Goal: Information Seeking & Learning: Learn about a topic

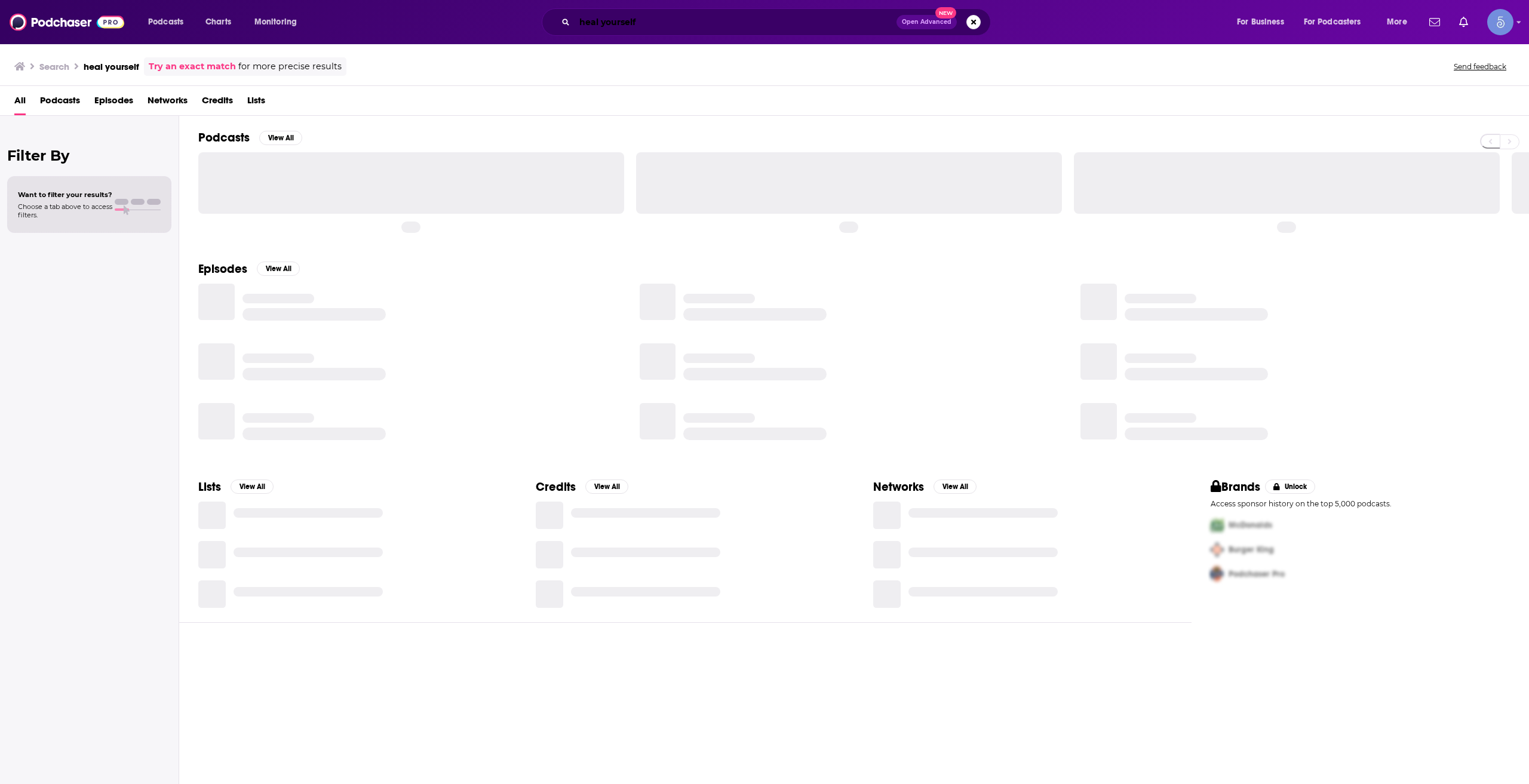
click at [623, 24] on input "heal yourself" at bounding box center [735, 22] width 322 height 19
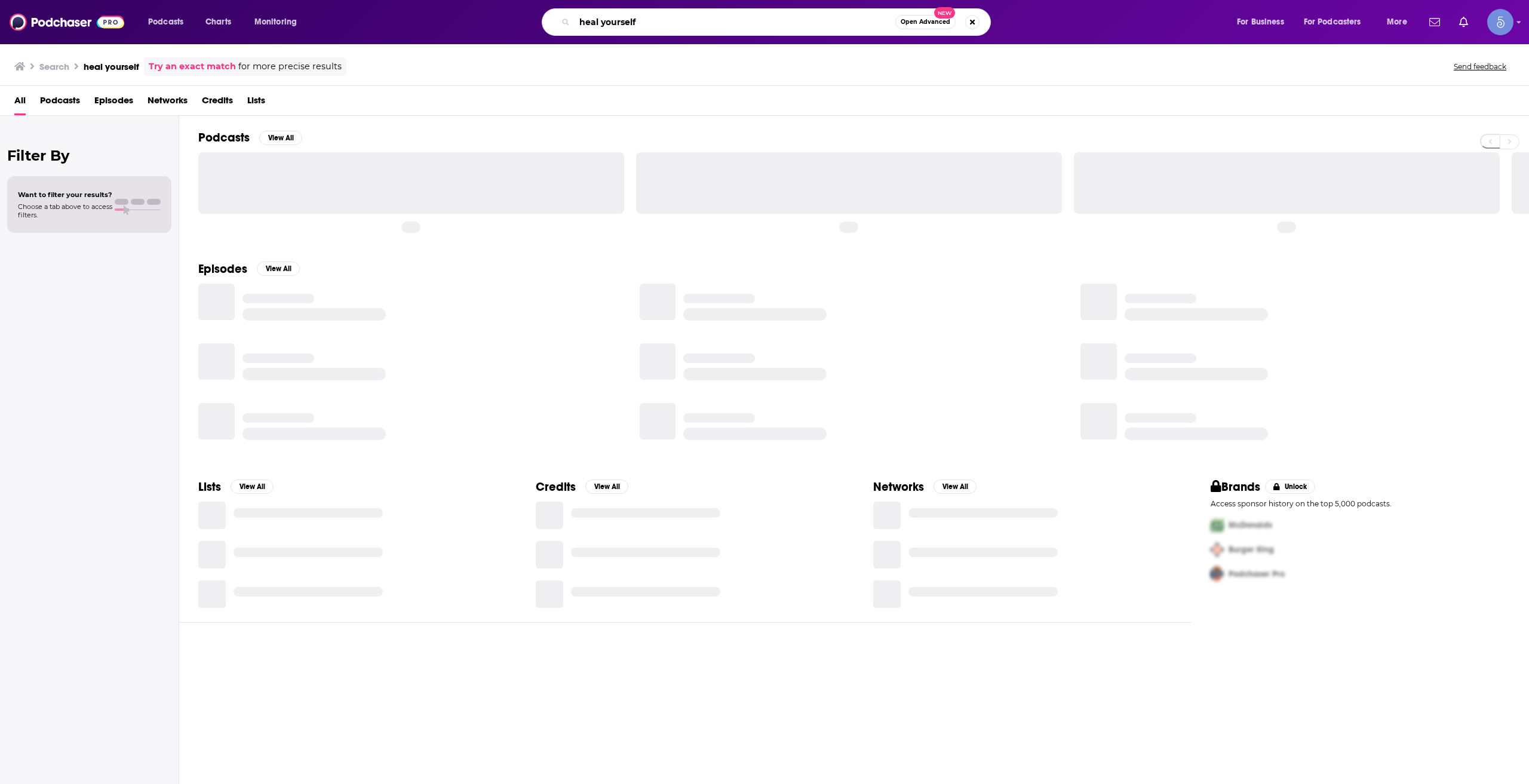
click at [623, 24] on input "heal yourself" at bounding box center [735, 22] width 321 height 19
paste input "The Aging Well Podcast"
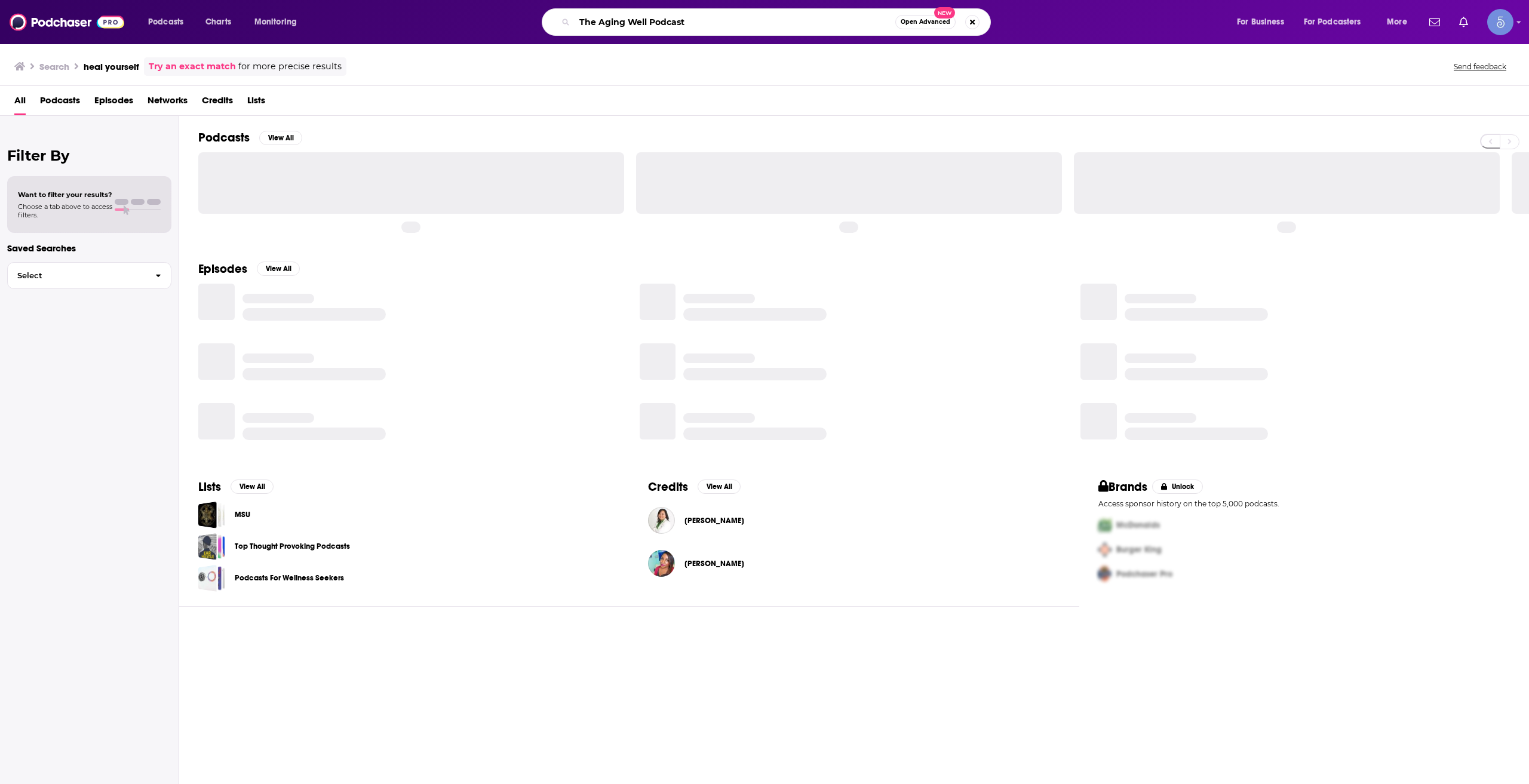
type input "The Aging Well Podcast"
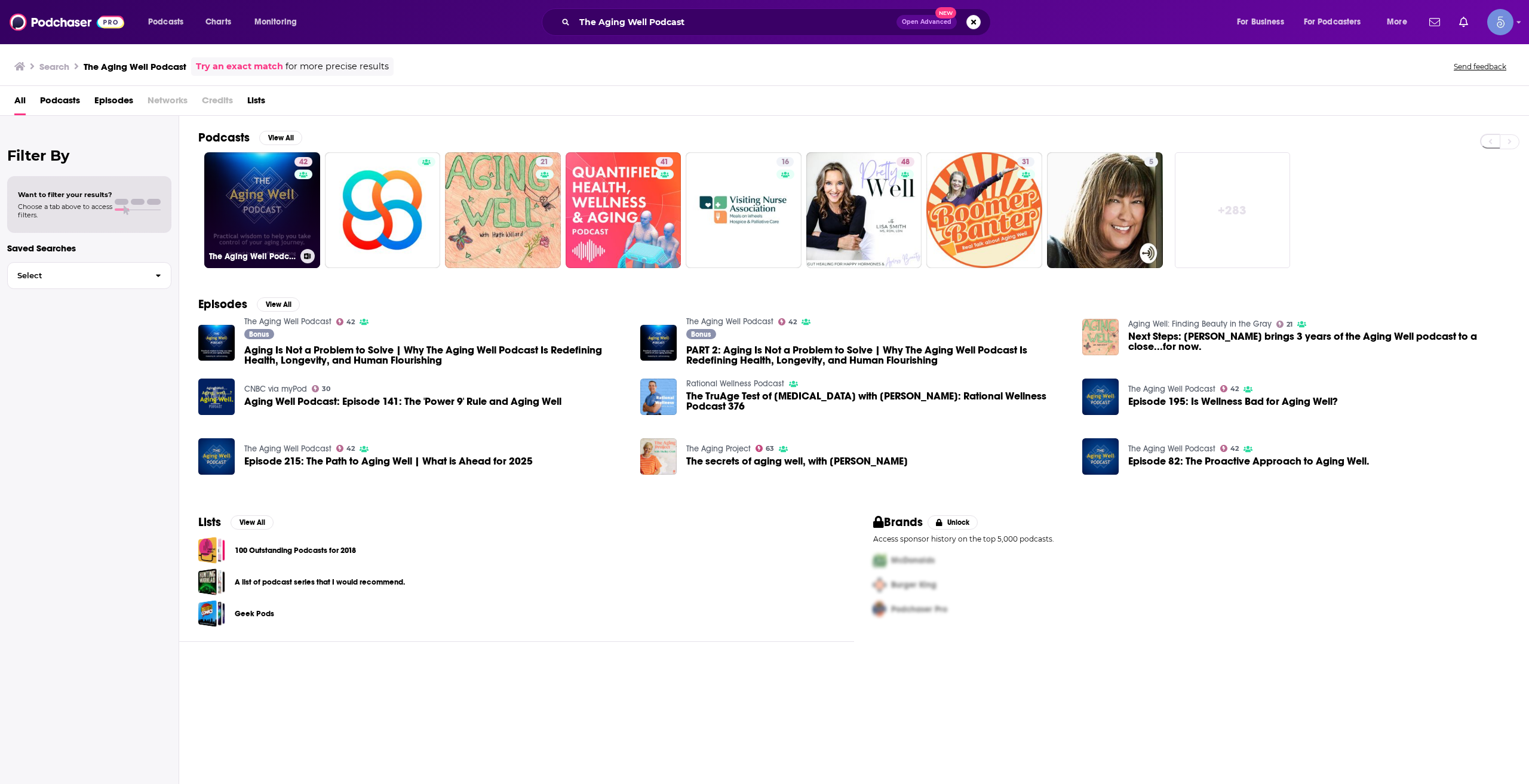
click at [300, 217] on div "42" at bounding box center [304, 203] width 21 height 92
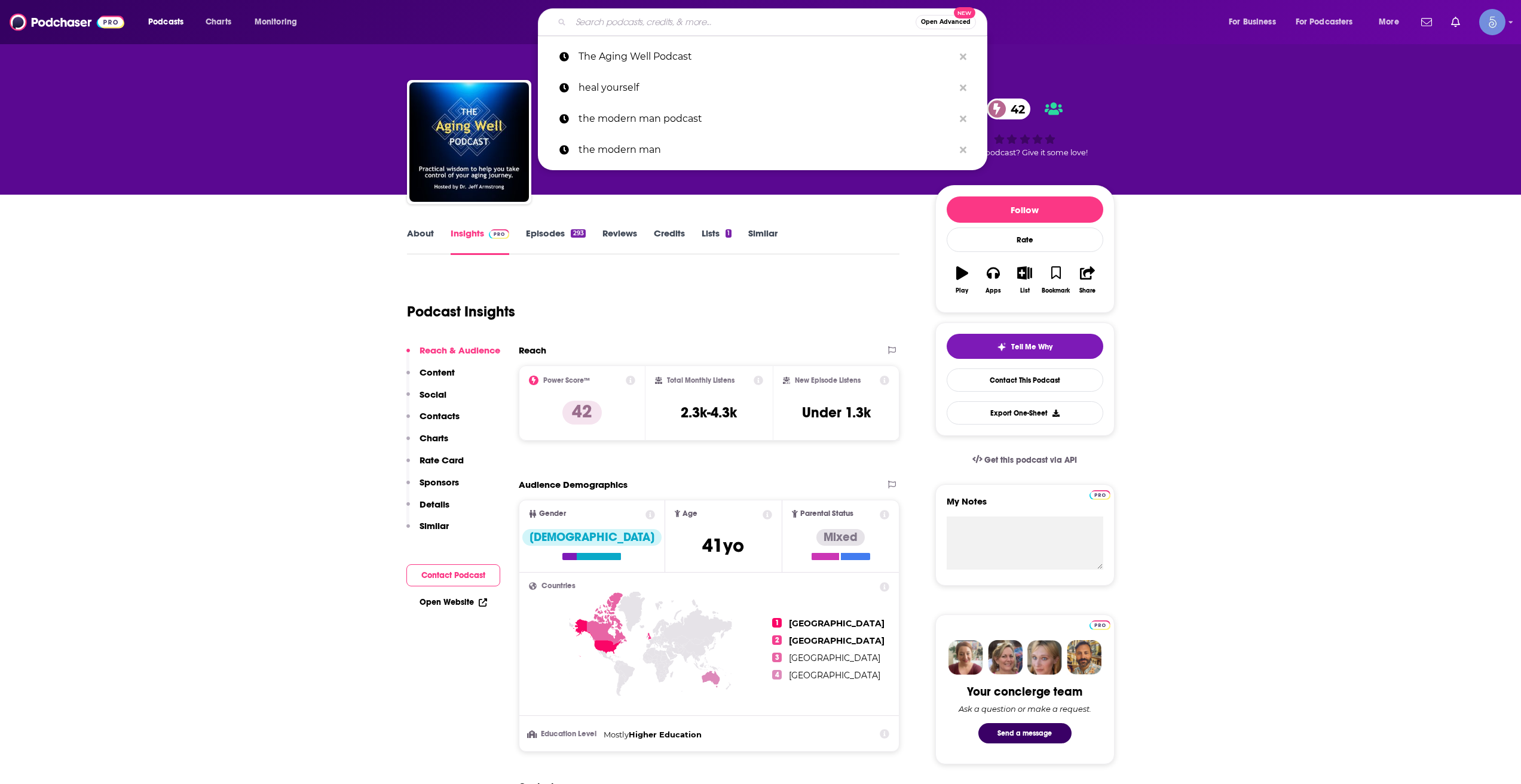
click at [702, 25] on input "Search podcasts, credits, & more..." at bounding box center [743, 22] width 345 height 19
paste input "[PERSON_NAME]"
type input "[PERSON_NAME]"
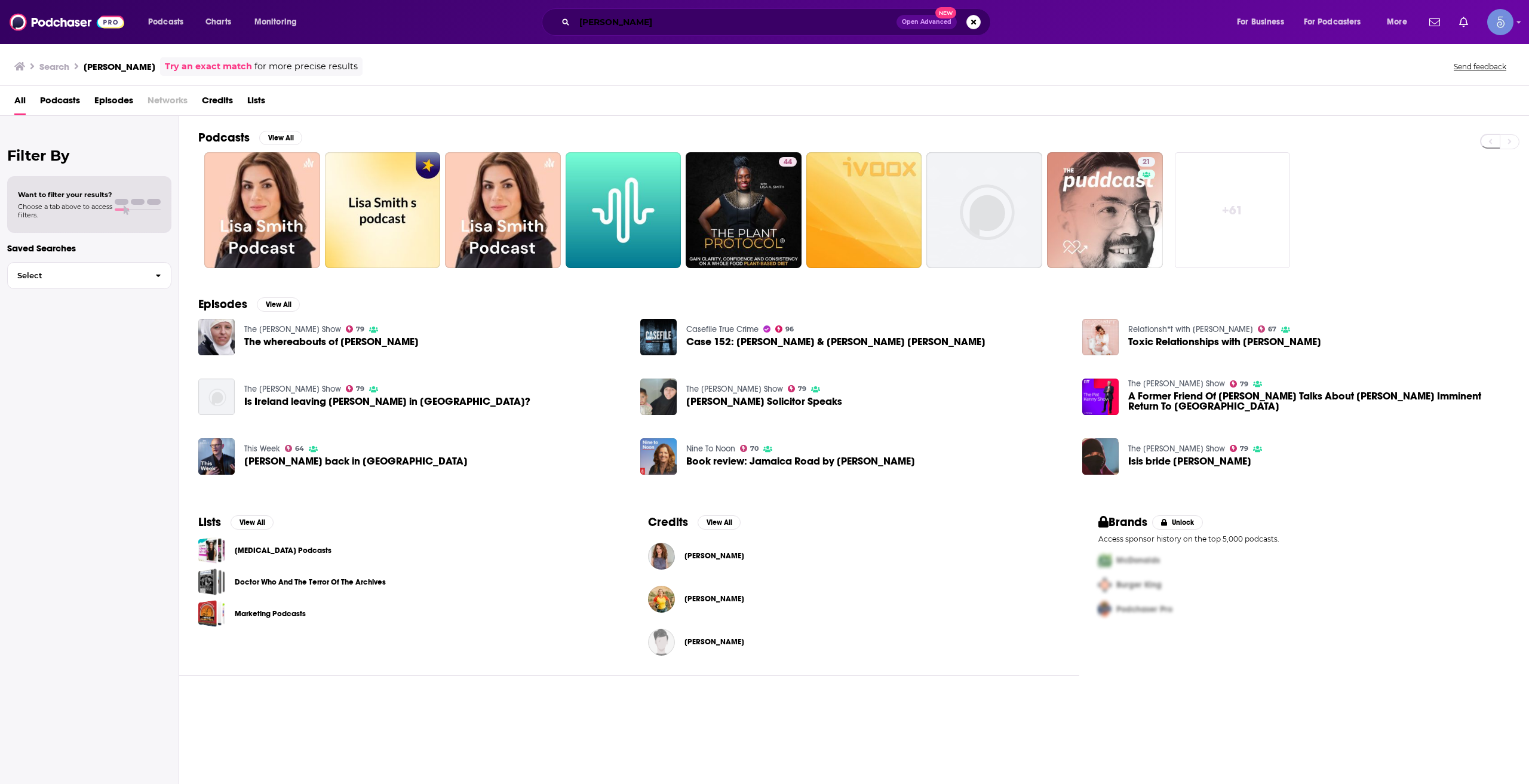
click at [635, 18] on input "[PERSON_NAME]" at bounding box center [735, 22] width 322 height 19
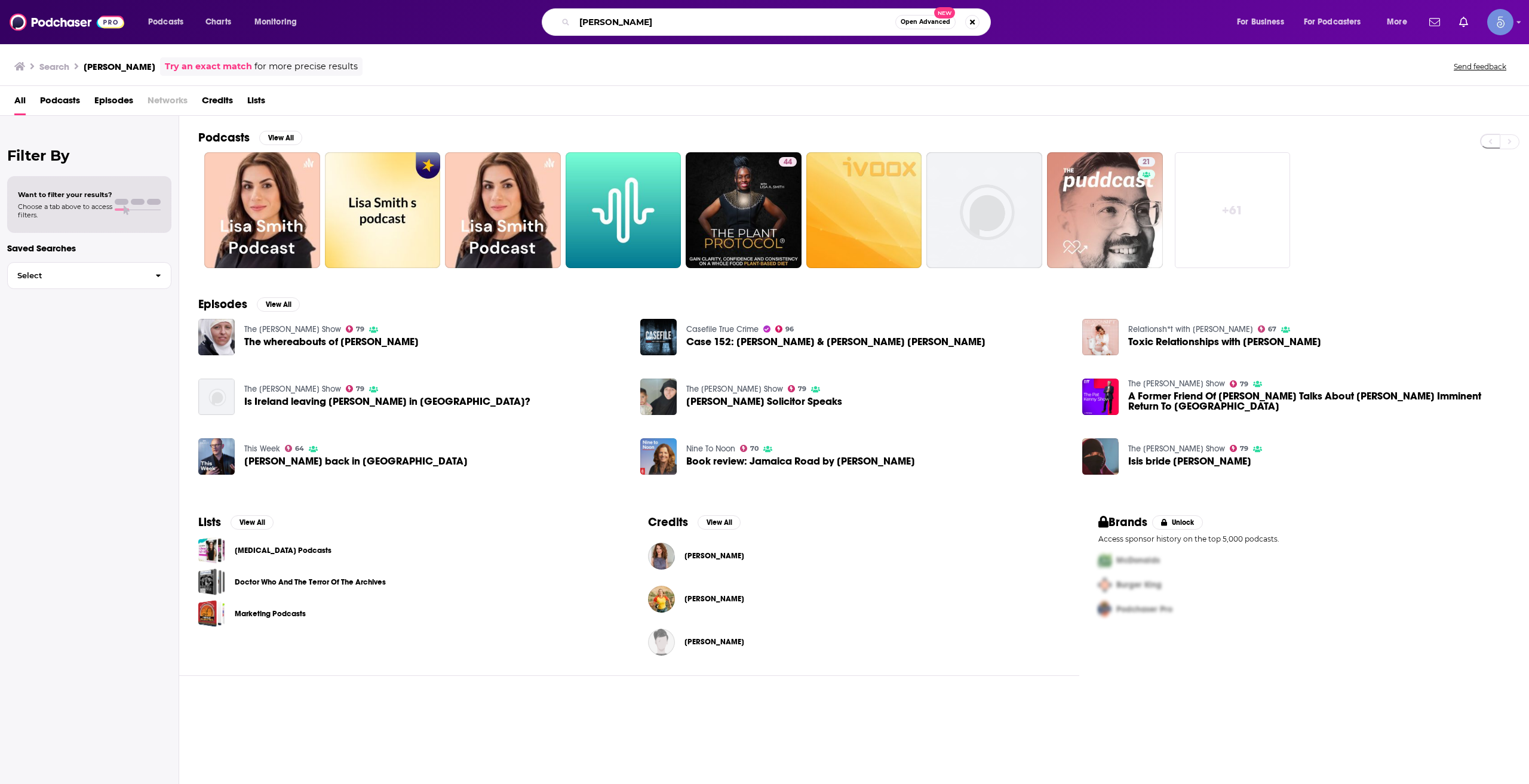
click at [635, 18] on input "[PERSON_NAME]" at bounding box center [735, 22] width 321 height 19
click at [635, 14] on input "[PERSON_NAME]" at bounding box center [735, 22] width 321 height 19
paste input "PRETTY WELL"
click at [636, 15] on input "[PERSON_NAME] PRETTY WELL" at bounding box center [735, 22] width 321 height 19
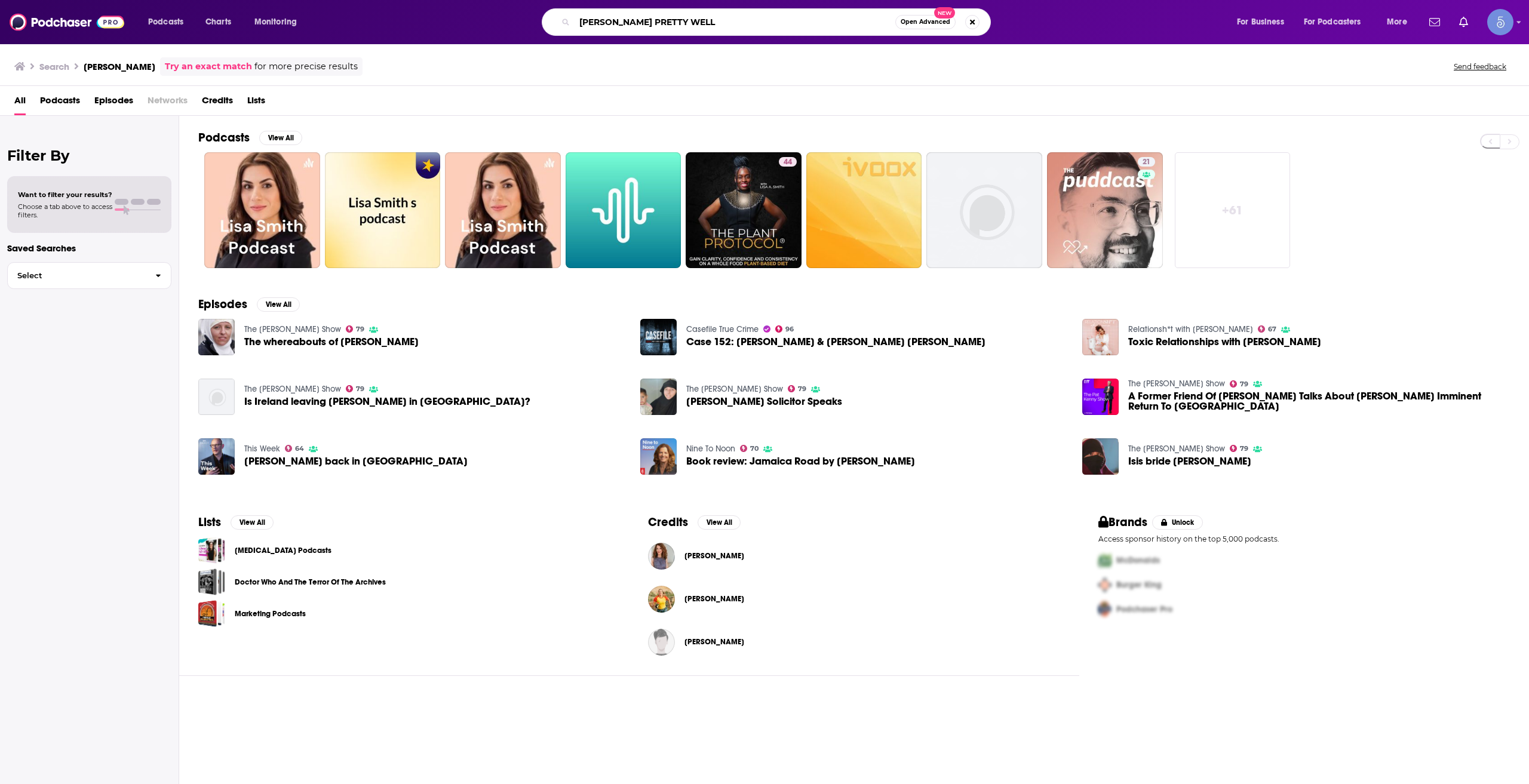
click at [636, 15] on input "[PERSON_NAME] PRETTY WELL" at bounding box center [735, 22] width 321 height 19
paste input "Search podcasts, credits, & more..."
type input "PRETTY WELL"
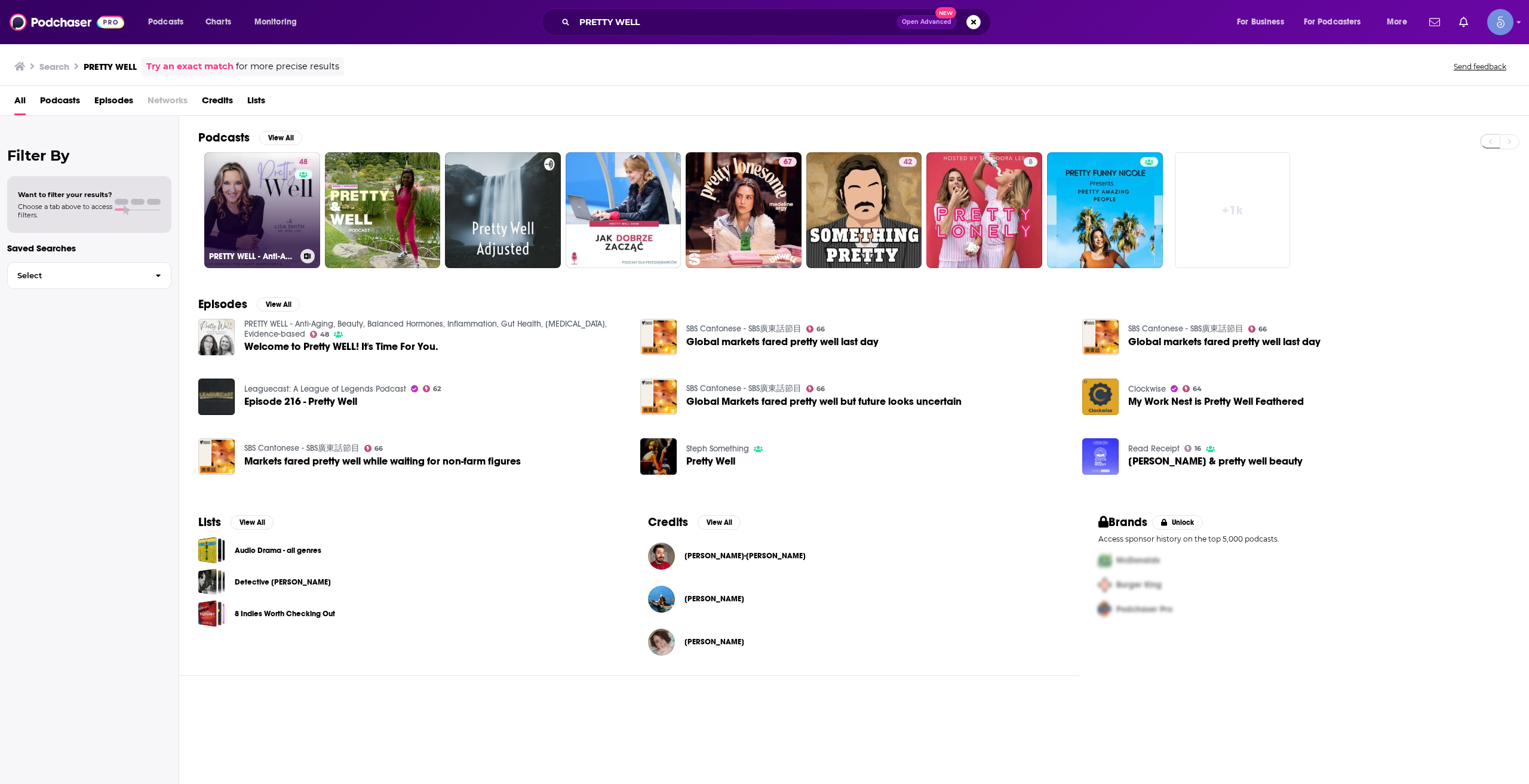
click at [300, 220] on div "48" at bounding box center [304, 203] width 21 height 92
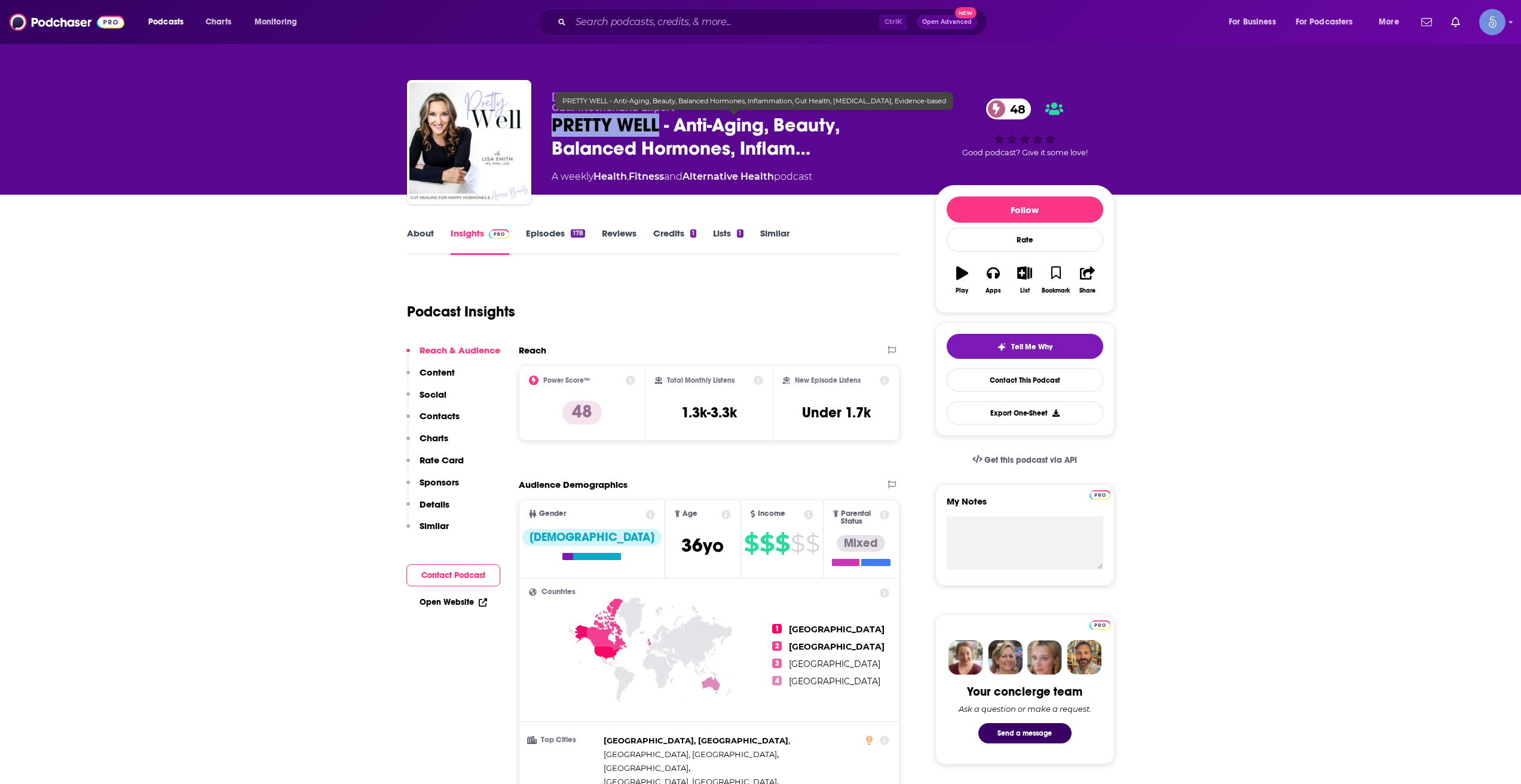
drag, startPoint x: 547, startPoint y: 130, endPoint x: 659, endPoint y: 131, distance: 112.0
click at [659, 131] on div "[PERSON_NAME], MS, RD, LDN |Functional Wellness| Holistic Gut:Mitochondria Expe…" at bounding box center [760, 145] width 708 height 129
copy h2 "PRETTY WELL"
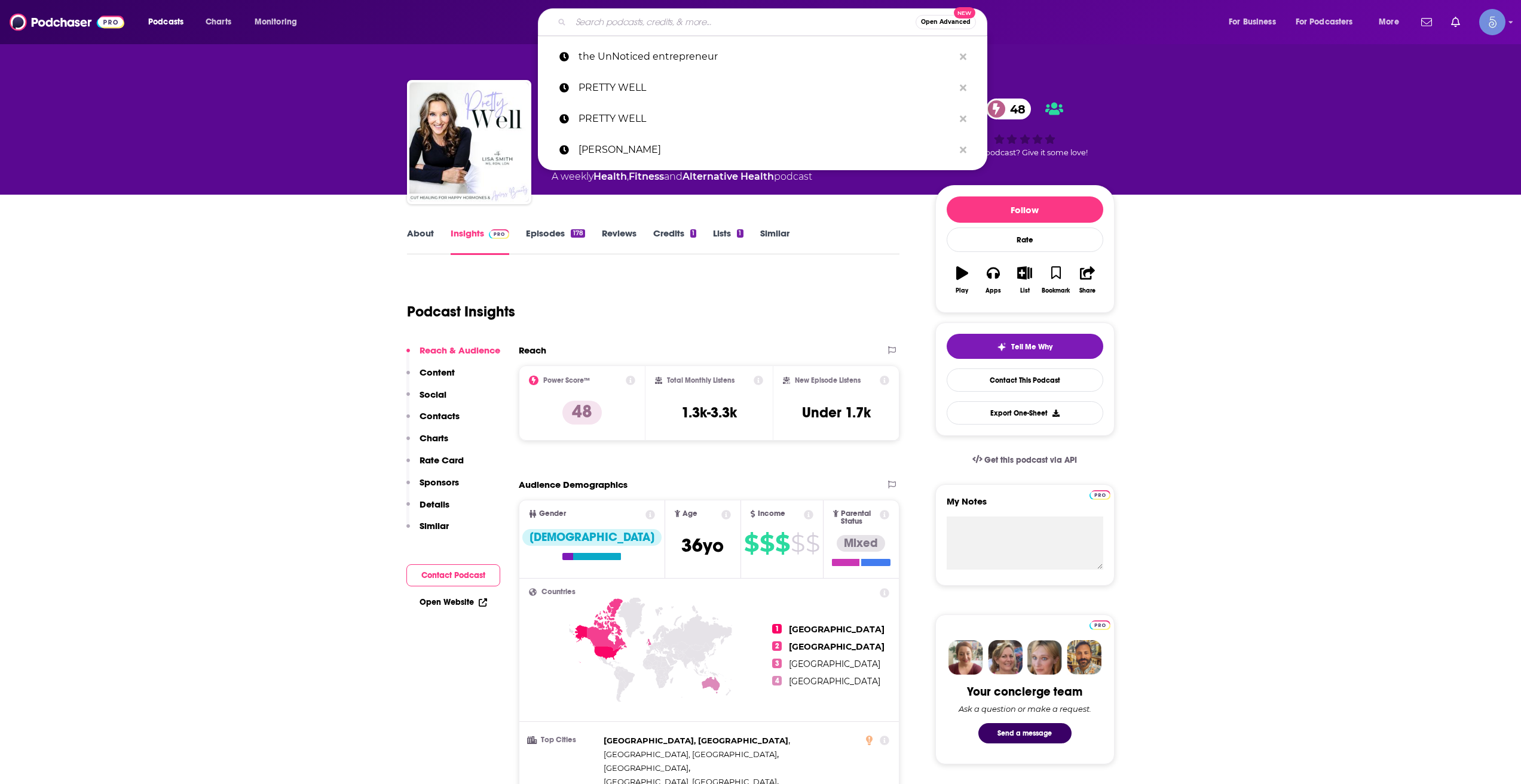
click at [667, 27] on input "Search podcasts, credits, & more..." at bounding box center [743, 22] width 345 height 19
paste input "Your Infinite Health"
type input "Your Infinite Health"
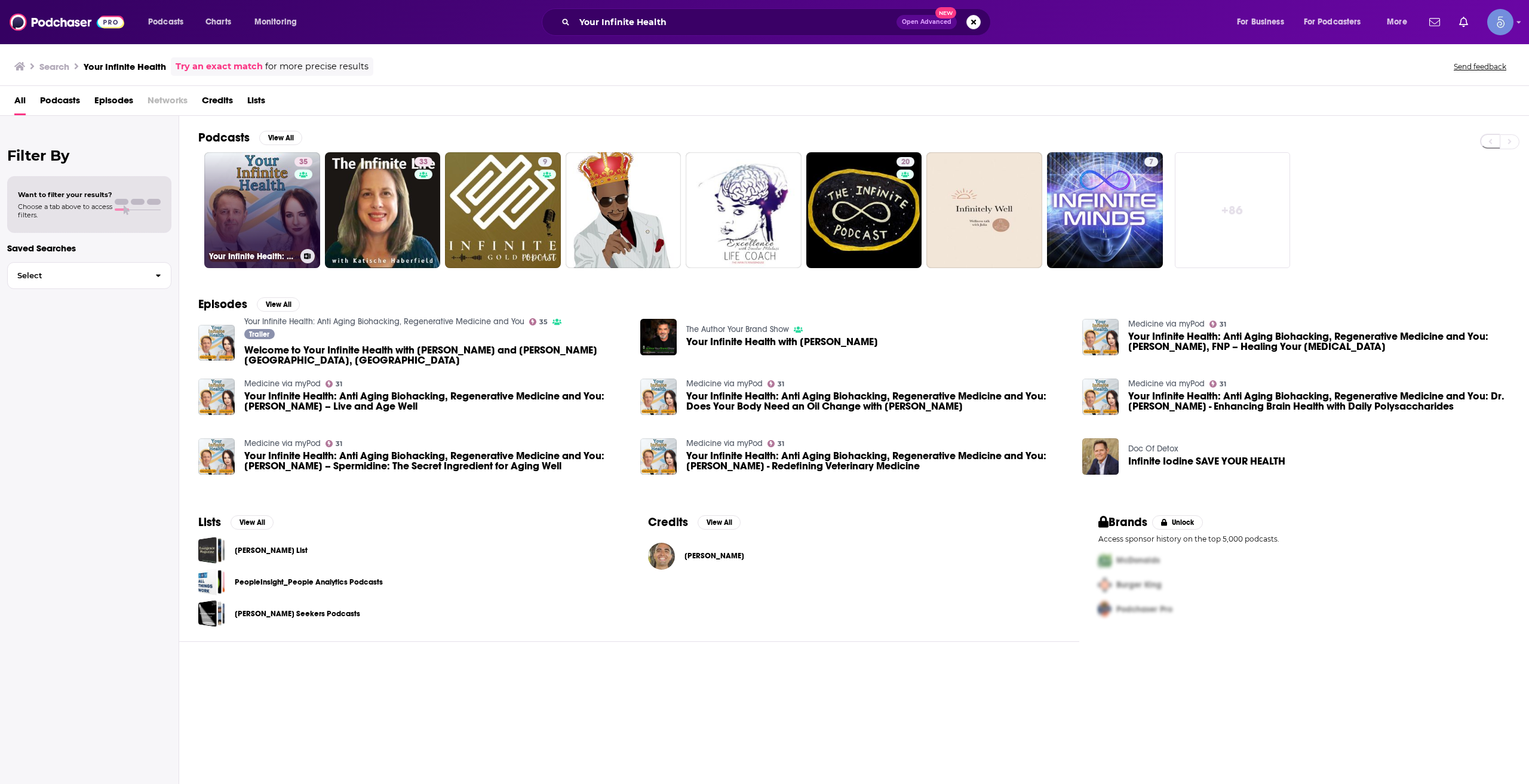
click at [246, 220] on link "35 Your Infinite Health: Anti Aging Biohacking, Regenerative Medicine and You" at bounding box center [262, 210] width 116 height 116
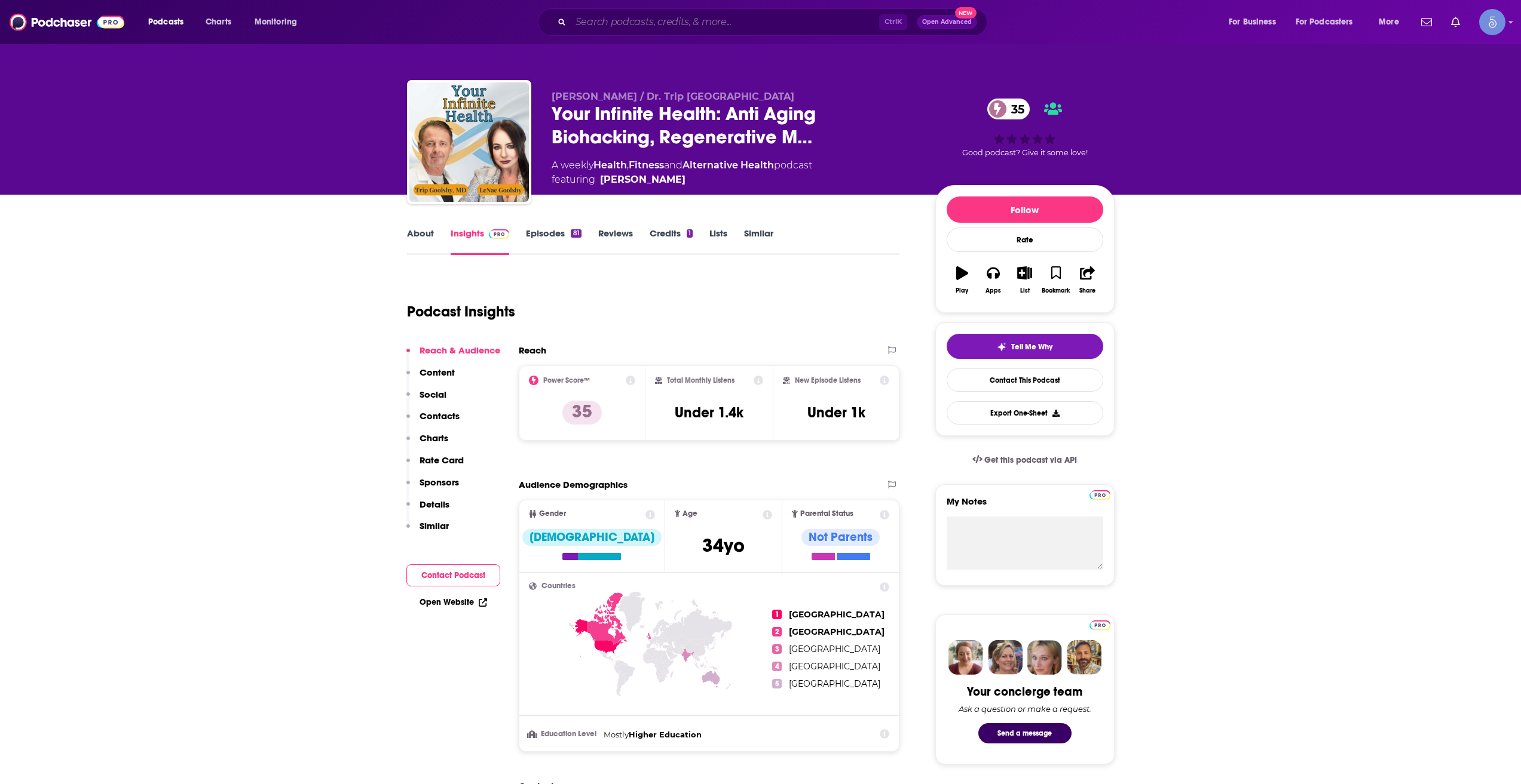
click at [609, 20] on input "Search podcasts, credits, & more..." at bounding box center [725, 22] width 308 height 19
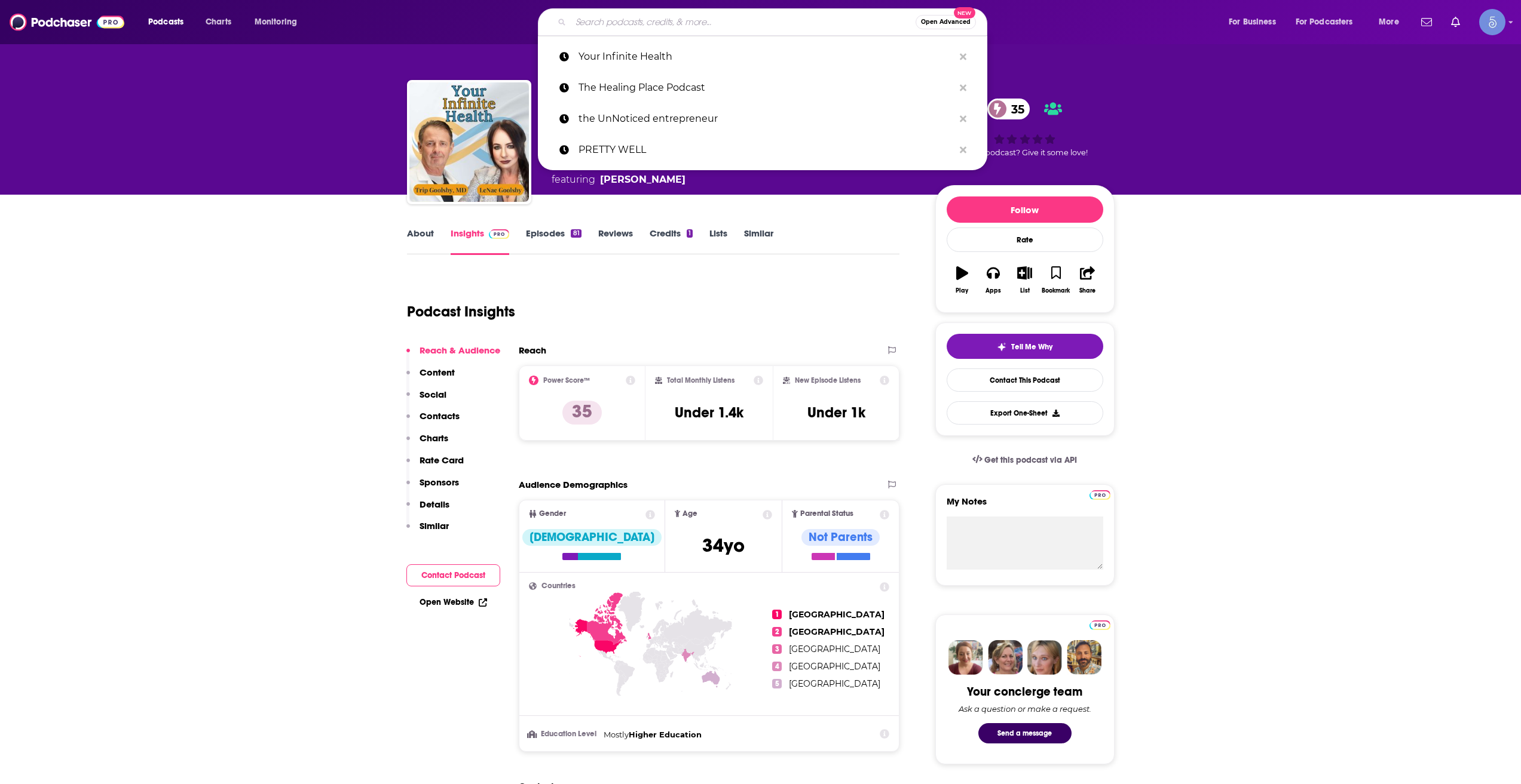
click at [609, 20] on input "Search podcasts, credits, & more..." at bounding box center [743, 22] width 345 height 19
paste input "Beyond Human"
type input "Beyond Human"
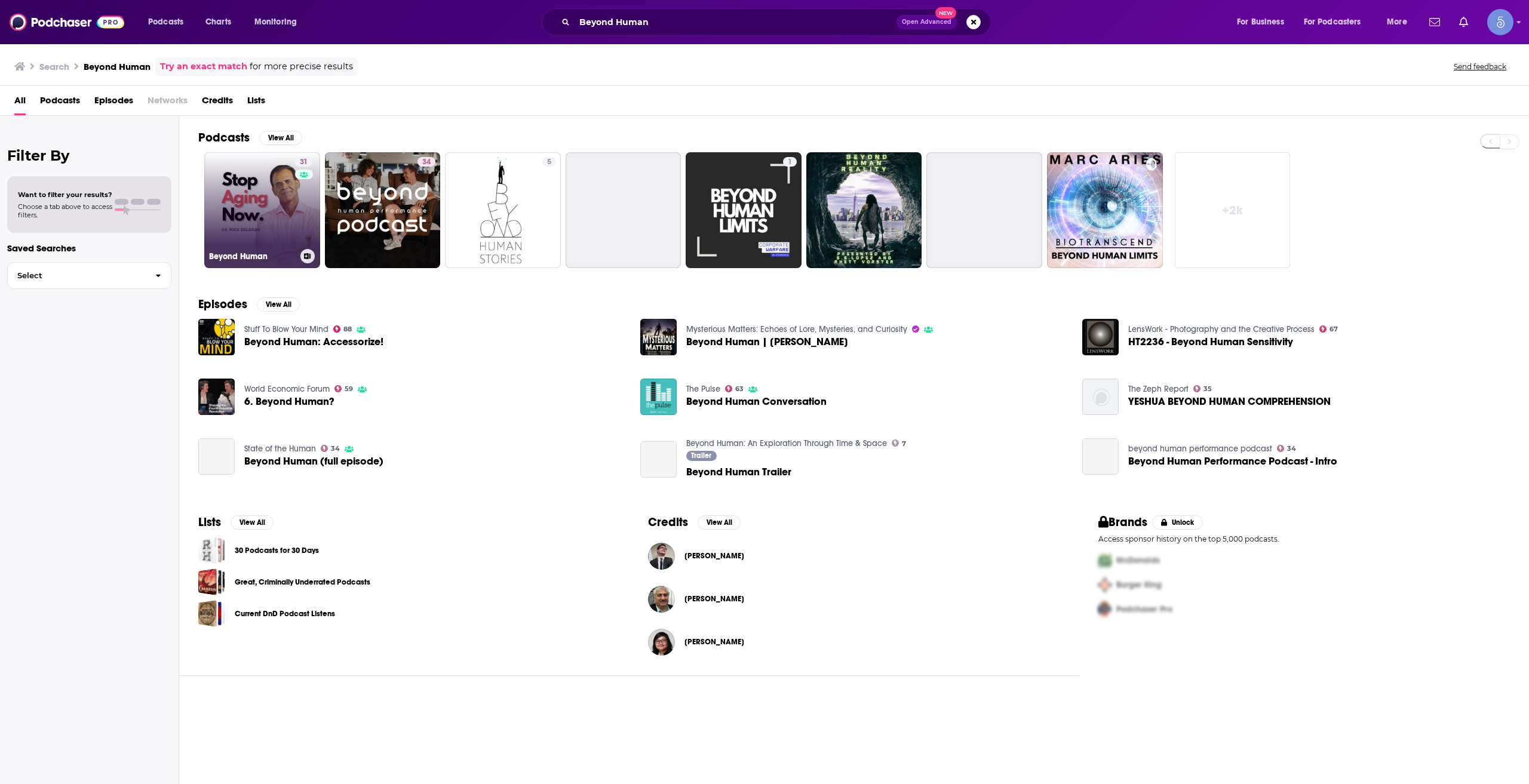
click at [246, 196] on link "31 Beyond Human" at bounding box center [262, 210] width 116 height 116
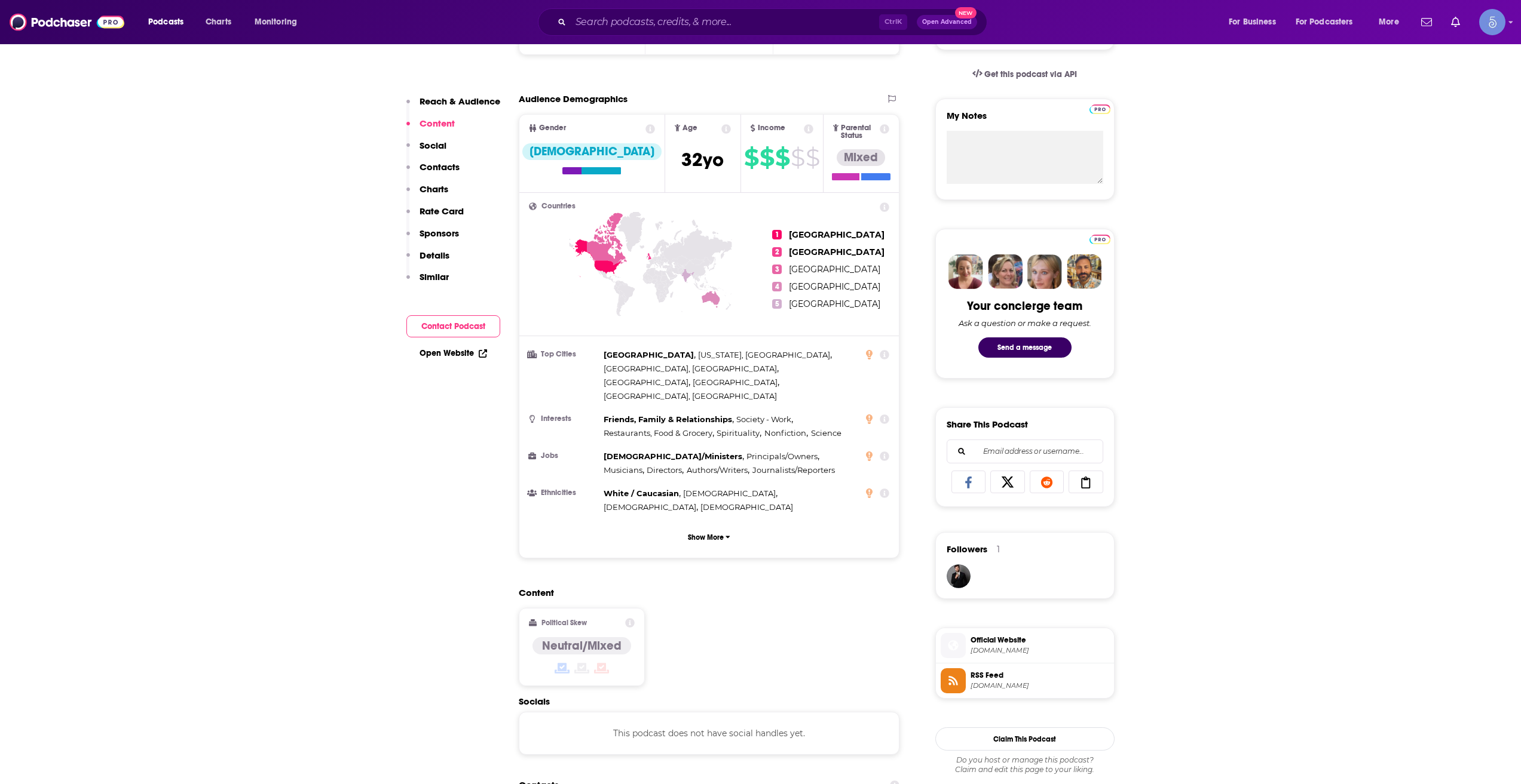
scroll to position [597, 0]
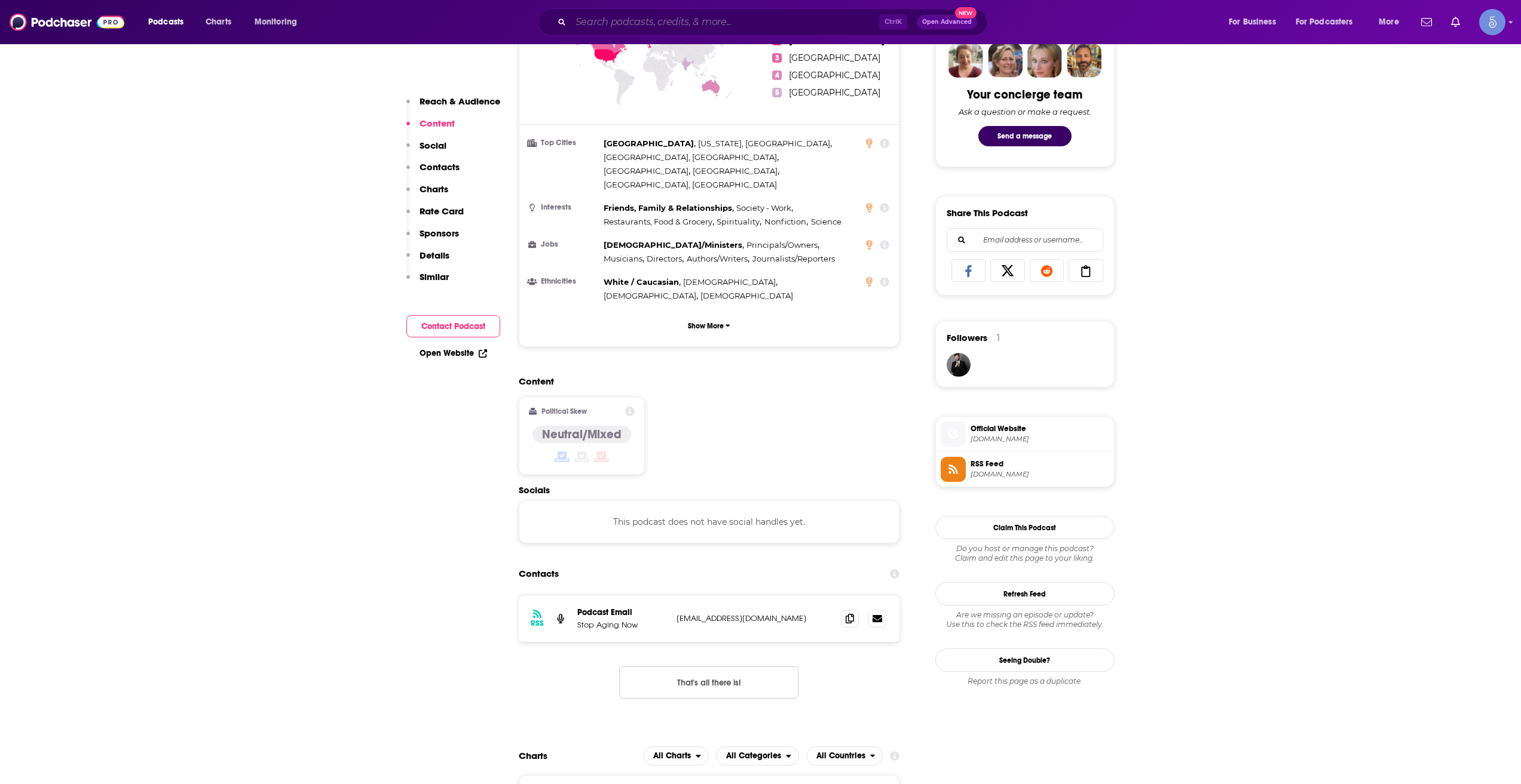
click at [752, 31] on input "Search podcasts, credits, & more..." at bounding box center [725, 22] width 308 height 19
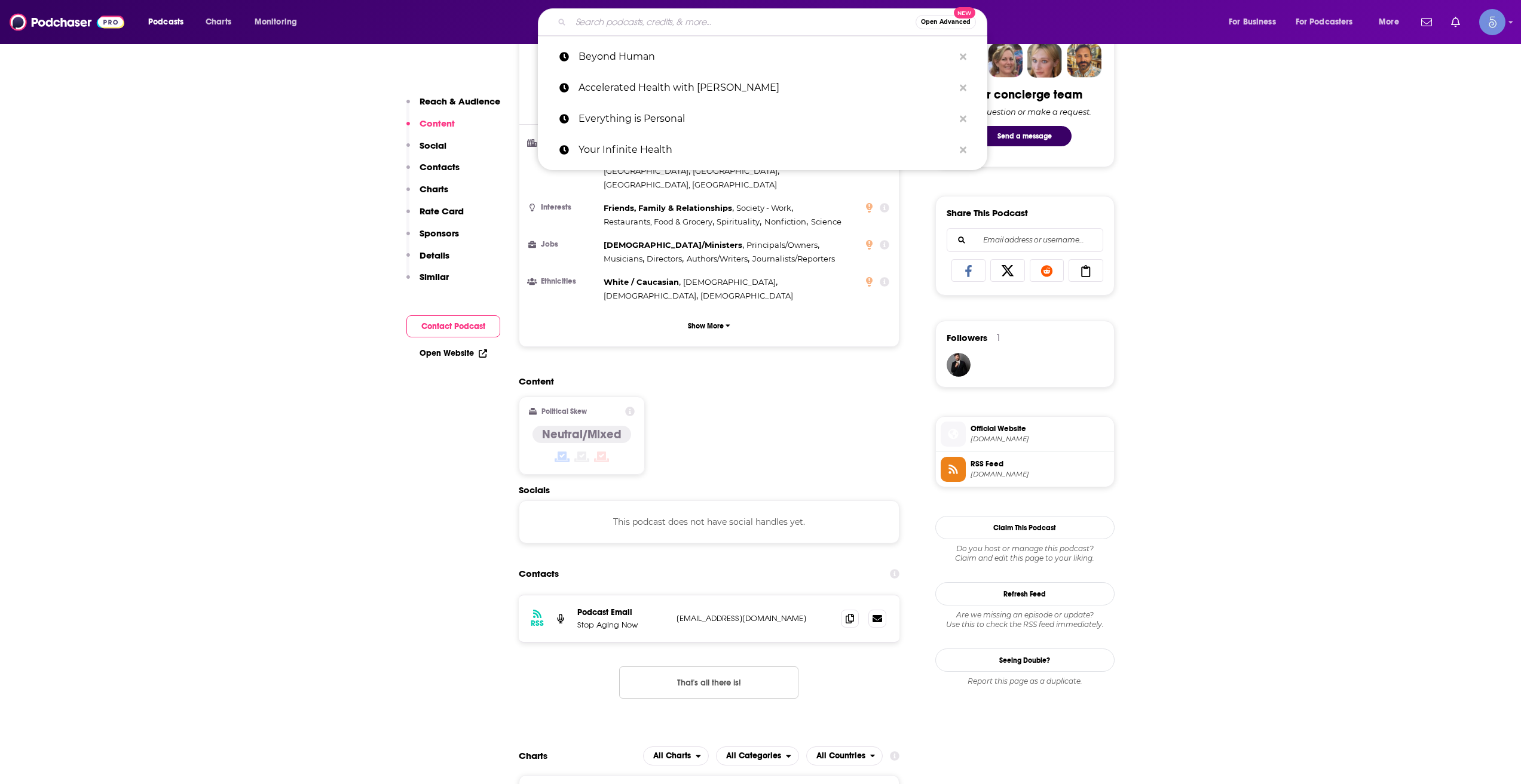
paste input "Aging with Purpose and Passion"
type input "Aging with Purpose and Passion"
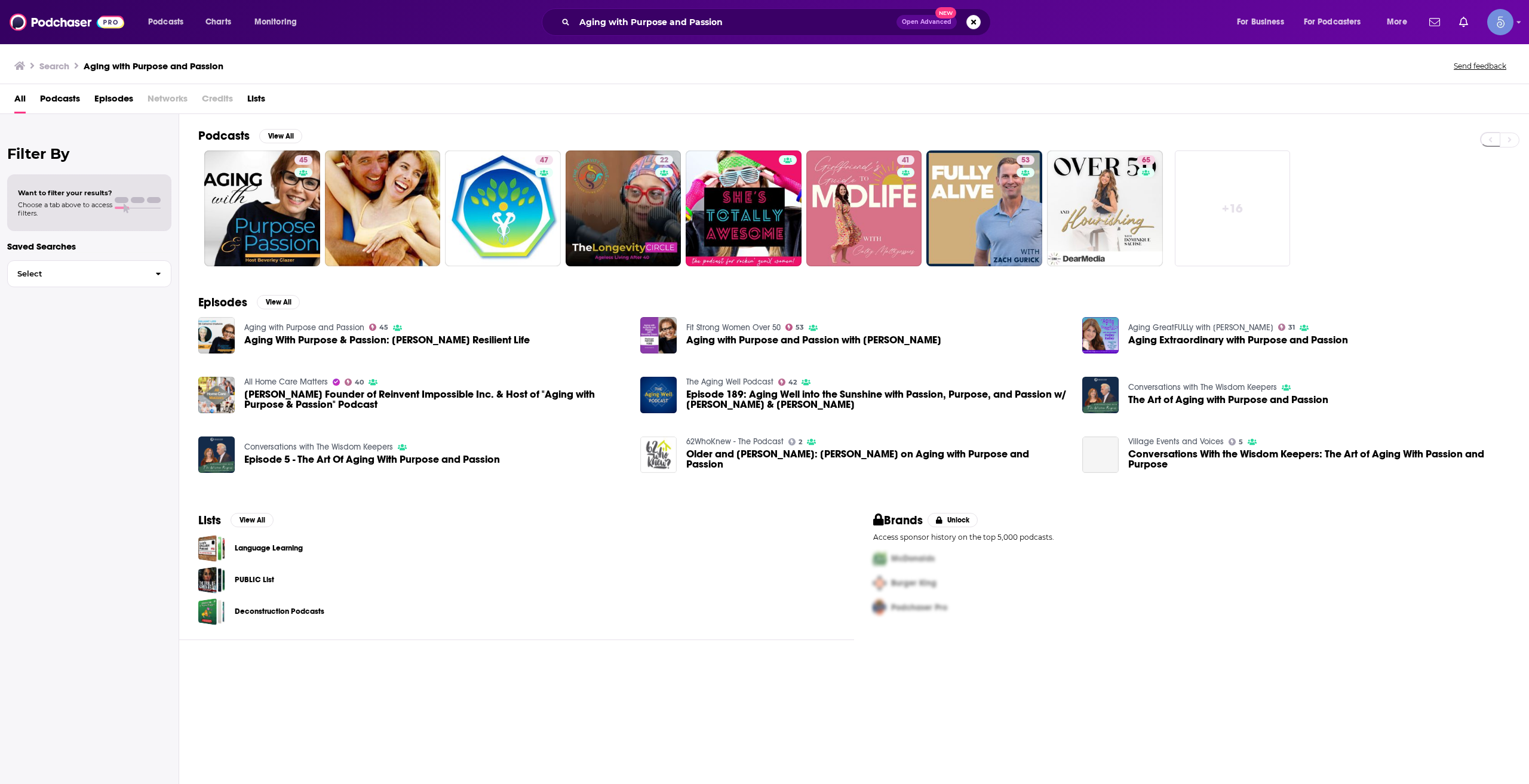
click at [732, 8] on div "Podcasts Charts Monitoring Aging with Purpose and Passion Open Advanced New For…" at bounding box center [764, 22] width 1529 height 44
click at [721, 24] on input "Aging with Purpose and Passion" at bounding box center [735, 22] width 322 height 19
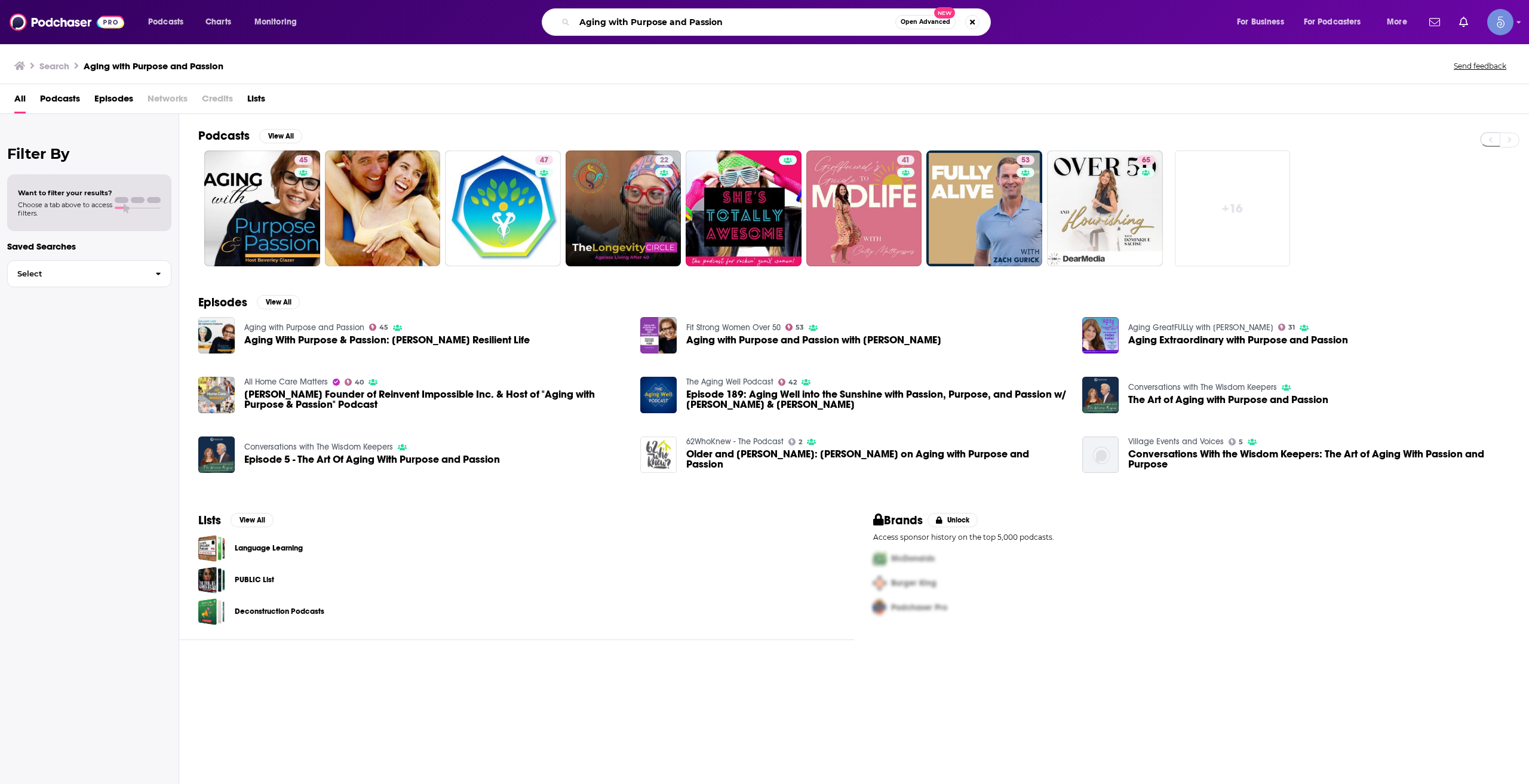
paste input "Cell & Gene: The Podcast"
click at [724, 27] on input "Aging with Purpose and Cell & Gene: The Podcast" at bounding box center [735, 22] width 321 height 19
click at [724, 27] on input "Aging with Purpose and Cell & Gene: The Podcast" at bounding box center [735, 22] width 321 height 19
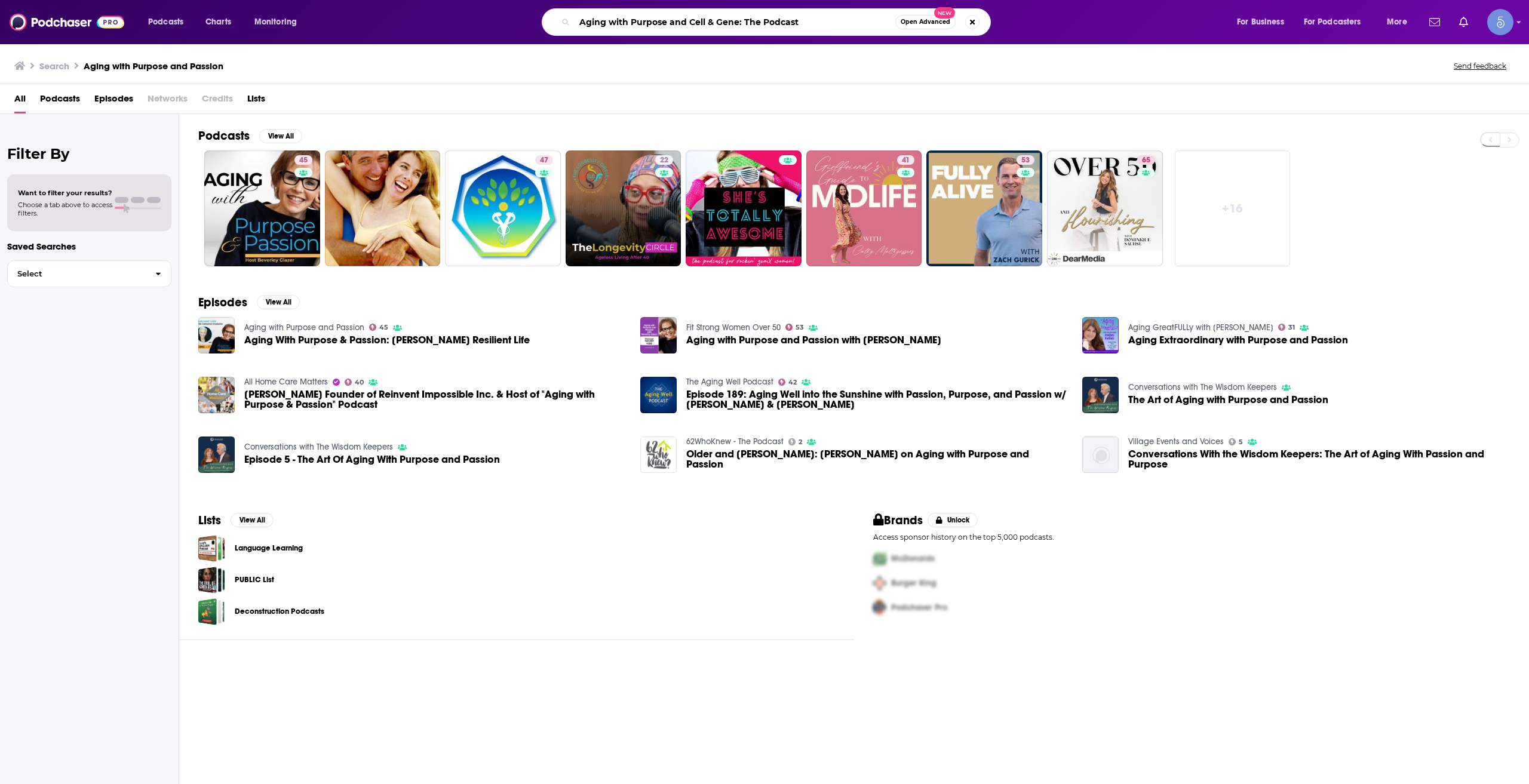
paste input "Search podcasts, credits, & more..."
type input "Cell & Gene: The Podcast"
click at [281, 210] on link "45 Aging with Purpose and Passion" at bounding box center [262, 208] width 116 height 116
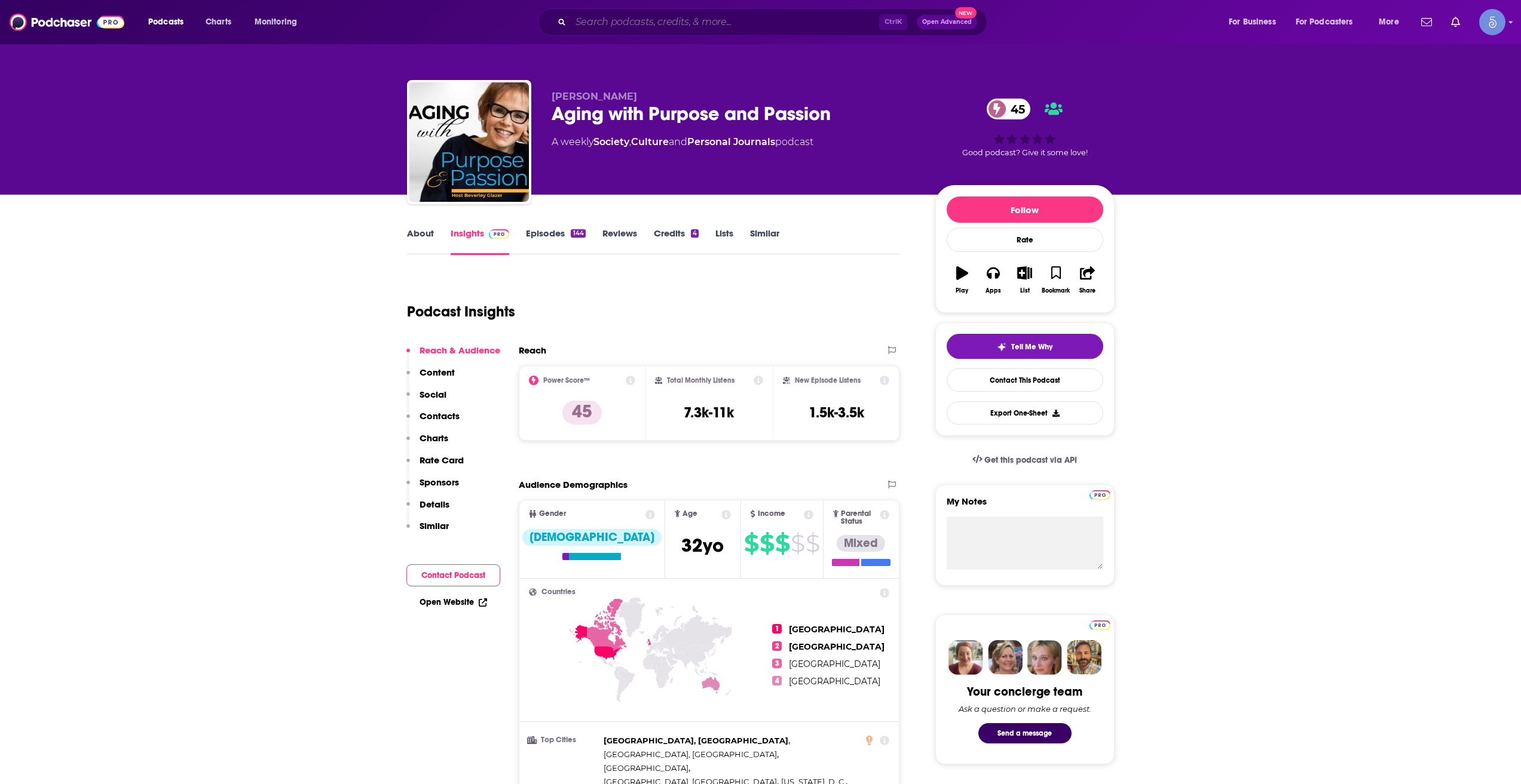
click at [781, 28] on input "Search podcasts, credits, & more..." at bounding box center [725, 22] width 308 height 19
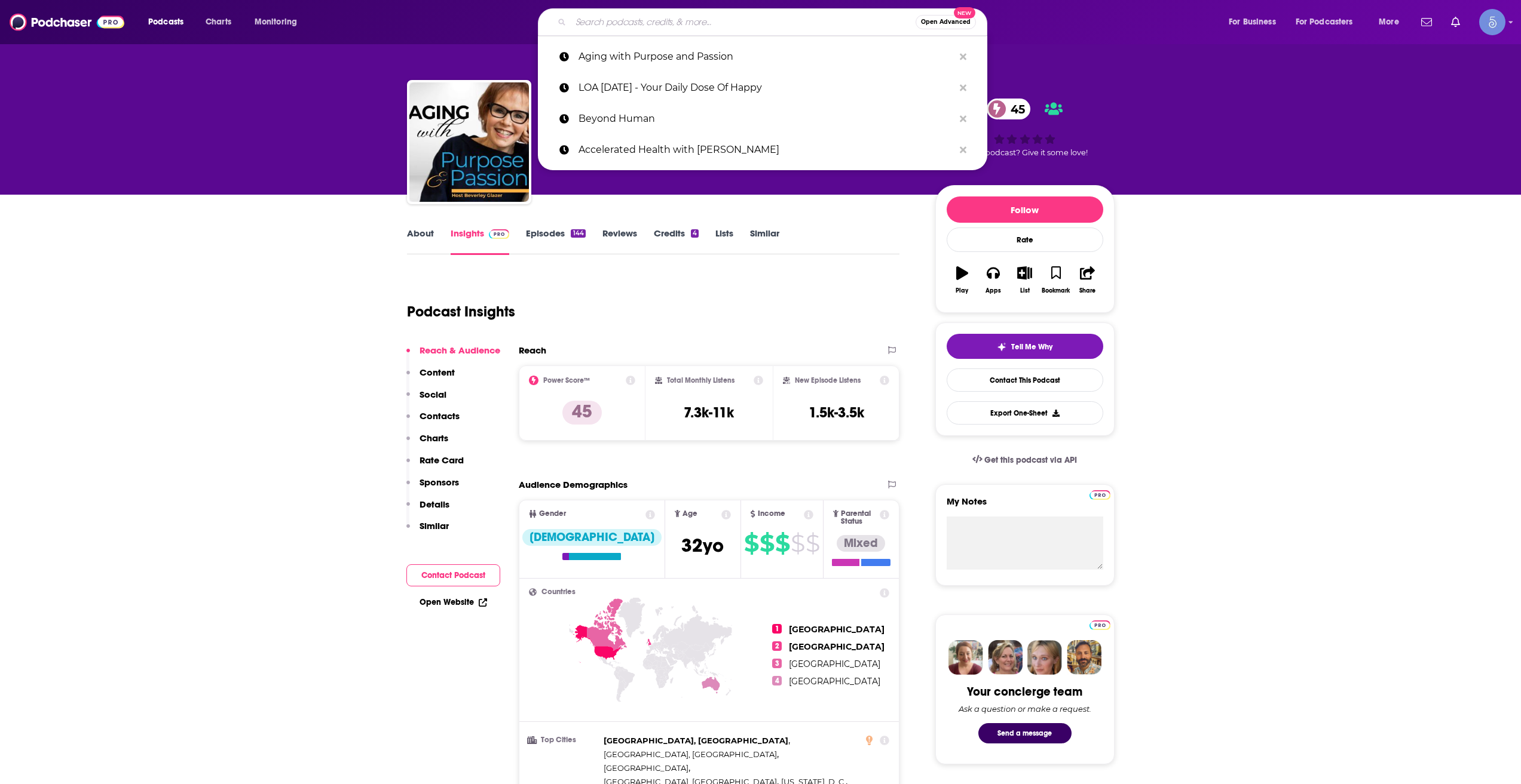
paste input "Zestful Aging"
type input "Zestful Aging"
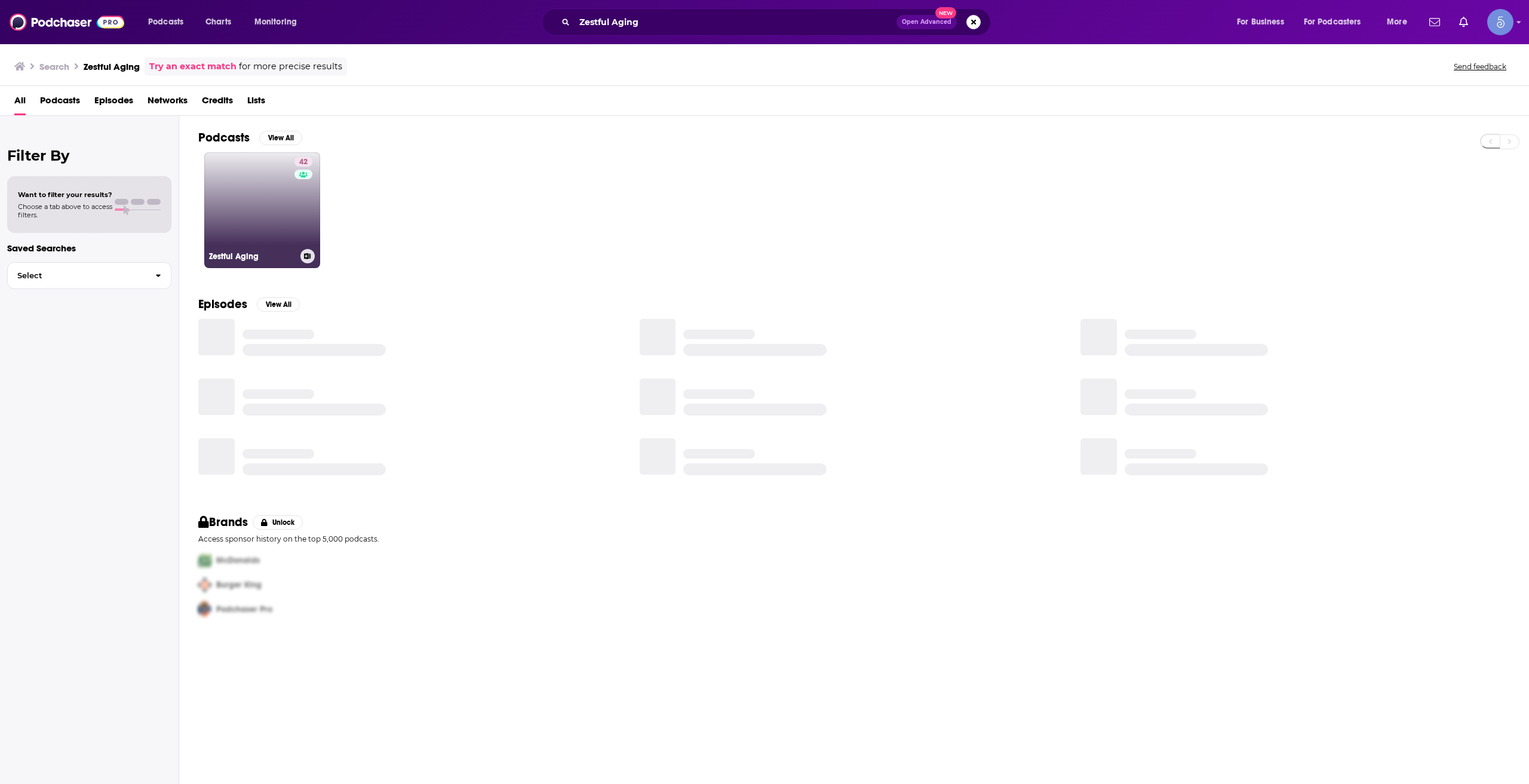
click at [265, 219] on link "42 Zestful Aging" at bounding box center [262, 210] width 116 height 116
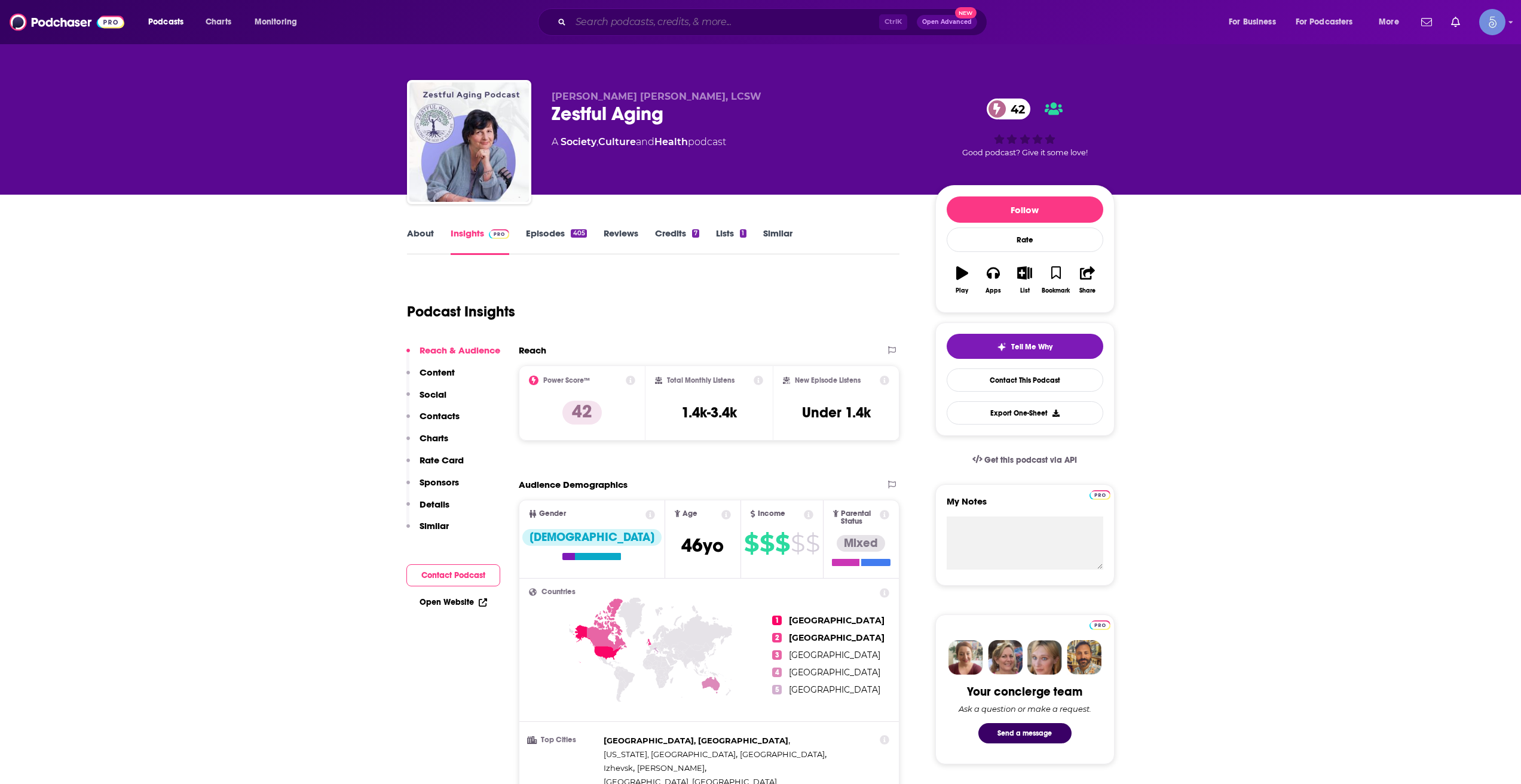
click at [599, 17] on input "Search podcasts, credits, & more..." at bounding box center [725, 22] width 308 height 19
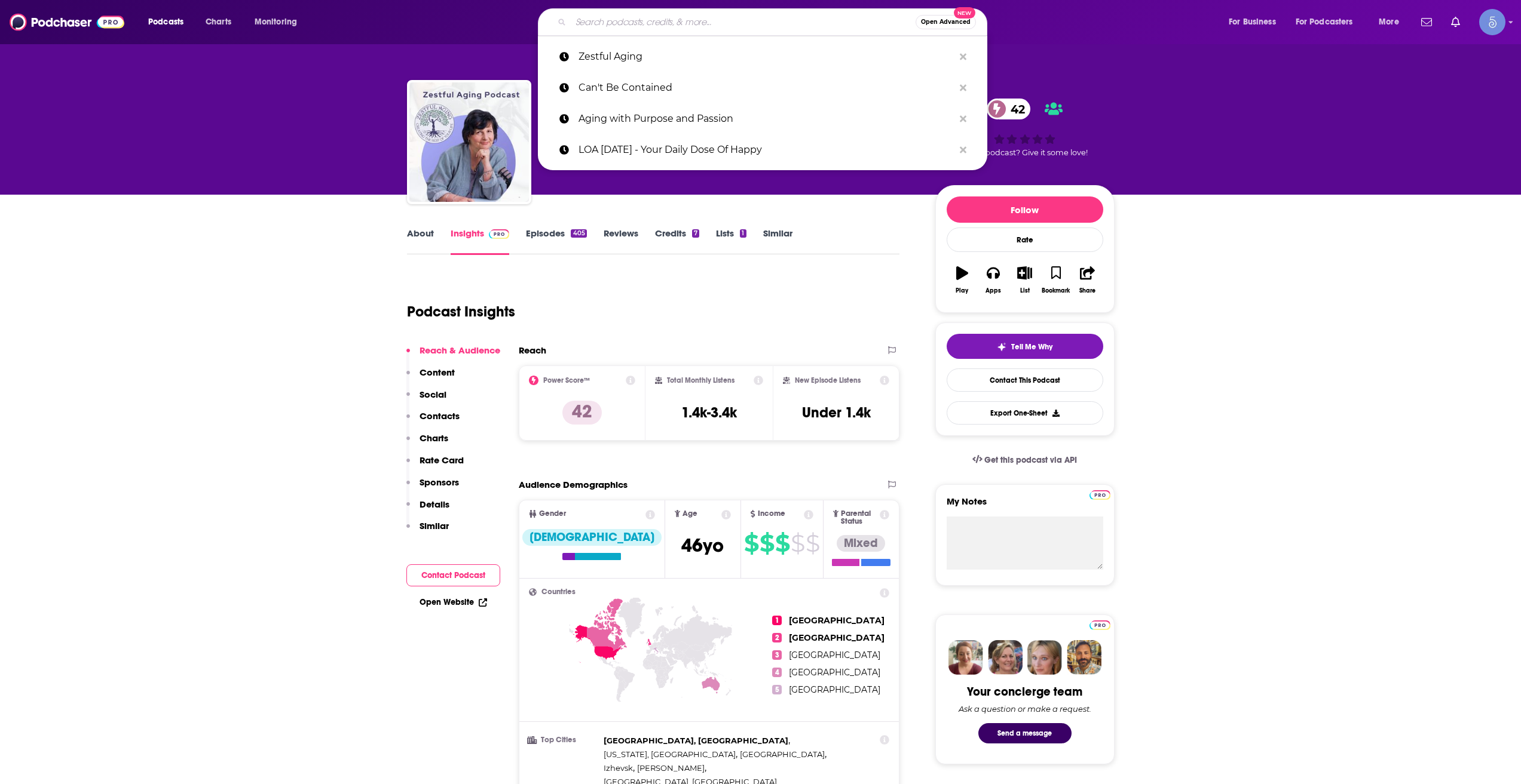
click at [599, 17] on input "Search podcasts, credits, & more..." at bounding box center [743, 22] width 345 height 19
paste input "Fit Rx Health + Wellness"
type input "Fit Rx Health + Wellness"
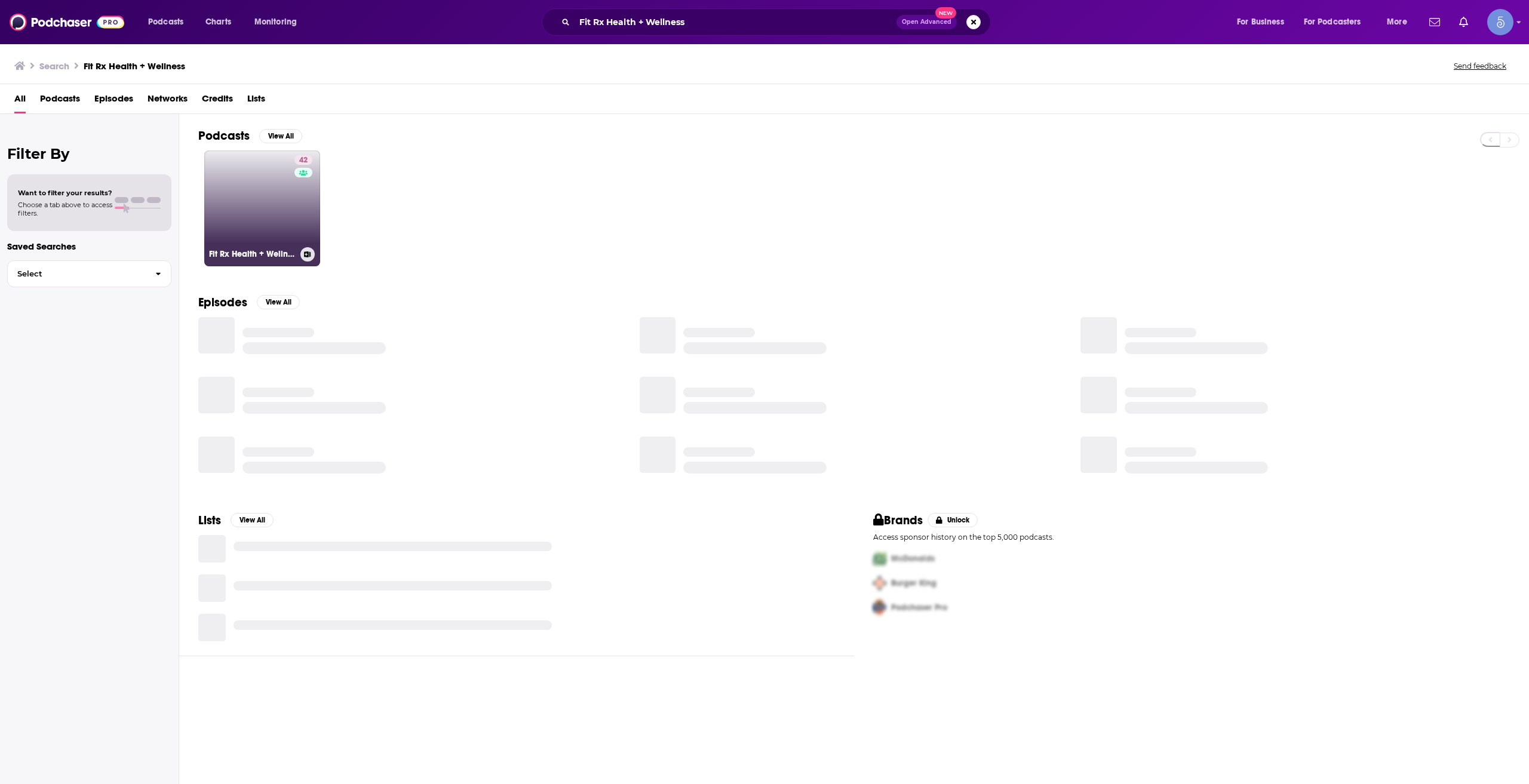
click at [255, 193] on link "42 Fit Rx Health + Wellness" at bounding box center [262, 208] width 116 height 116
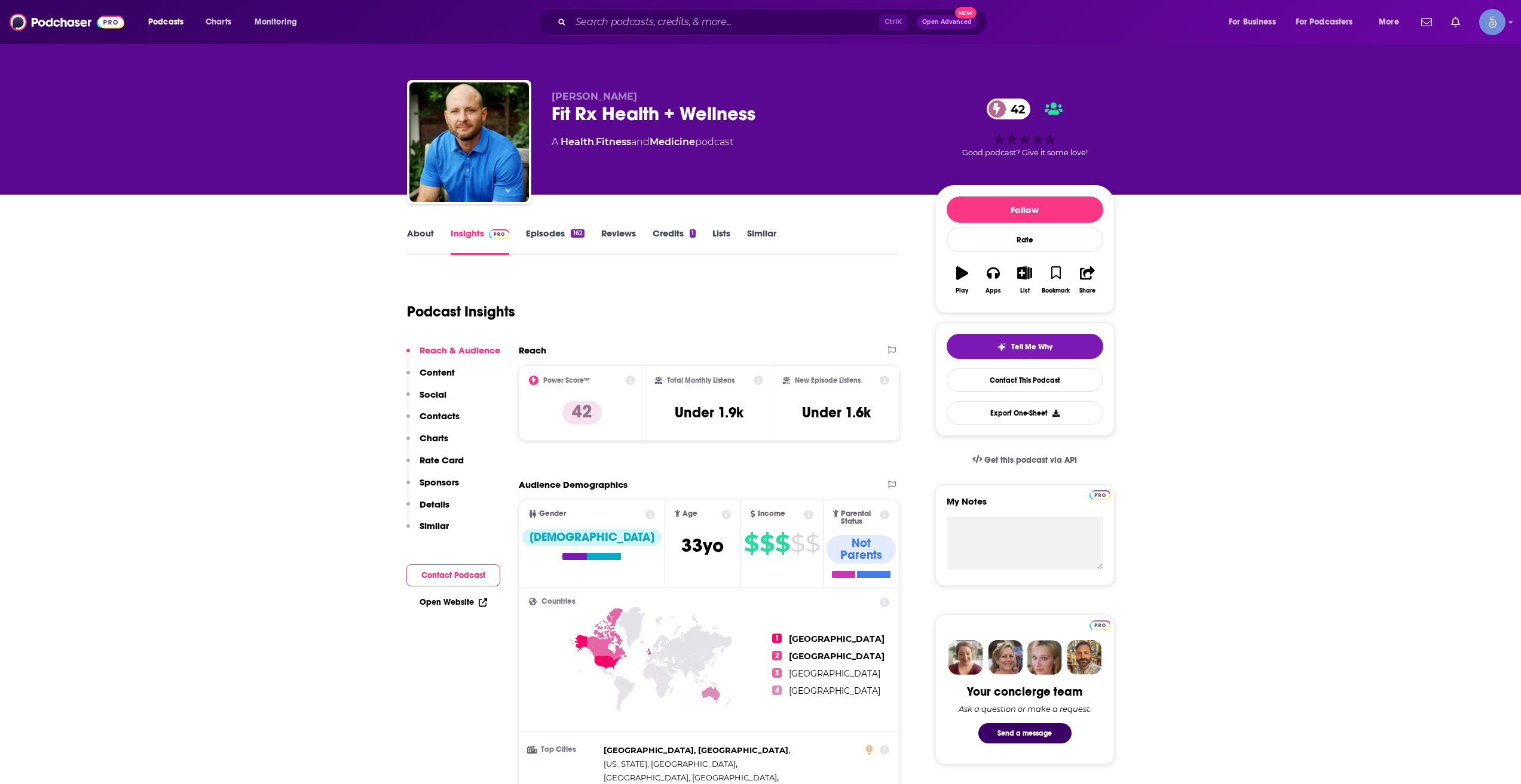
click at [731, 35] on div "Ctrl K Open Advanced New" at bounding box center [763, 22] width 450 height 27
drag, startPoint x: 731, startPoint y: 31, endPoint x: 740, endPoint y: 24, distance: 11.4
click at [734, 28] on div "Ctrl K Open Advanced New" at bounding box center [763, 22] width 450 height 27
click at [753, 17] on input "Search podcasts, credits, & more..." at bounding box center [725, 22] width 308 height 19
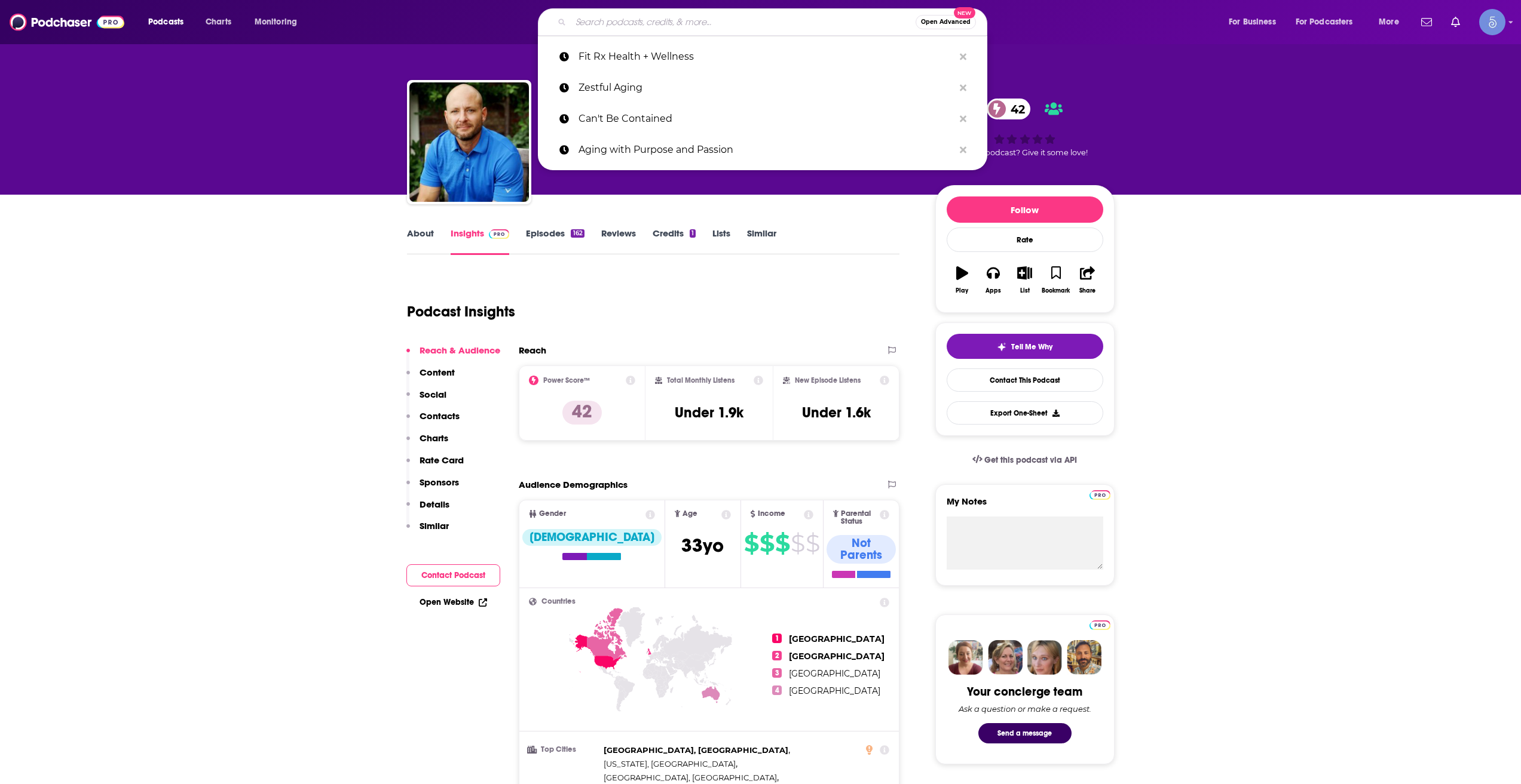
paste input "The Anti-Macro Podcast"
type input "The Anti-Macro Podcast"
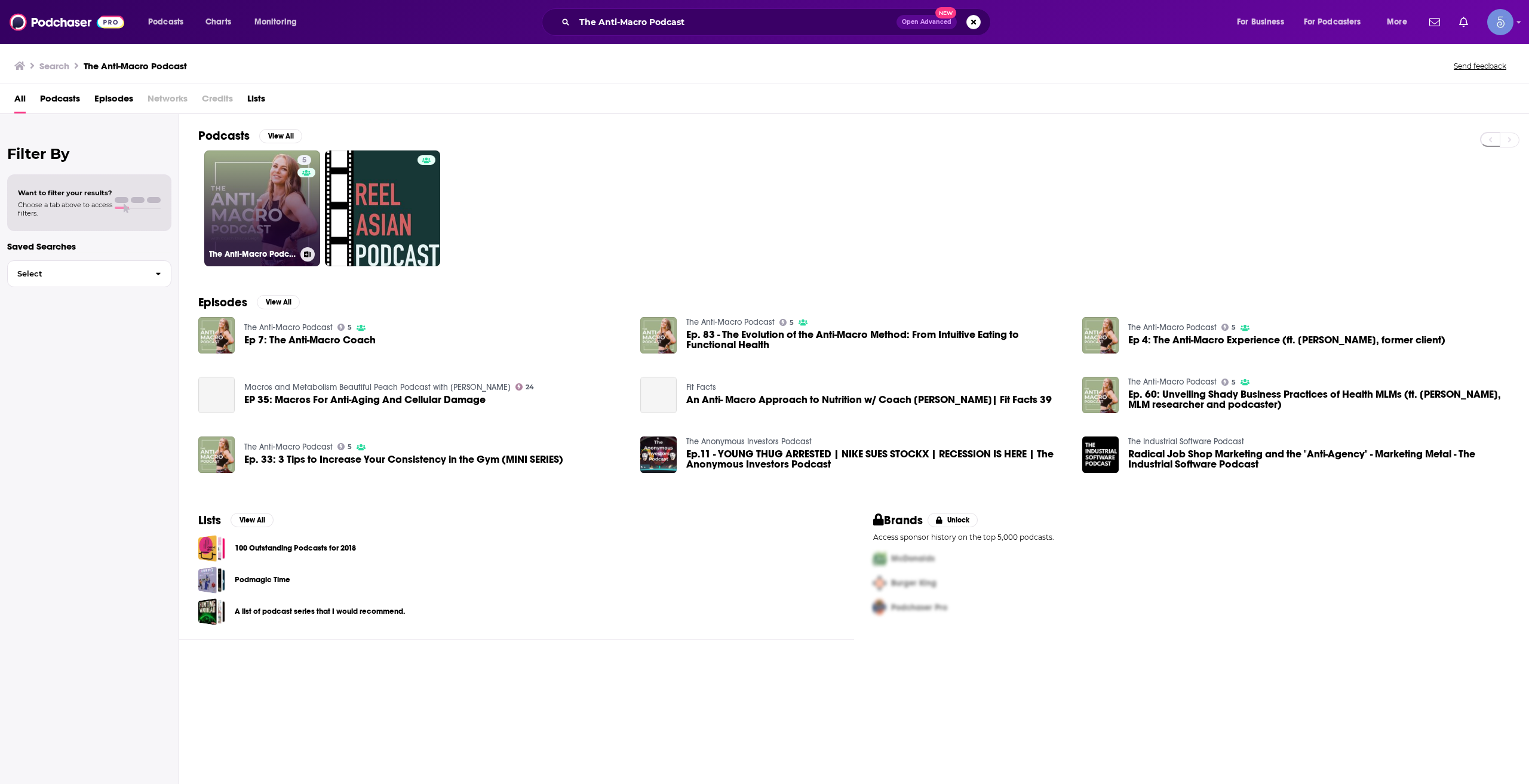
click at [257, 216] on link "5 The Anti-Macro Podcast" at bounding box center [262, 208] width 116 height 116
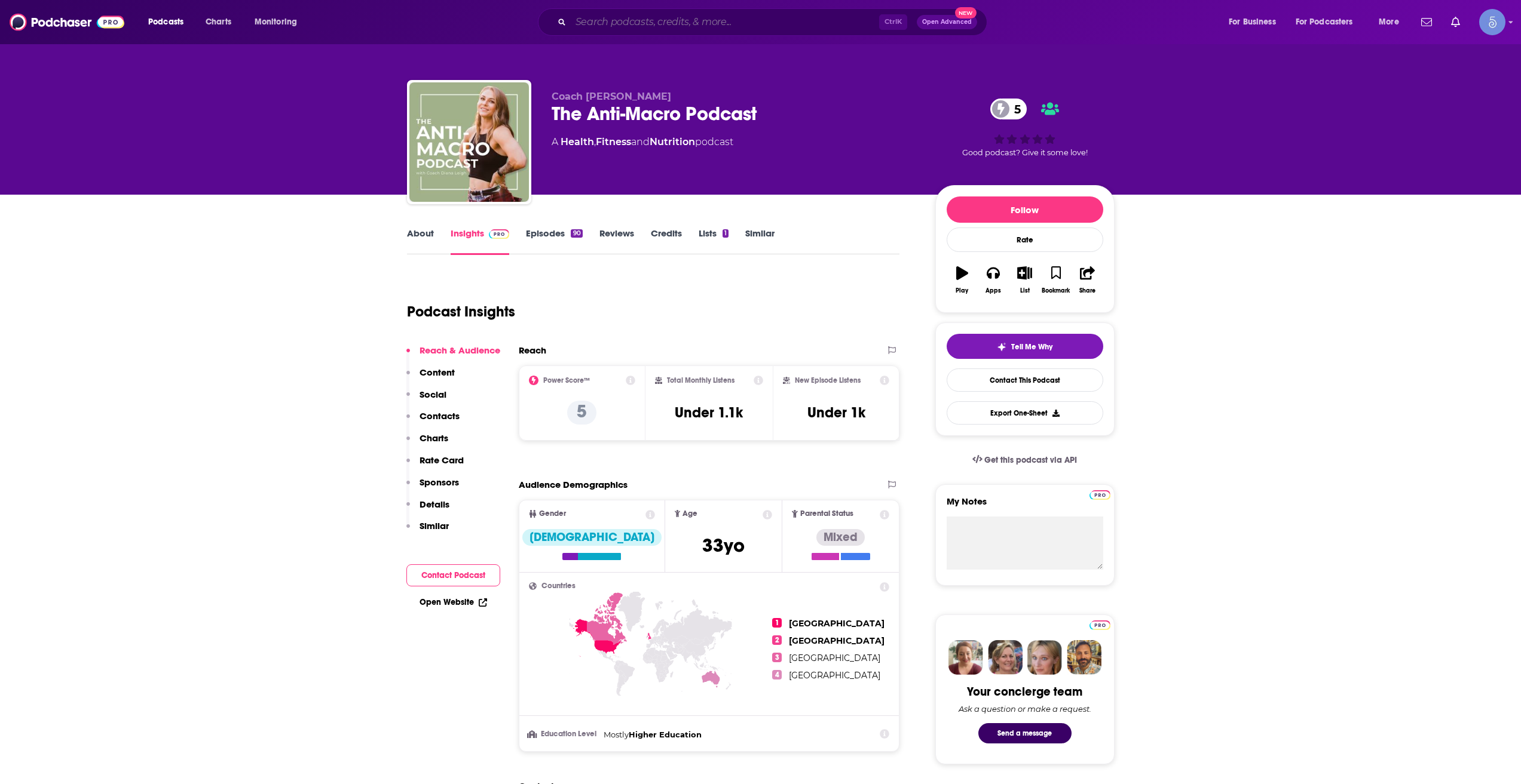
click at [654, 16] on input "Search podcasts, credits, & more..." at bounding box center [725, 22] width 308 height 19
paste input "Rethinking Aging Club Podcast"
type input "Rethinking Aging Club Podcast"
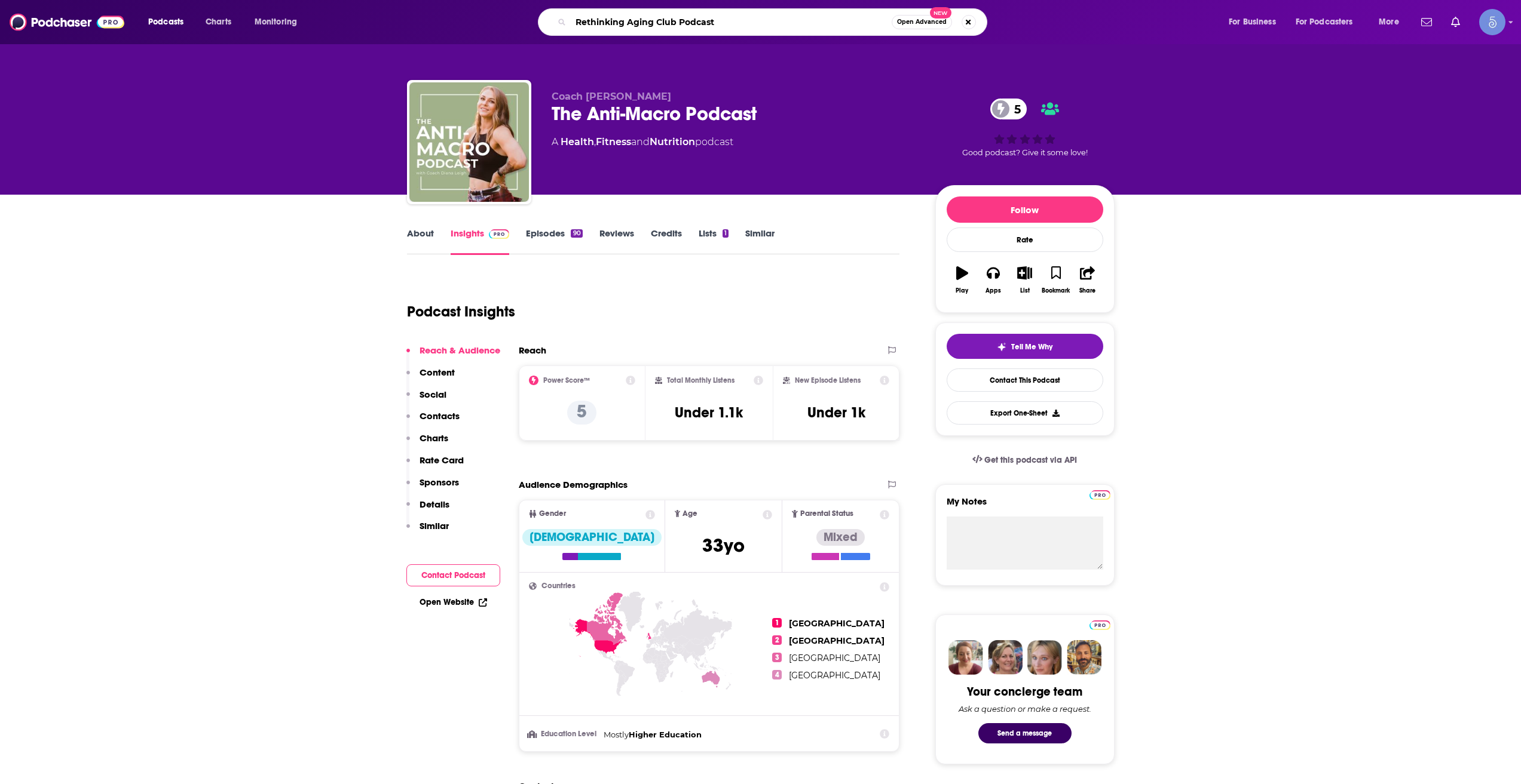
drag, startPoint x: 654, startPoint y: 17, endPoint x: 635, endPoint y: 16, distance: 19.0
click at [635, 16] on input "Rethinking Aging Club Podcast" at bounding box center [731, 22] width 321 height 19
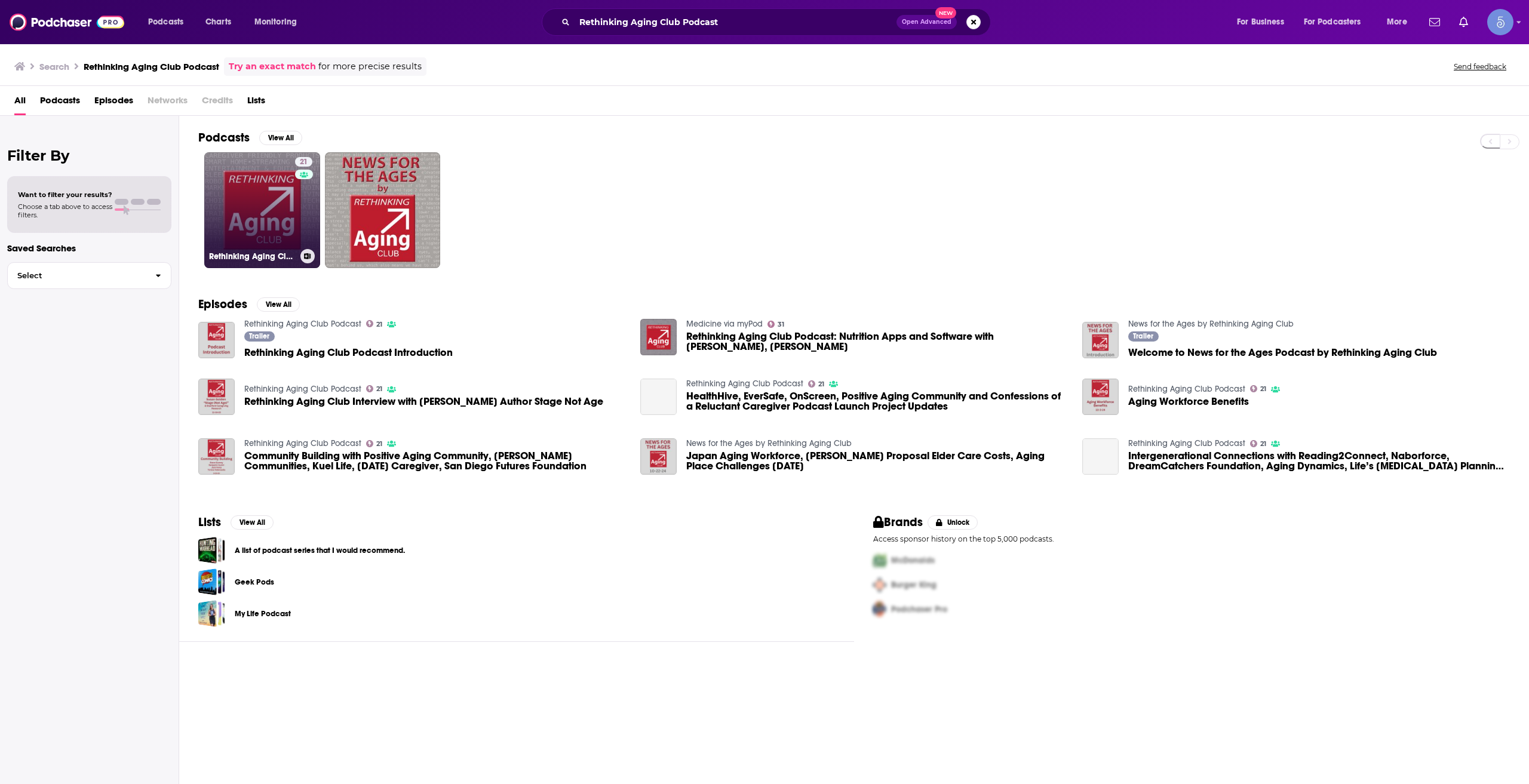
click at [235, 198] on link "21 Rethinking Aging Club Podcast" at bounding box center [262, 210] width 116 height 116
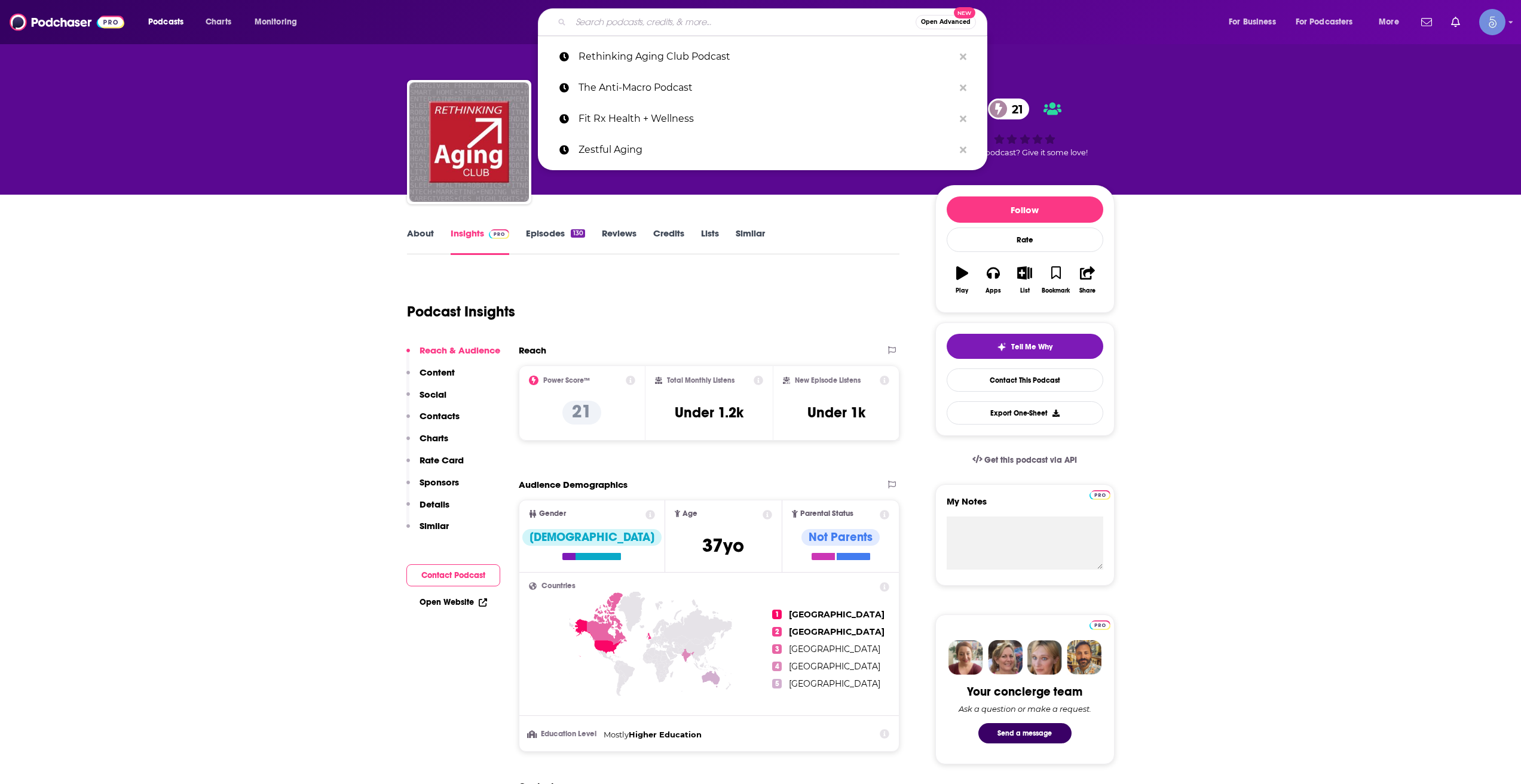
click at [636, 24] on input "Search podcasts, credits, & more..." at bounding box center [743, 22] width 345 height 19
paste input "Beauties Aging Gracefully"
type input "Beauties Aging Gracefully"
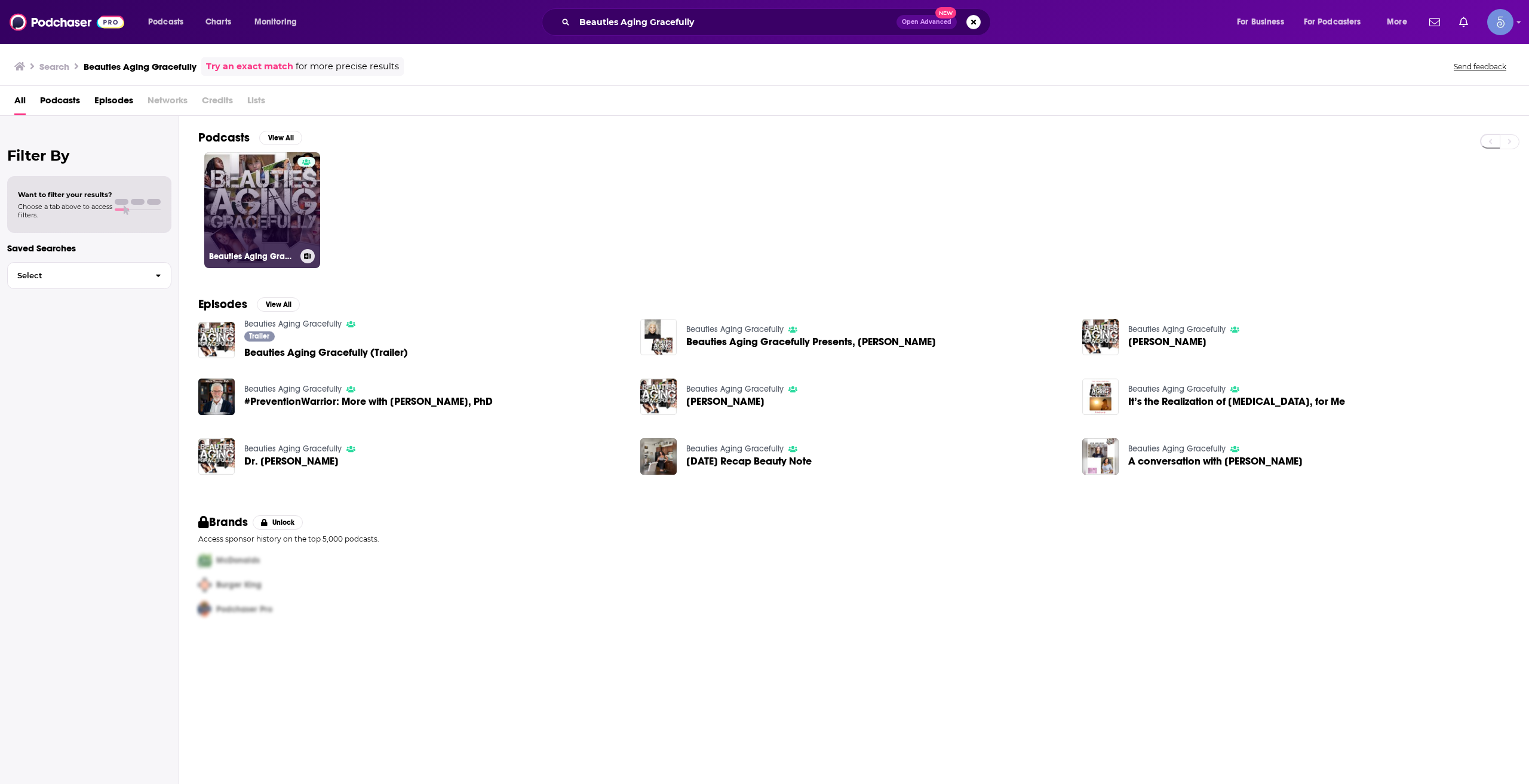
click at [309, 192] on div at bounding box center [306, 203] width 18 height 92
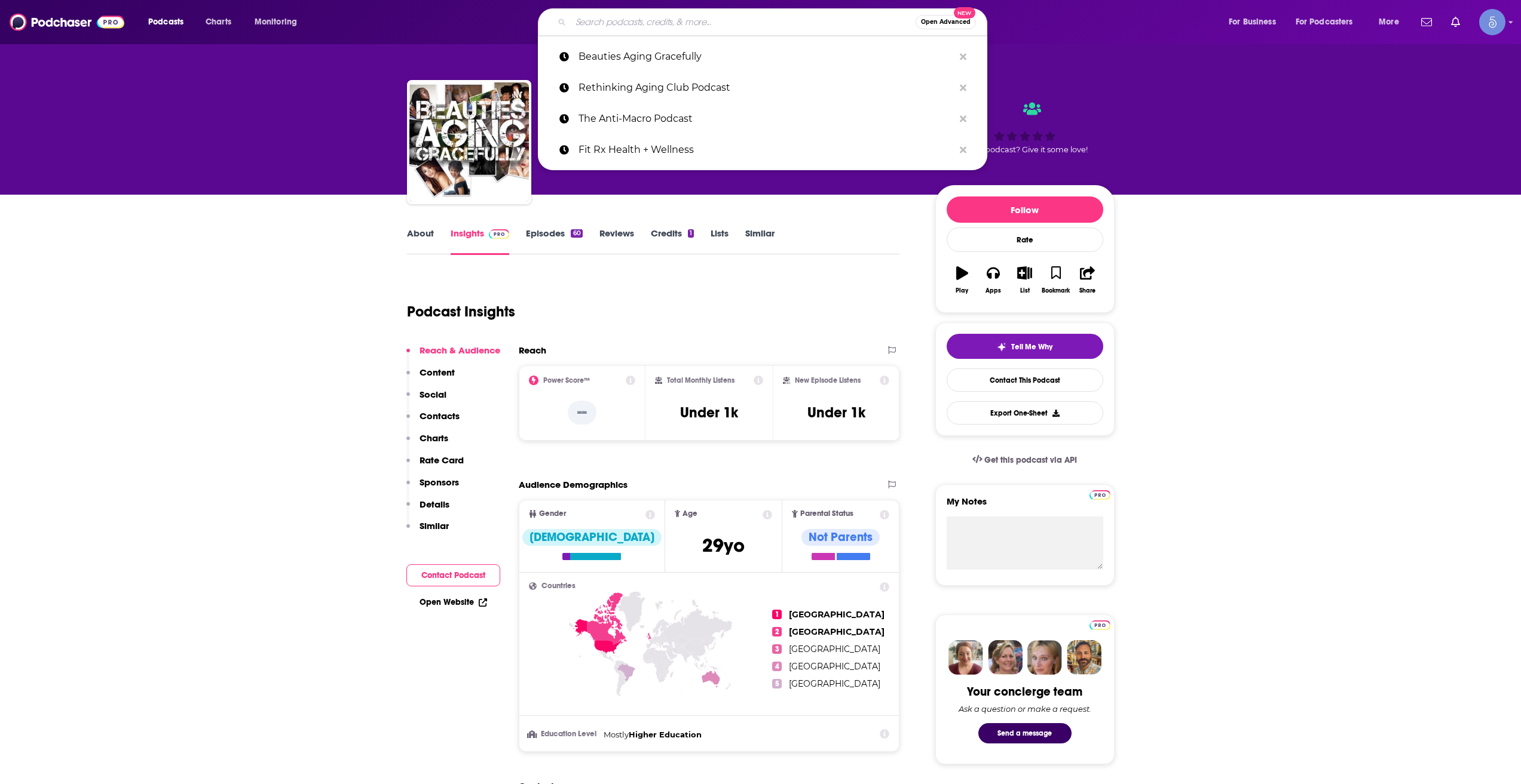
click at [619, 24] on input "Search podcasts, credits, & more..." at bounding box center [743, 22] width 345 height 19
paste input "Aging Together"
type input "Aging Together"
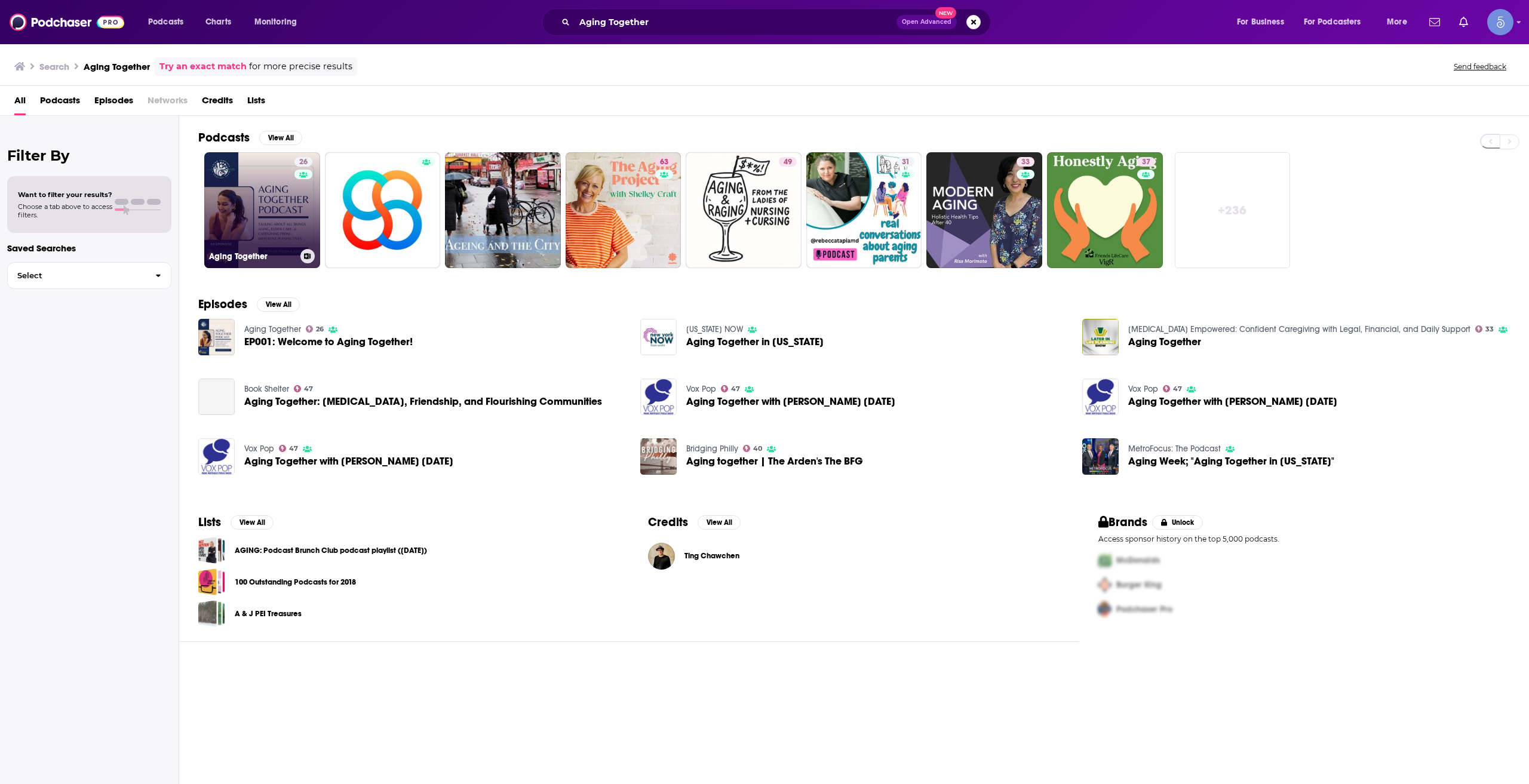
click at [288, 207] on link "26 Aging Together" at bounding box center [262, 210] width 116 height 116
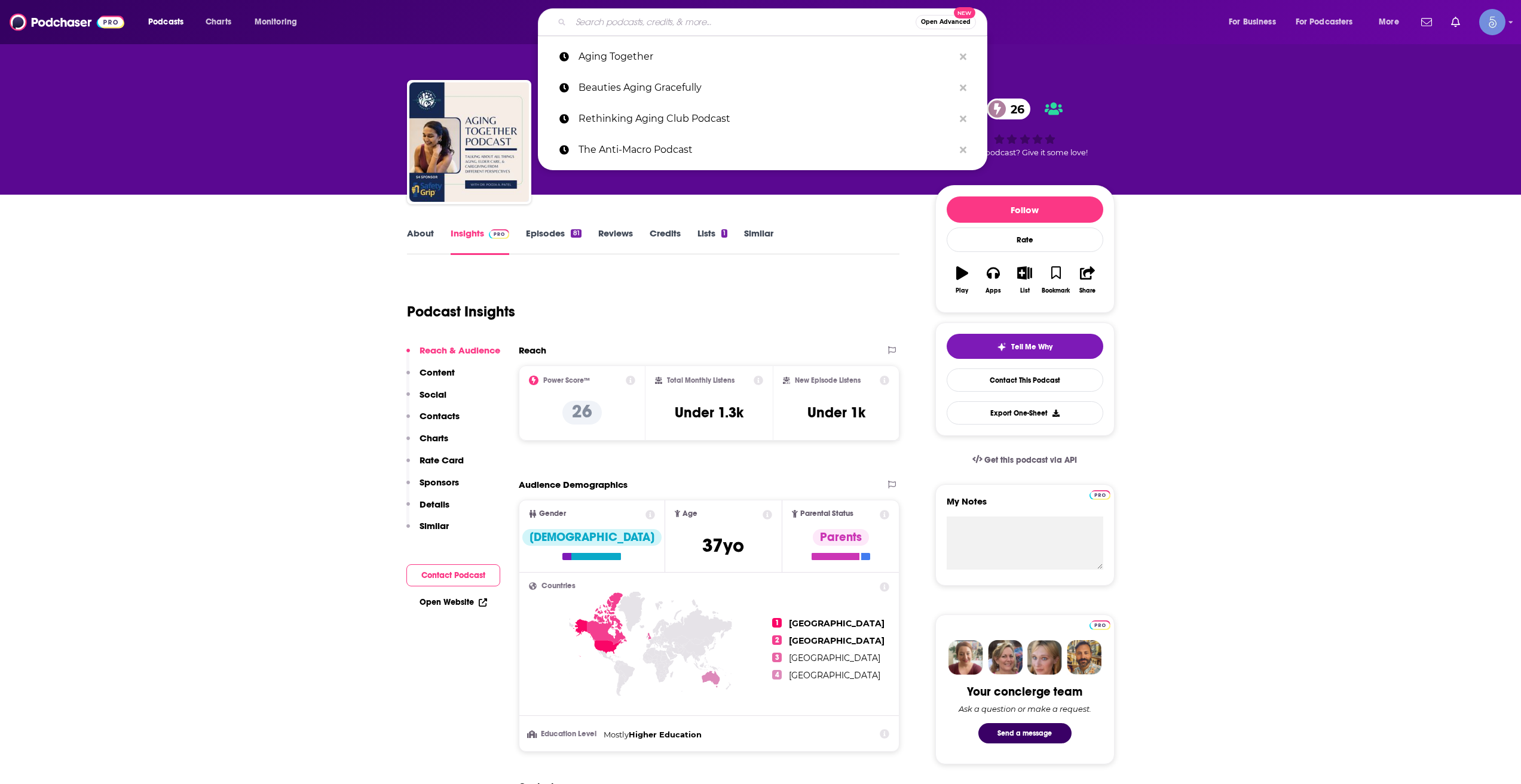
click at [658, 14] on input "Search podcasts, credits, & more..." at bounding box center [743, 22] width 345 height 19
paste input "Forever Young"
type input "Forever Young"
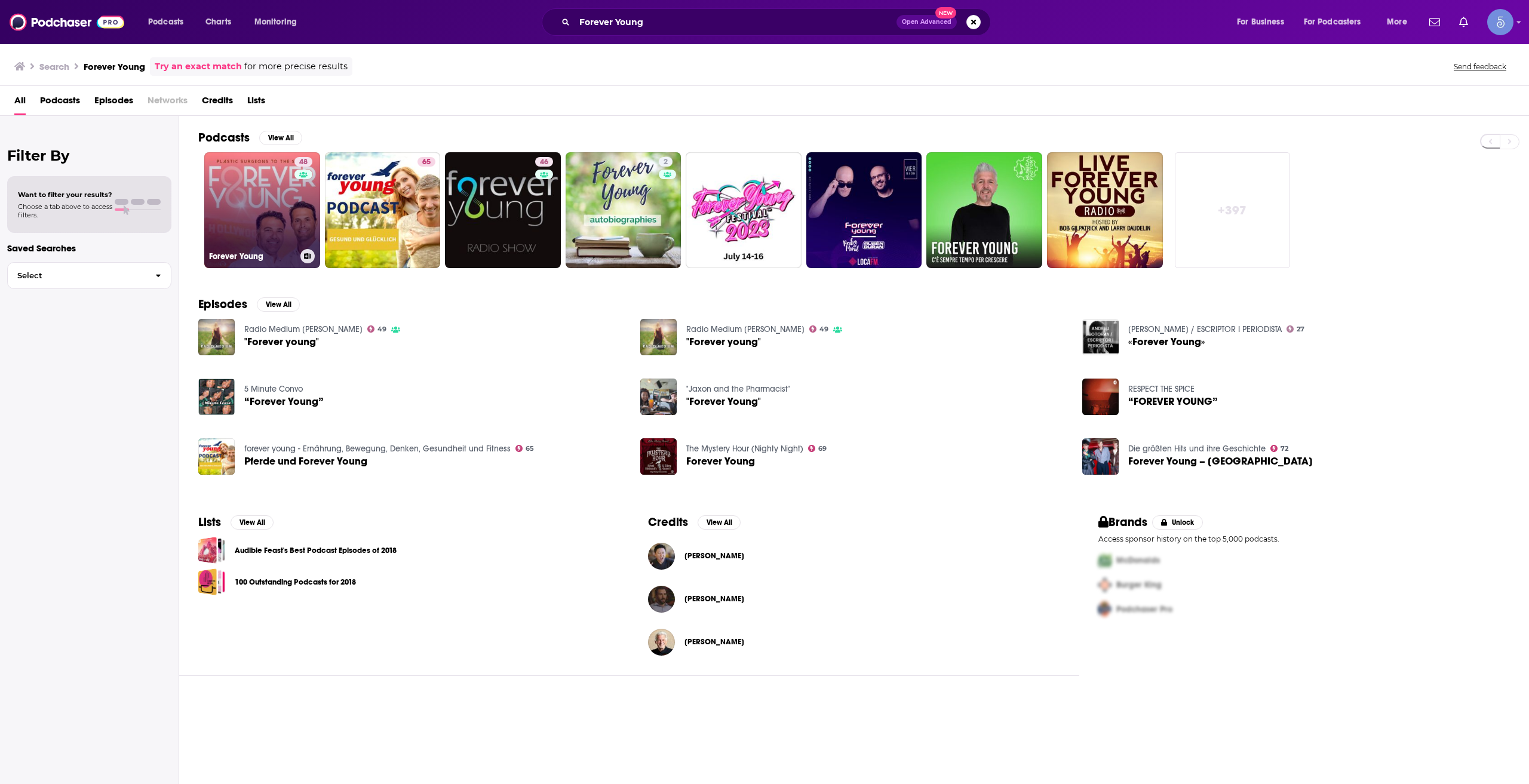
click at [275, 209] on link "48 Forever Young" at bounding box center [262, 210] width 116 height 116
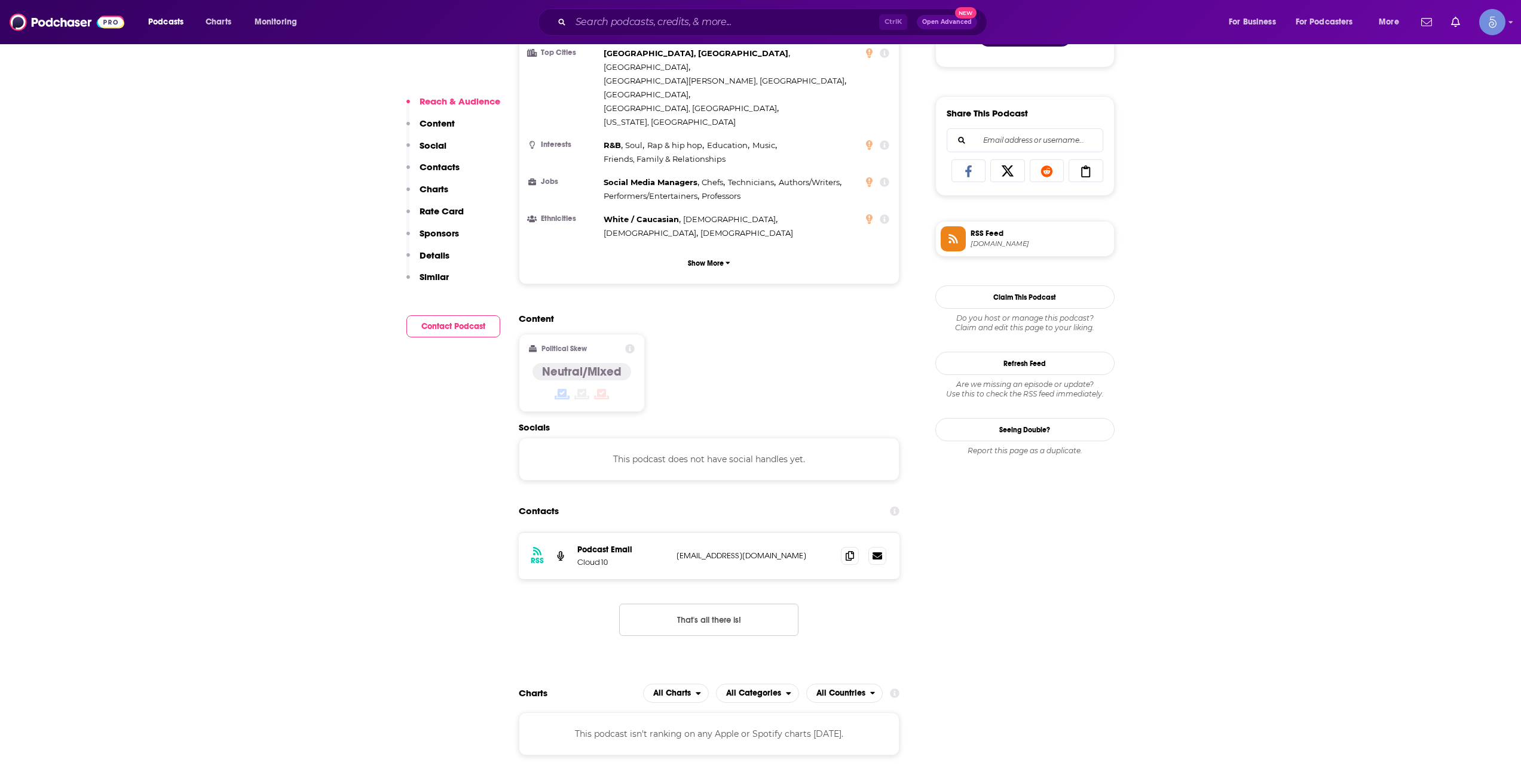
scroll to position [796, 0]
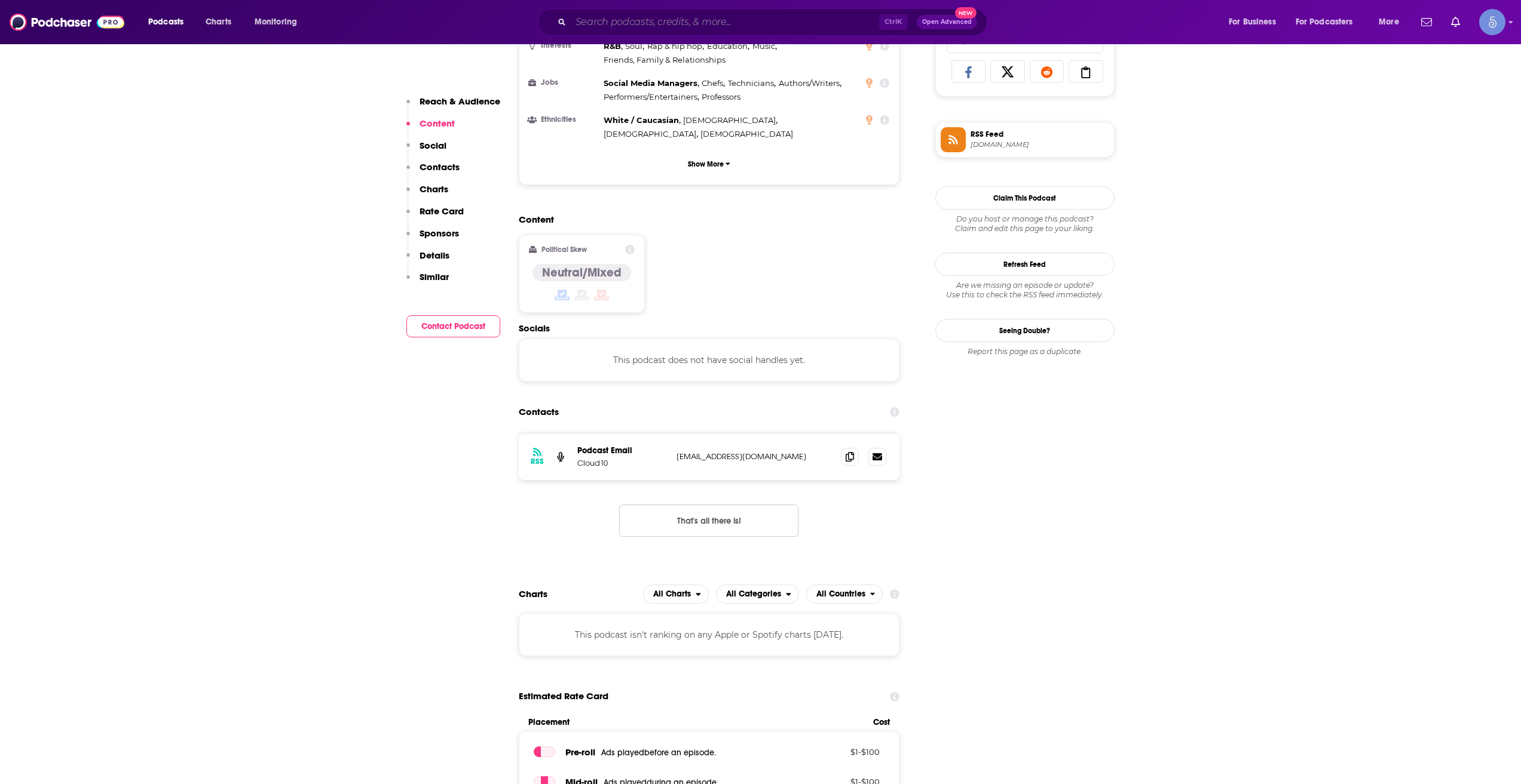
click at [619, 24] on input "Search podcasts, credits, & more..." at bounding box center [725, 22] width 308 height 19
paste input "Aging In Full Bloom"
type input "Aging In Full Bloom"
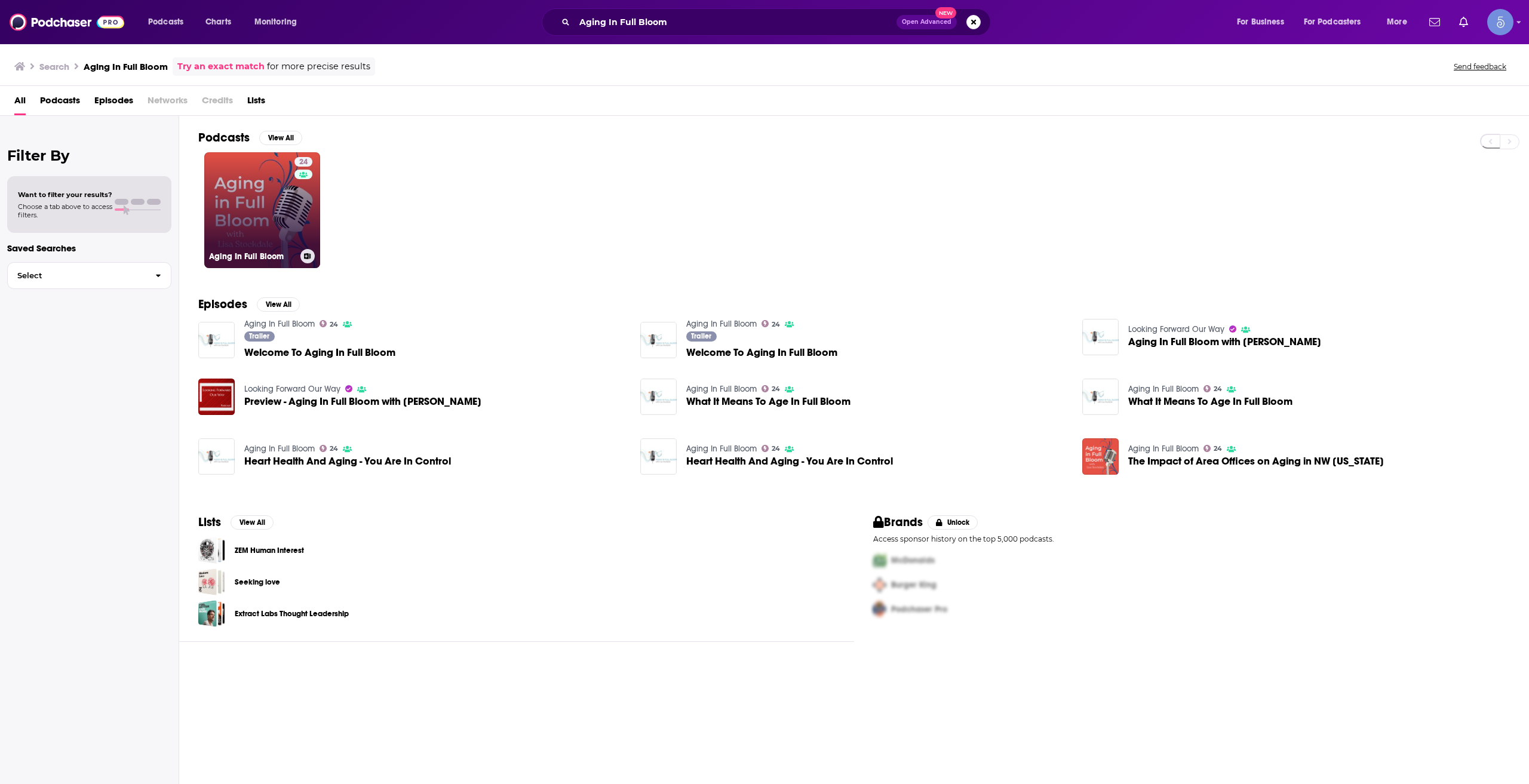
click at [252, 230] on link "24 Aging In Full Bloom" at bounding box center [262, 210] width 116 height 116
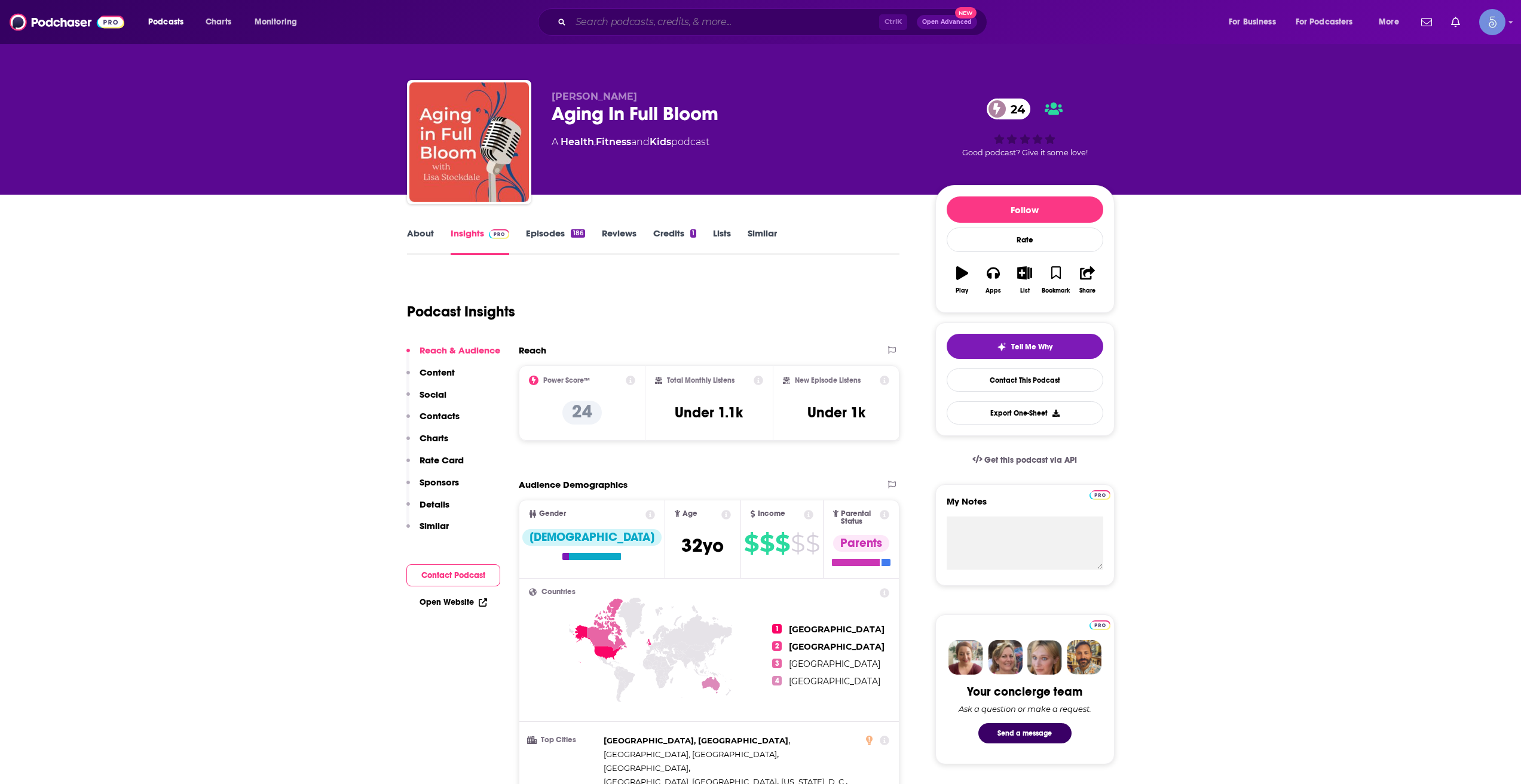
click at [688, 19] on input "Search podcasts, credits, & more..." at bounding box center [725, 22] width 308 height 19
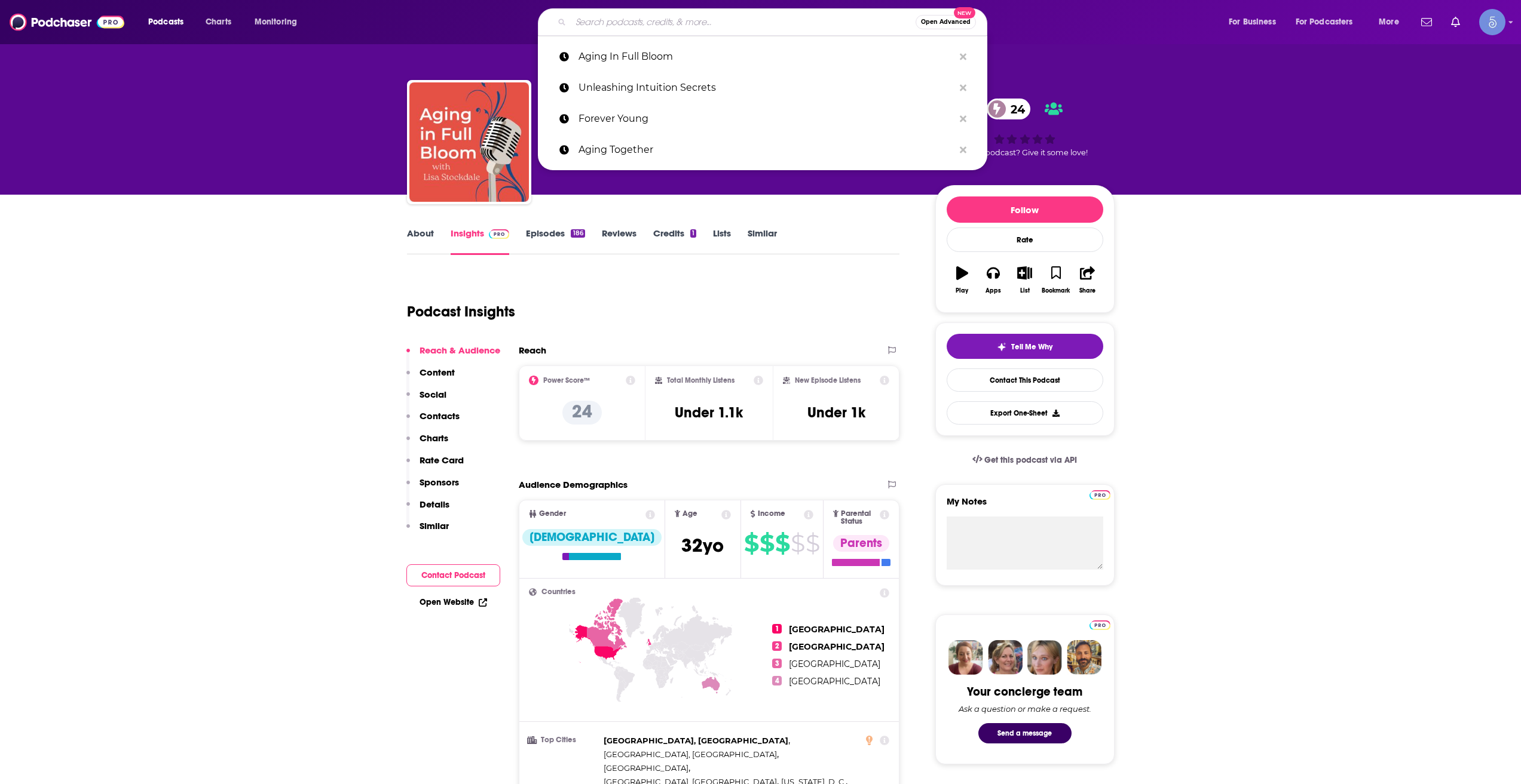
paste input "The Art of Living Well Podcast®"
type input "The Art of Living Well Podcast®"
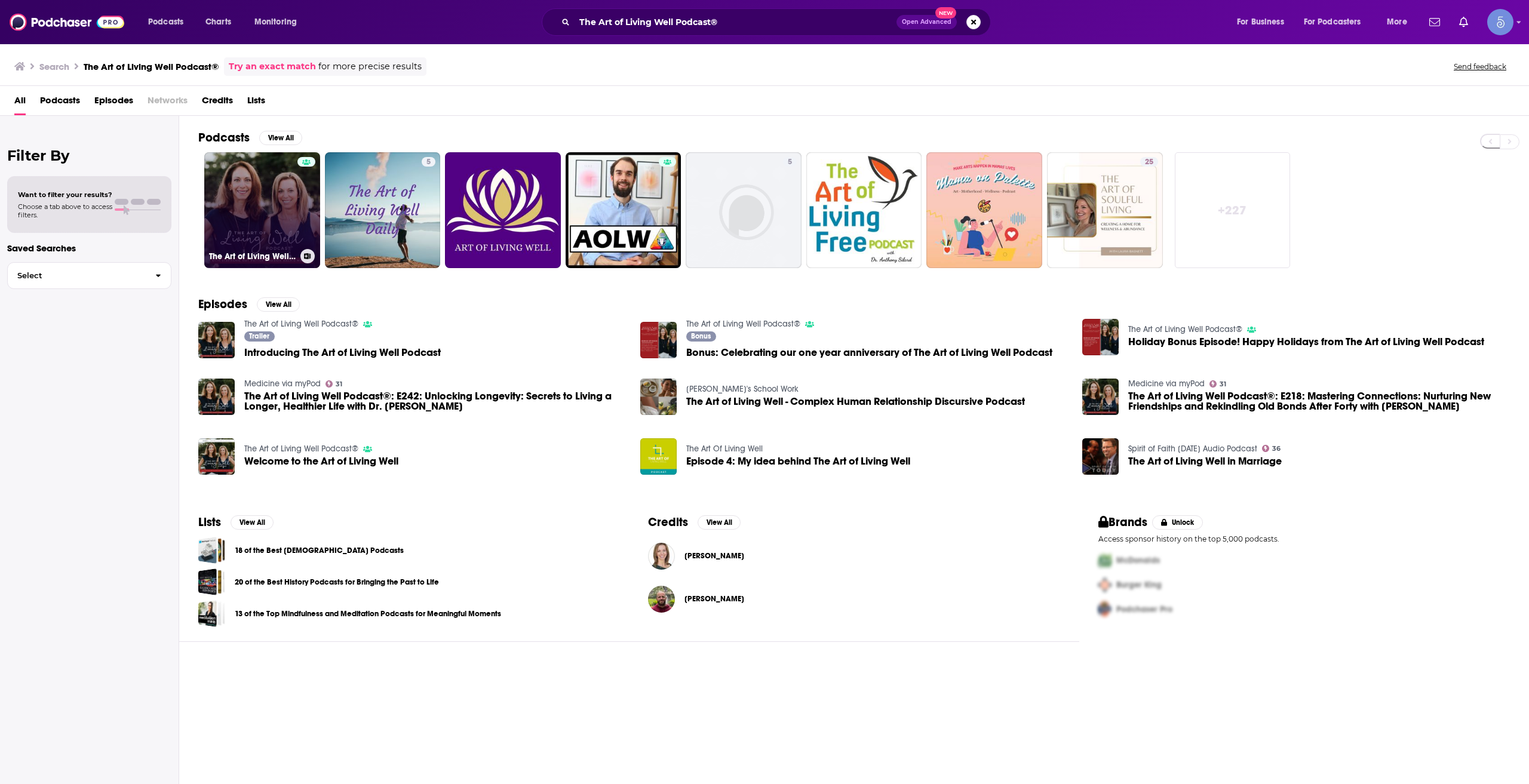
click at [246, 222] on link "The Art of Living Well Podcast®" at bounding box center [262, 210] width 116 height 116
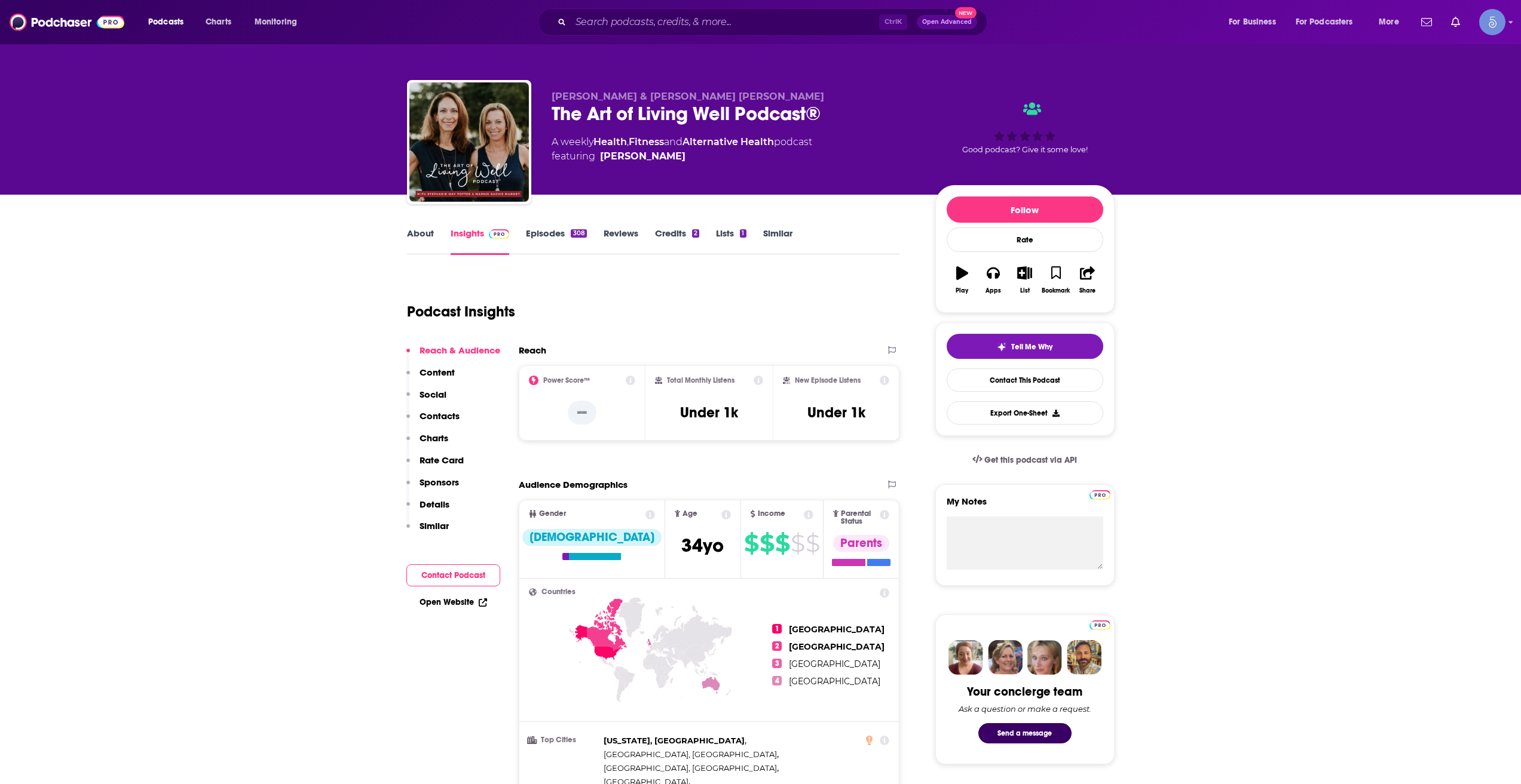
click at [683, 10] on div "Ctrl K Open Advanced New" at bounding box center [763, 22] width 450 height 27
click at [685, 11] on div "Ctrl K Open Advanced New" at bounding box center [763, 22] width 450 height 27
click at [685, 12] on div "Ctrl K Open Advanced New" at bounding box center [763, 22] width 450 height 27
click at [688, 15] on input "Search podcasts, credits, & more..." at bounding box center [725, 22] width 308 height 19
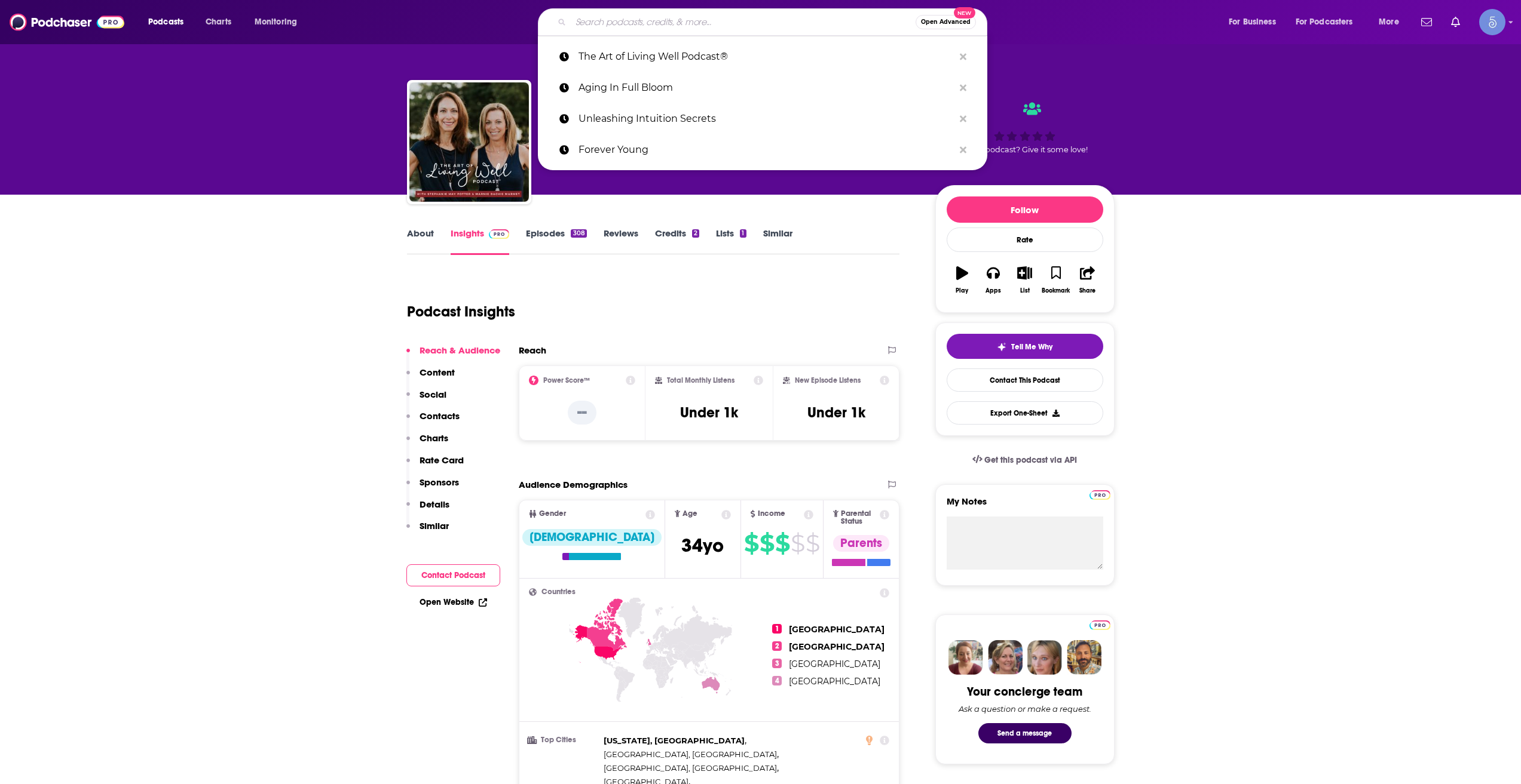
paste input "Real Talk, Whole Life"
type input "Real Talk, Whole Life"
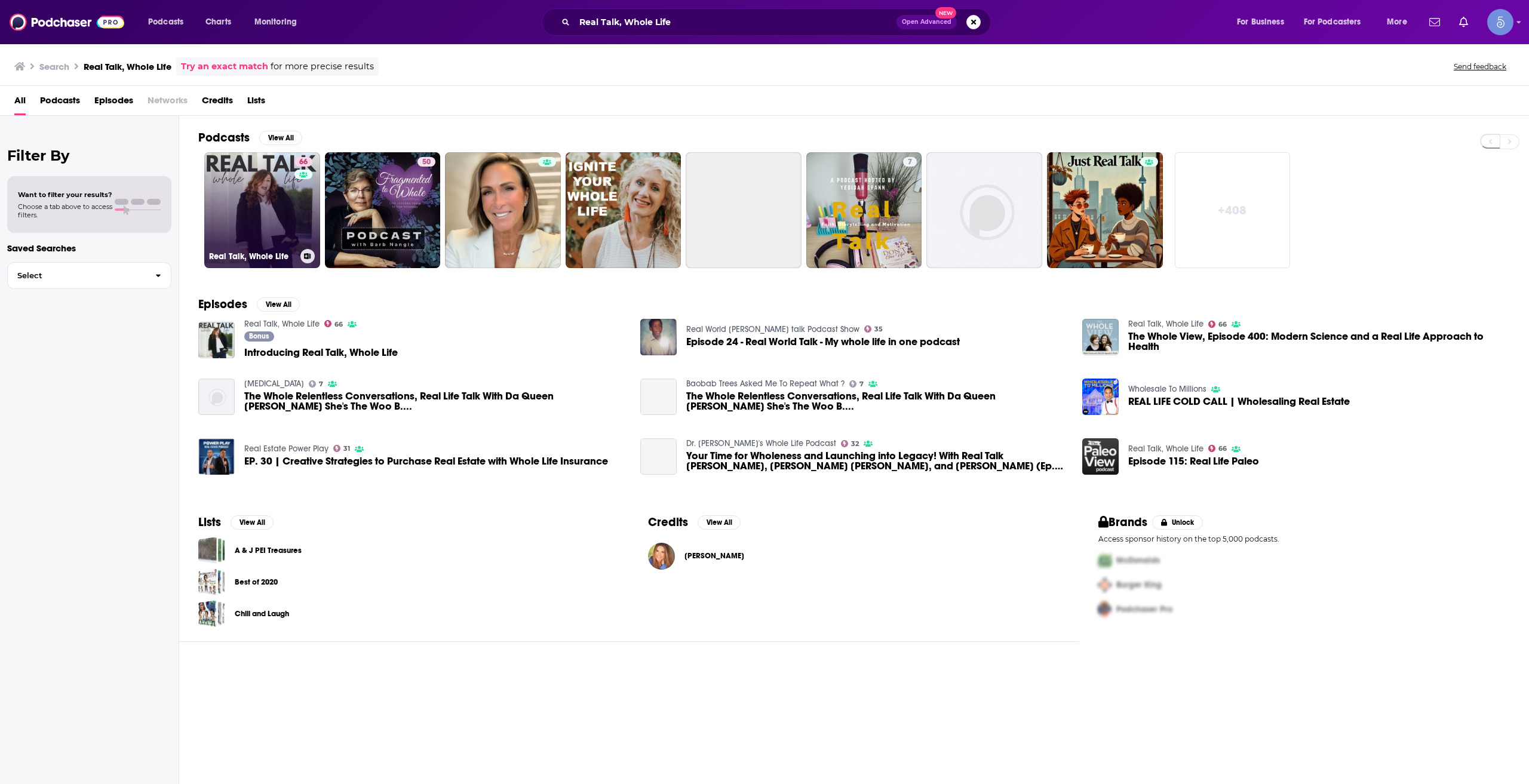
click at [259, 194] on link "66 Real Talk, Whole Life" at bounding box center [262, 210] width 116 height 116
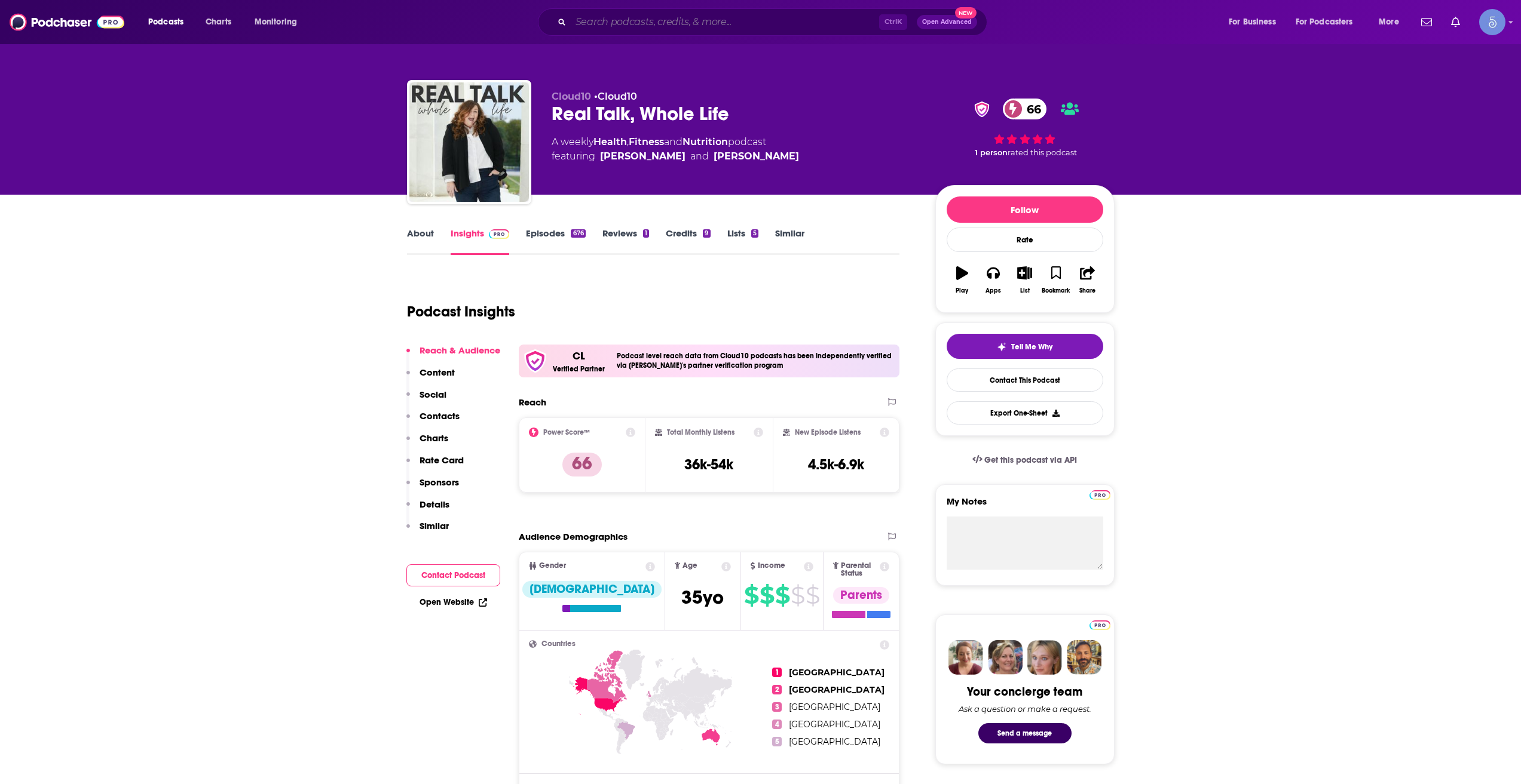
click at [626, 24] on input "Search podcasts, credits, & more..." at bounding box center [725, 22] width 308 height 19
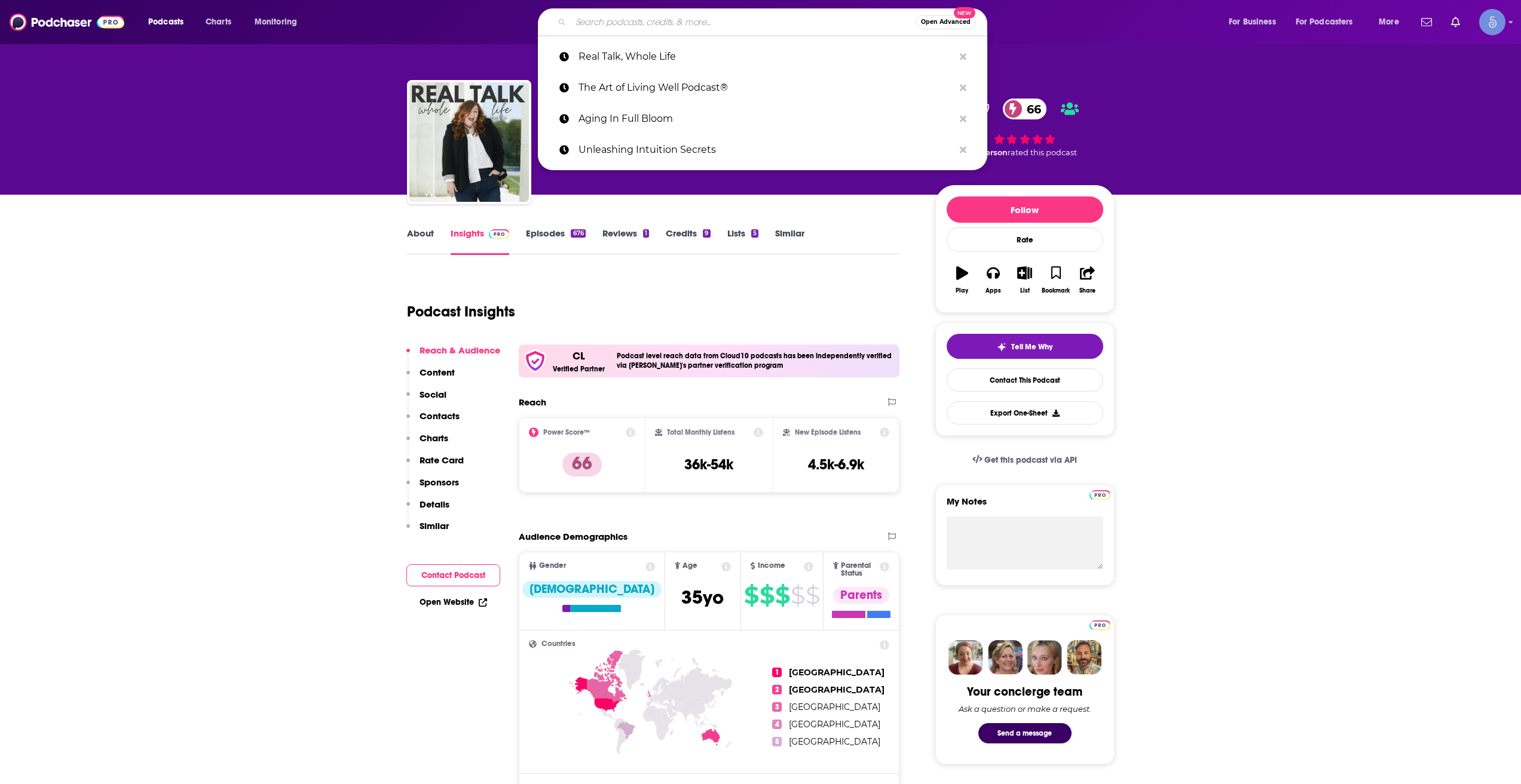
click at [626, 24] on input "Search podcasts, credits, & more..." at bounding box center [743, 22] width 345 height 19
paste input "Intelligent Medicine"
type input "Intelligent Medicine"
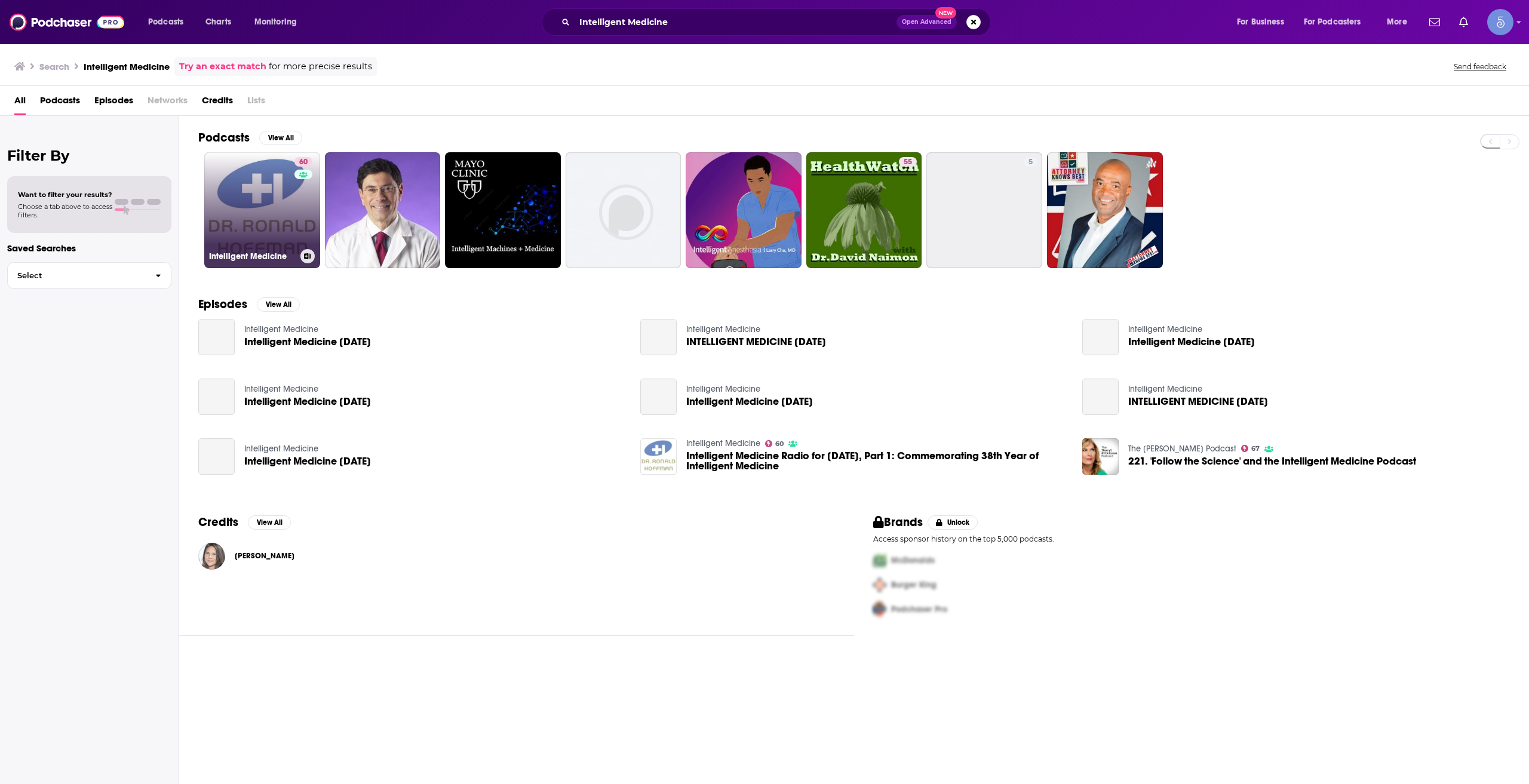
click at [301, 205] on div "60" at bounding box center [304, 203] width 21 height 92
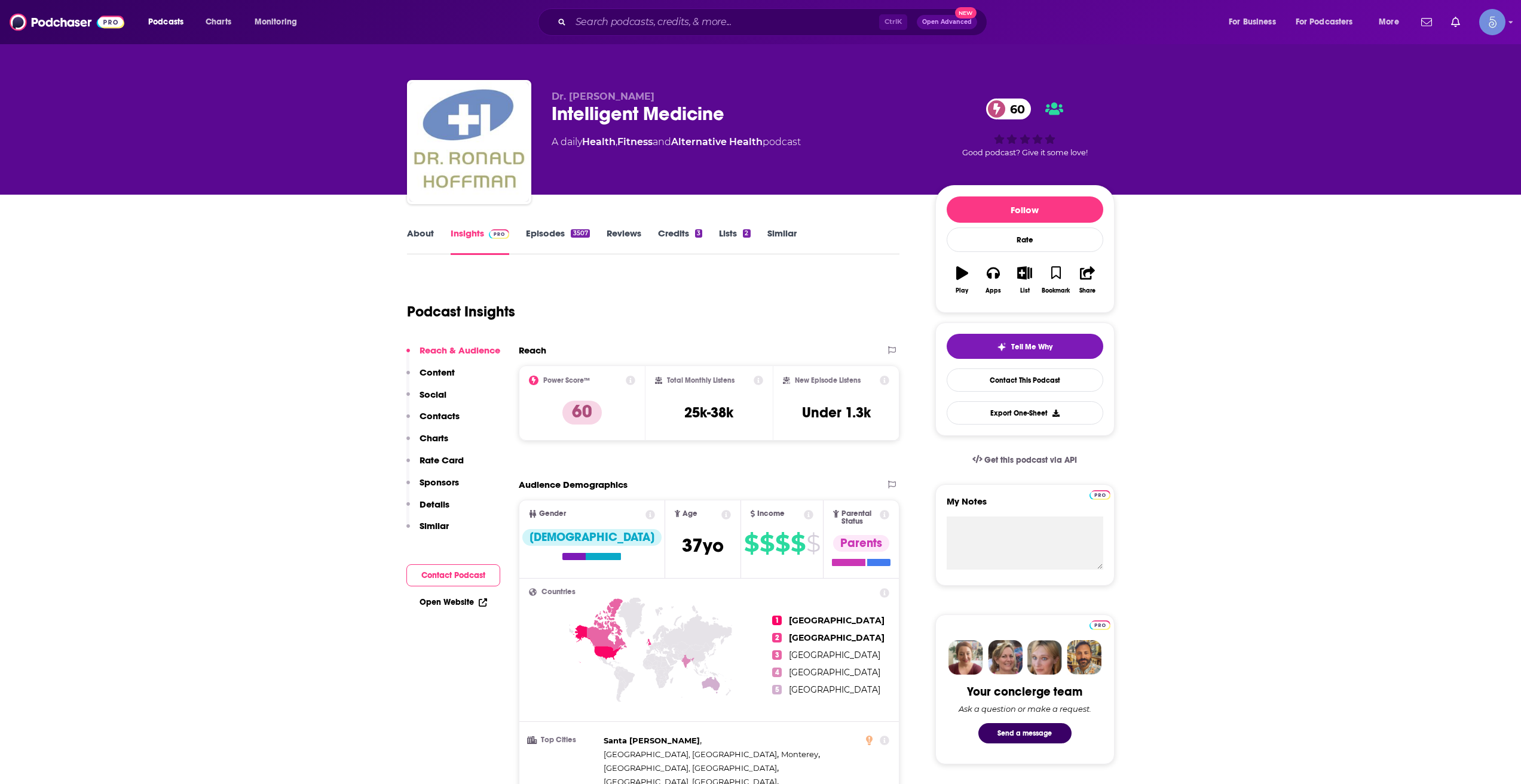
click at [662, 31] on div "Ctrl K Open Advanced New" at bounding box center [763, 22] width 450 height 27
click at [669, 21] on input "Search podcasts, credits, & more..." at bounding box center [725, 22] width 308 height 19
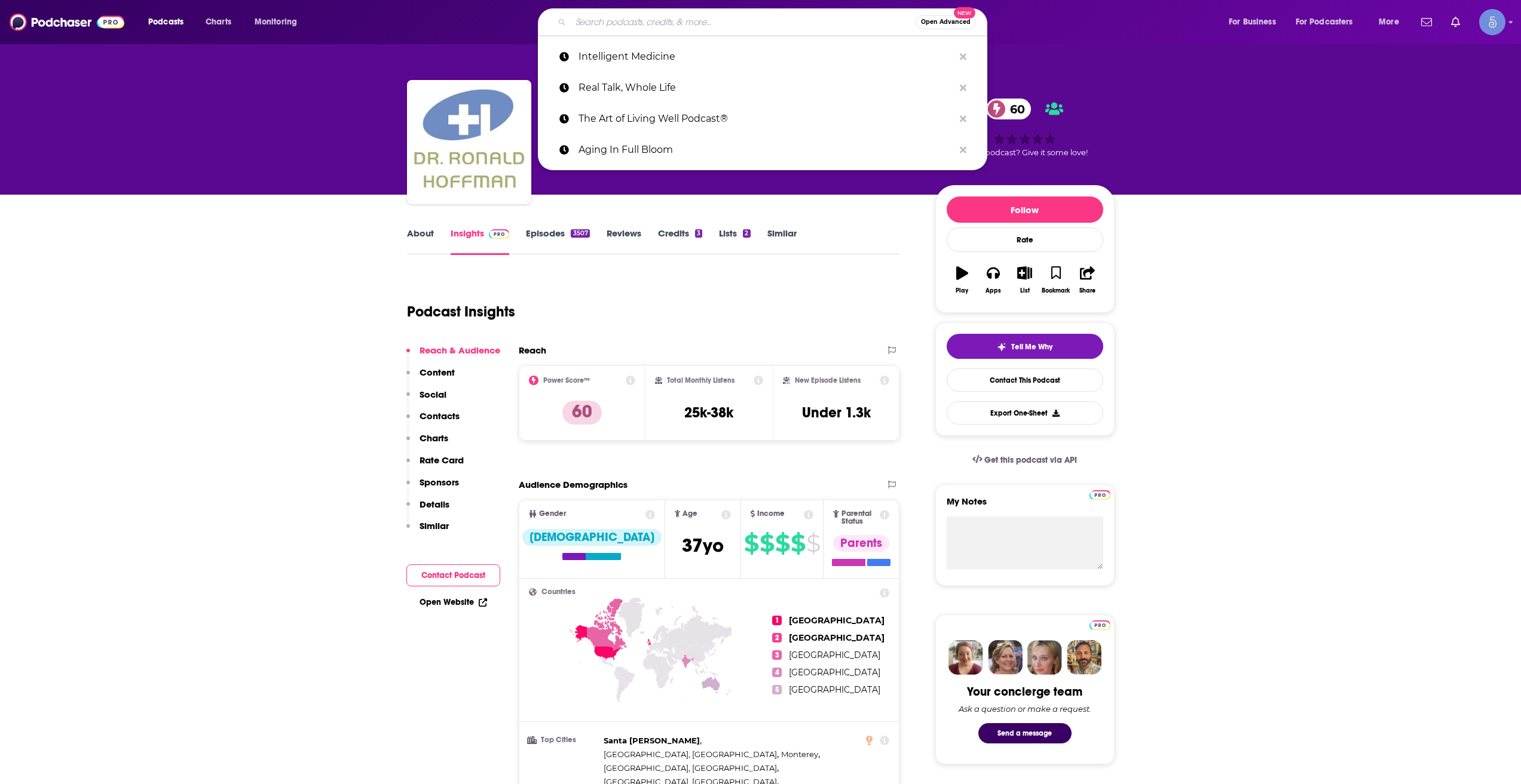
paste input "This Is Getting Old"
type input "This Is Getting Old"
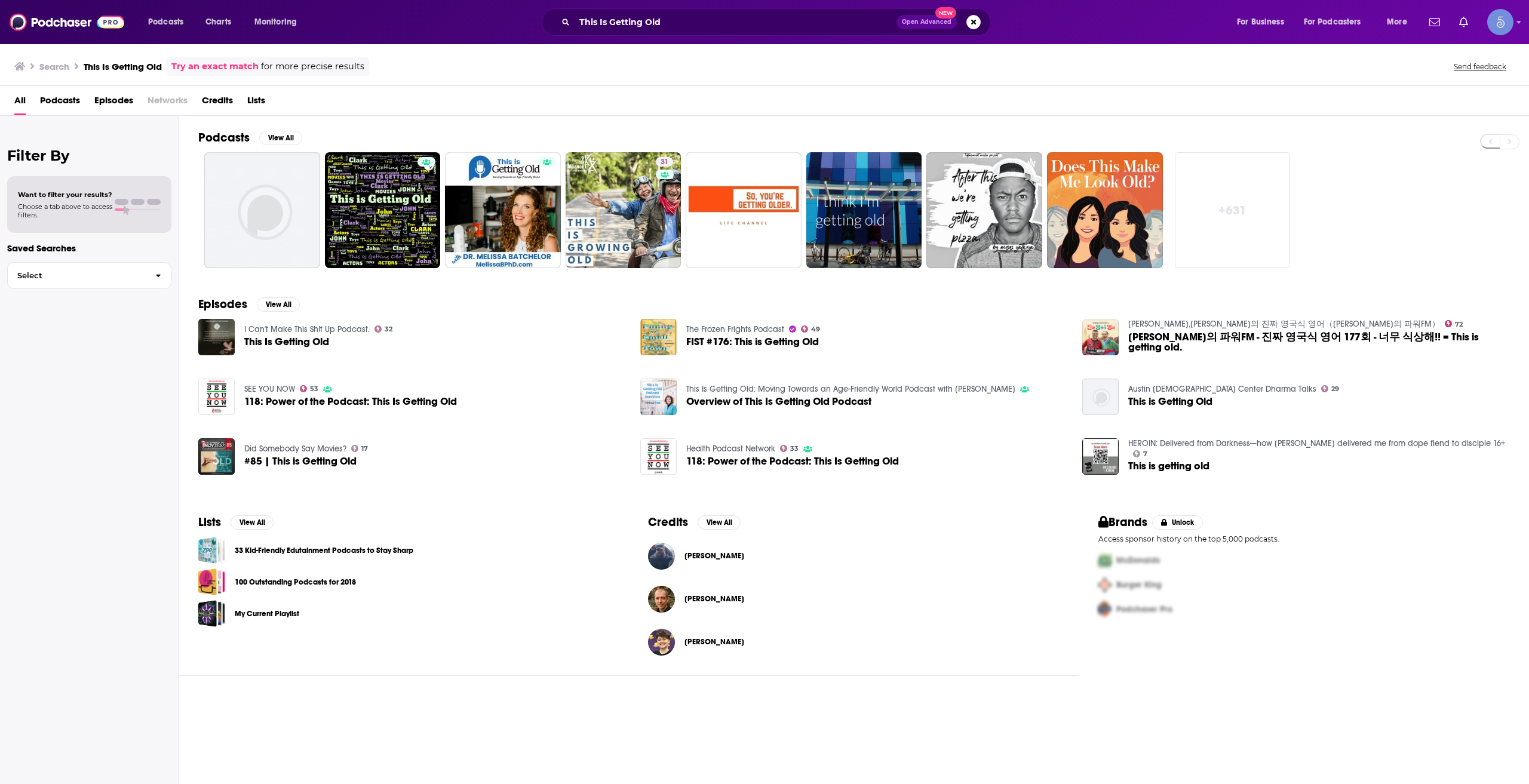
click at [510, 134] on div "Podcasts View All" at bounding box center [863, 141] width 1331 height 22
click at [500, 183] on link "This Is Getting Old: Moving Towards an Age-Friendly World Podcast with [PERSON_…" at bounding box center [503, 210] width 116 height 116
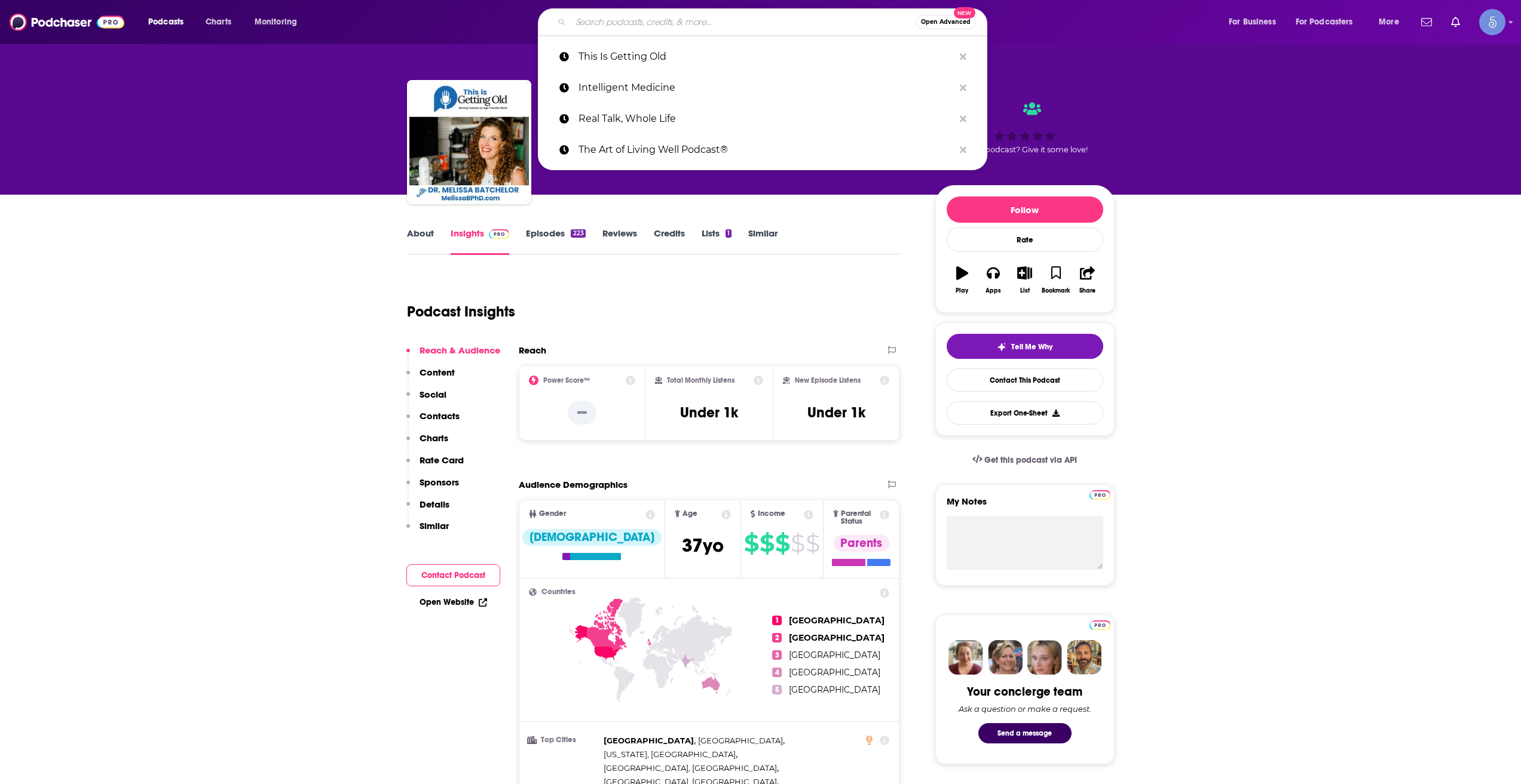
click at [673, 18] on input "Search podcasts, credits, & more..." at bounding box center [743, 22] width 345 height 19
paste input "Modern Aging"
type input "Modern Aging"
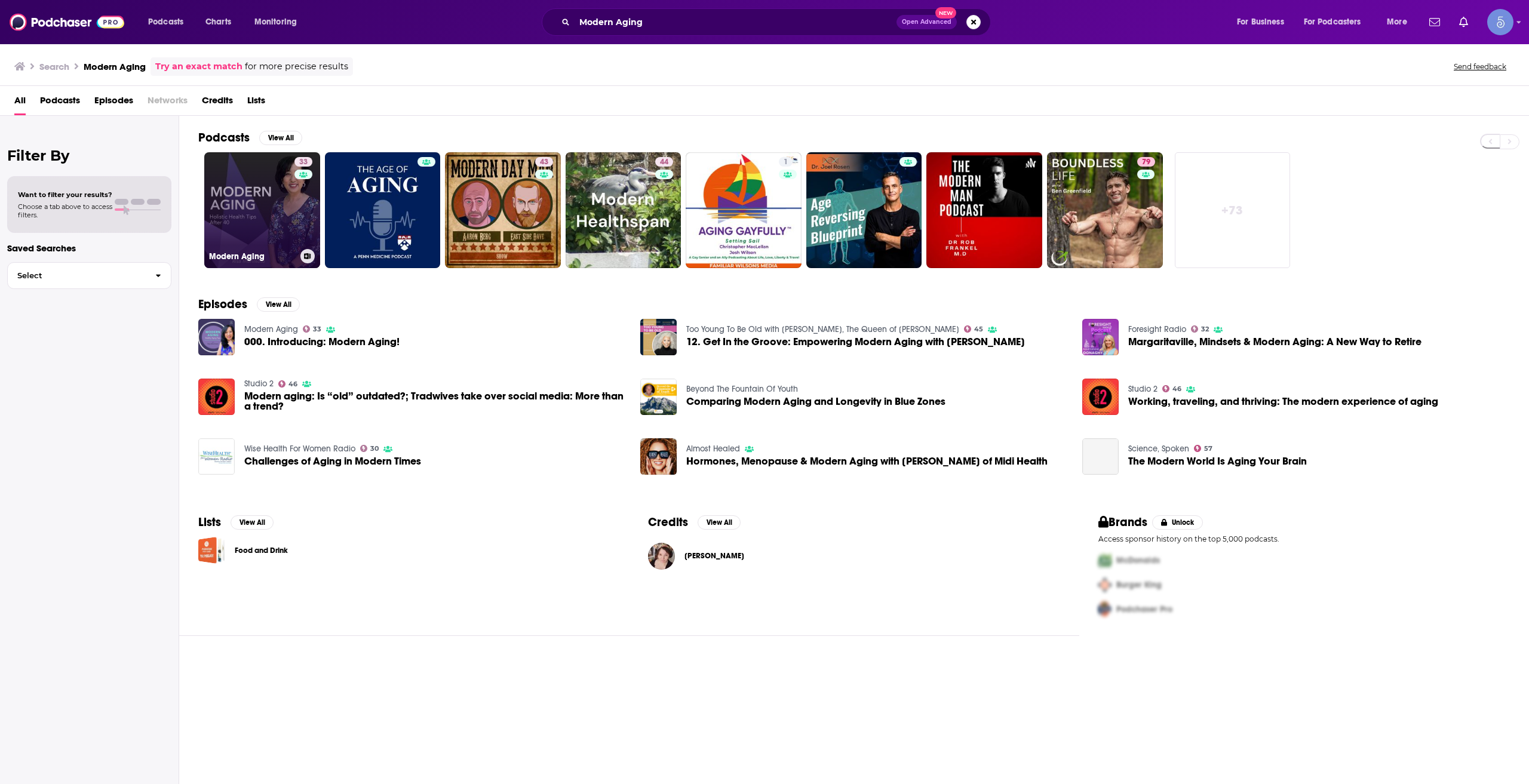
click at [295, 189] on div "33" at bounding box center [304, 203] width 21 height 92
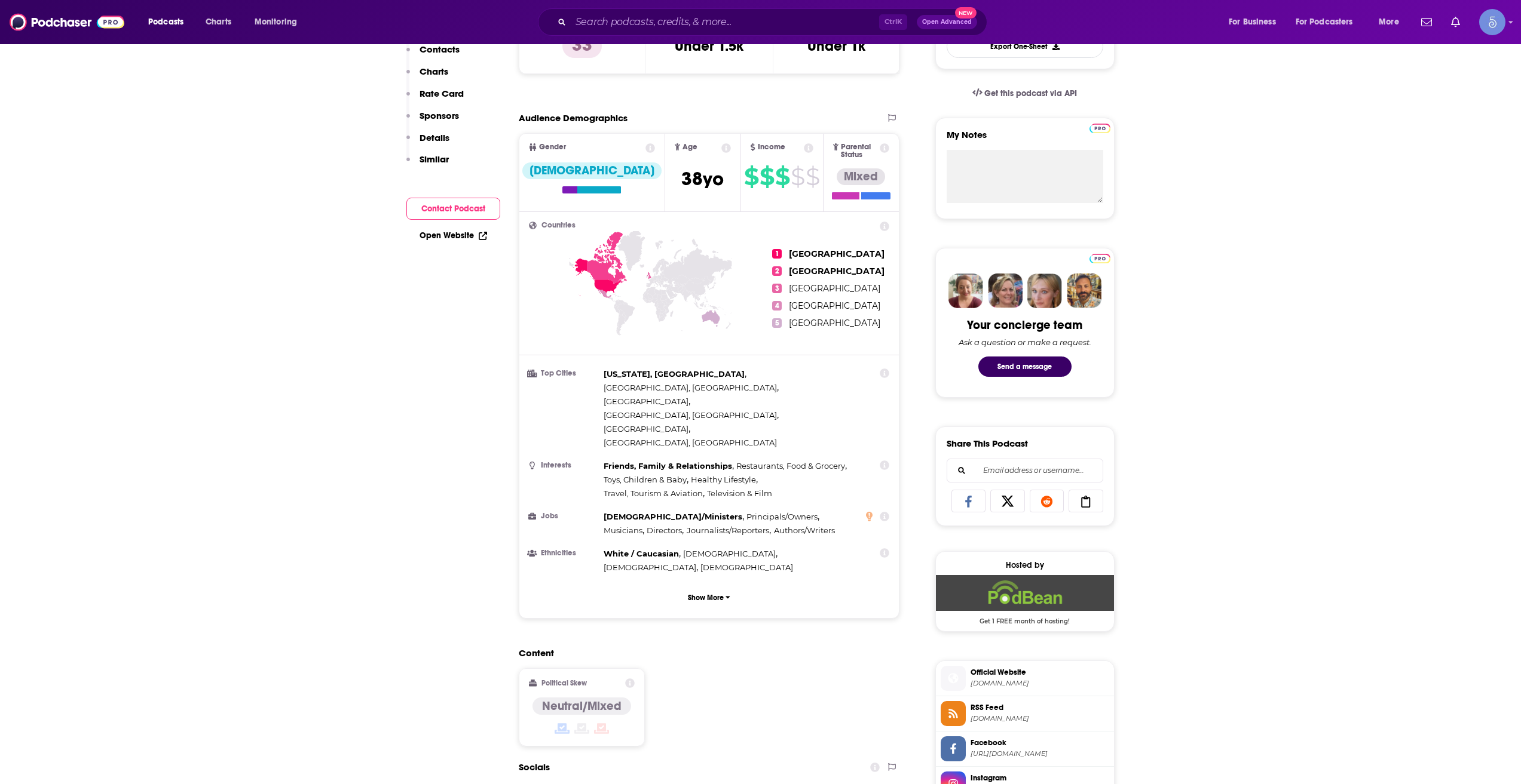
scroll to position [597, 0]
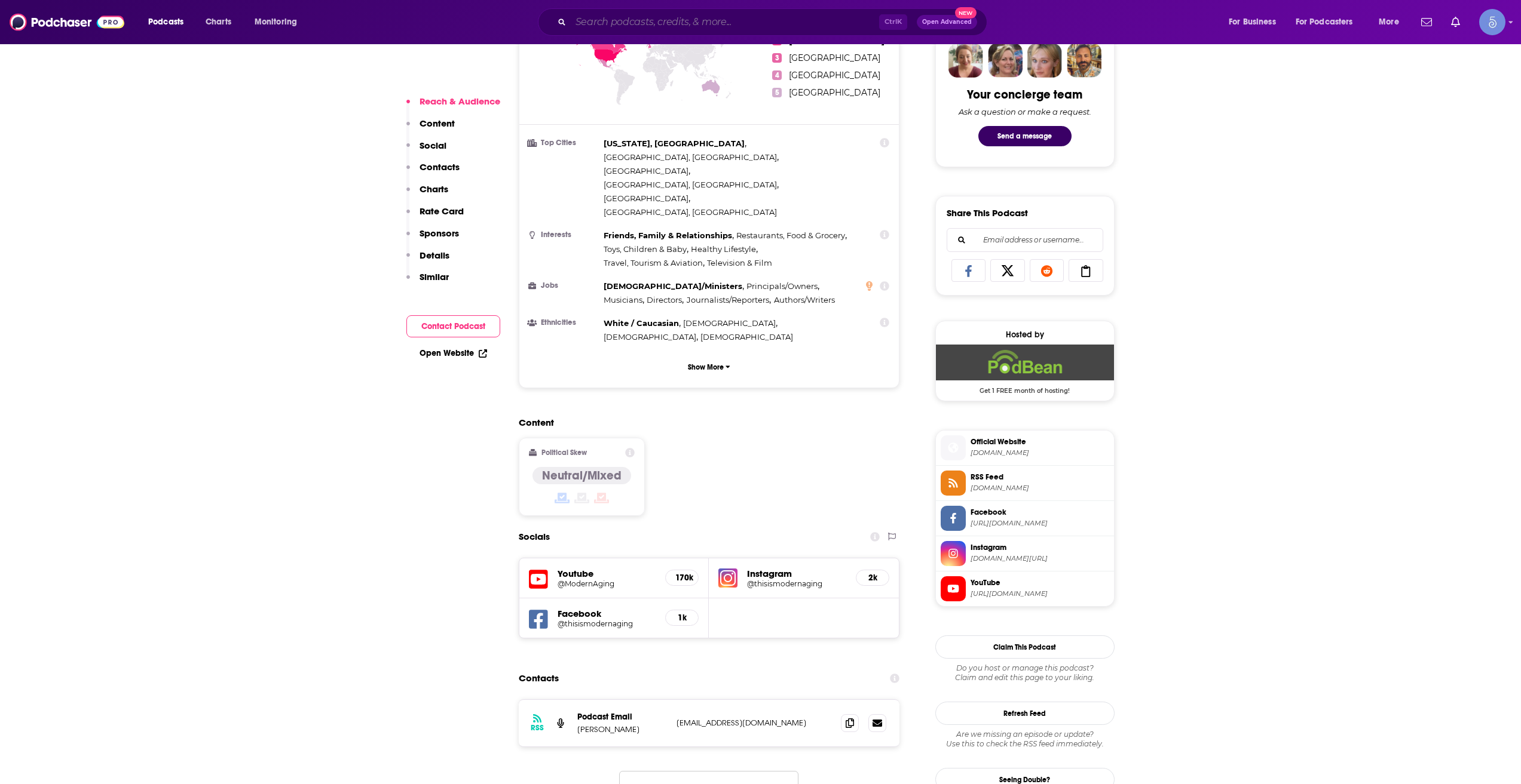
click at [615, 25] on input "Search podcasts, credits, & more..." at bounding box center [725, 22] width 308 height 19
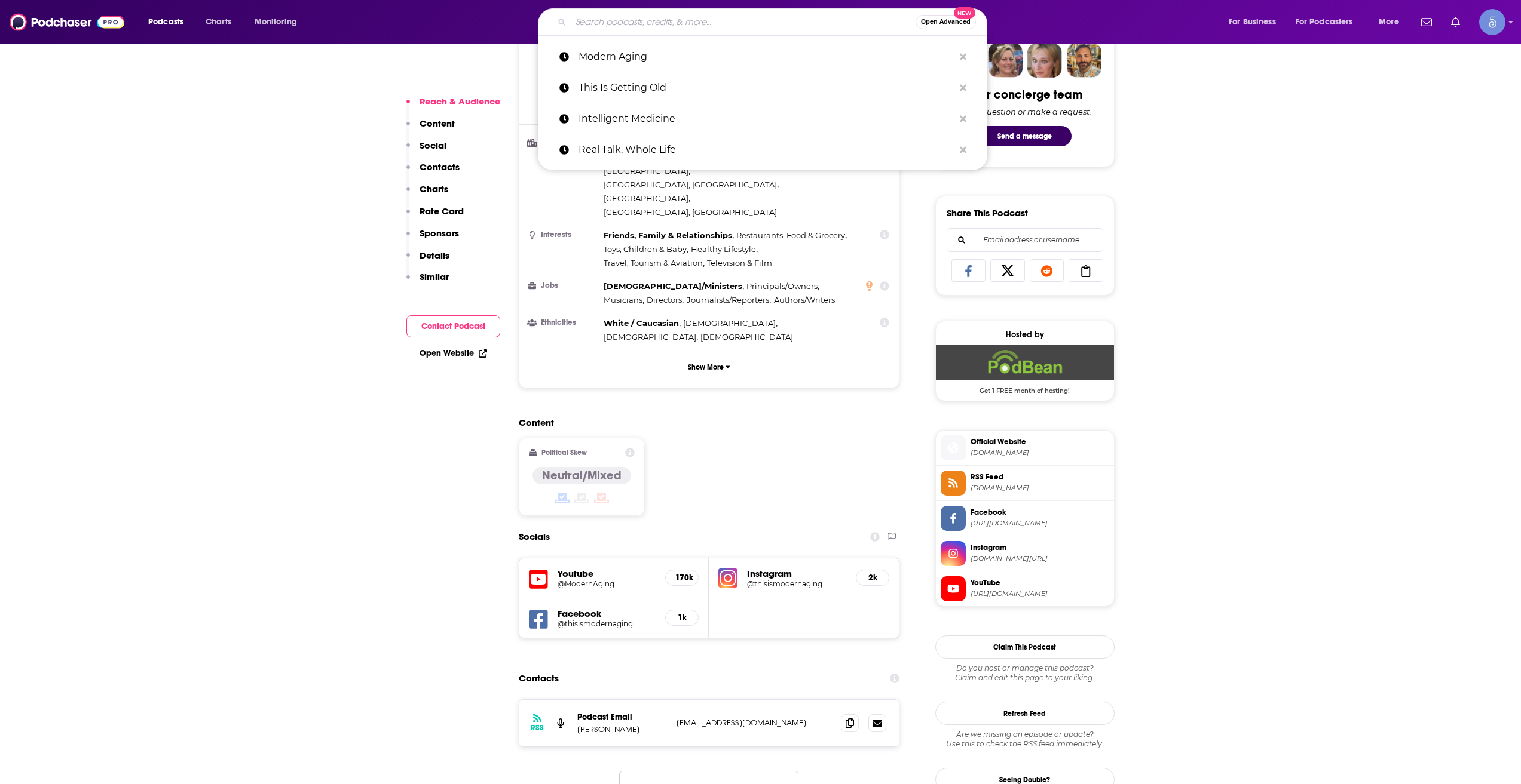
paste input "Next Steps 4 Seniors"
type input "Next Steps 4 Seniors"
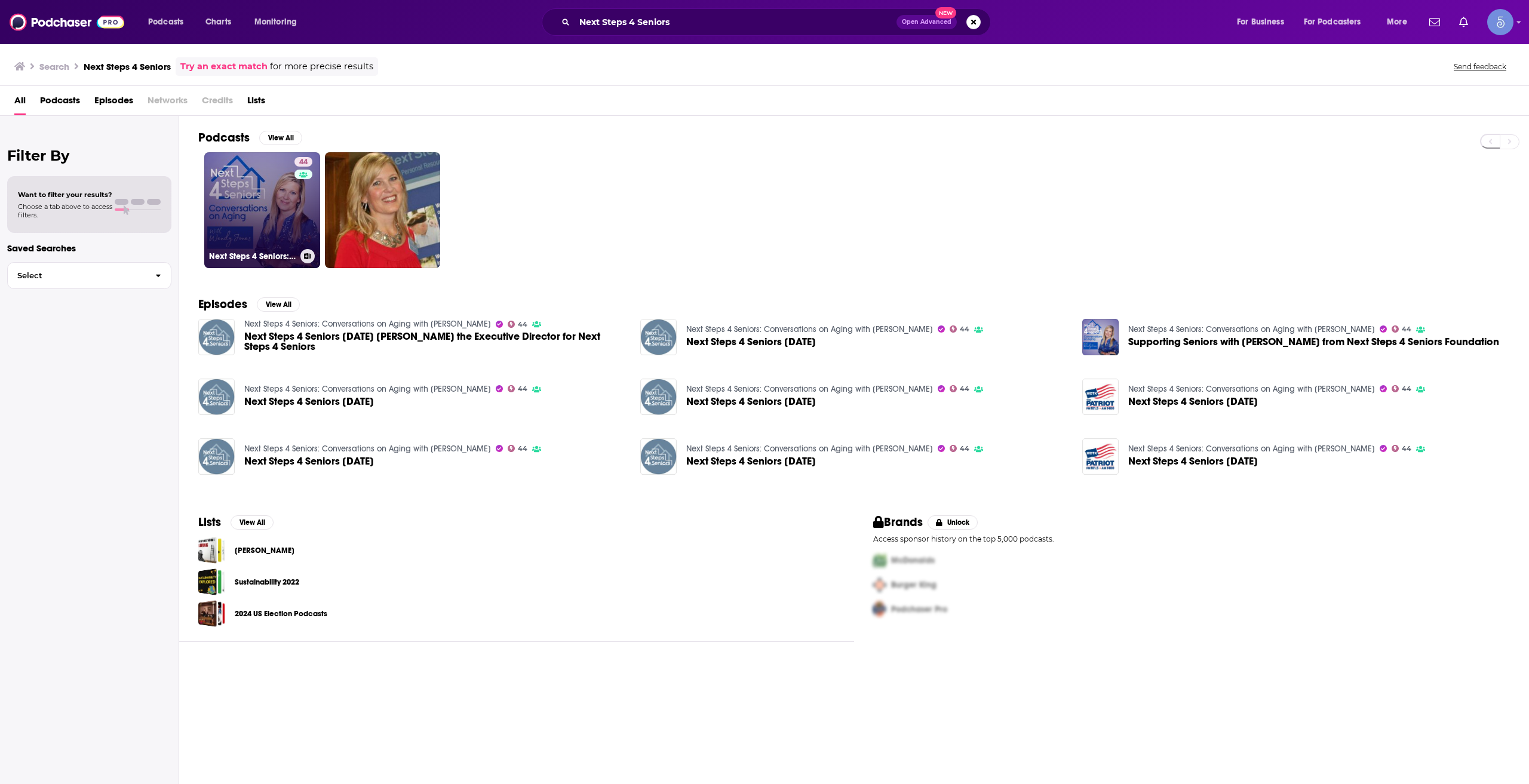
click at [267, 217] on link "44 Next Steps 4 Seniors: Conversations on Aging with [PERSON_NAME]" at bounding box center [262, 210] width 116 height 116
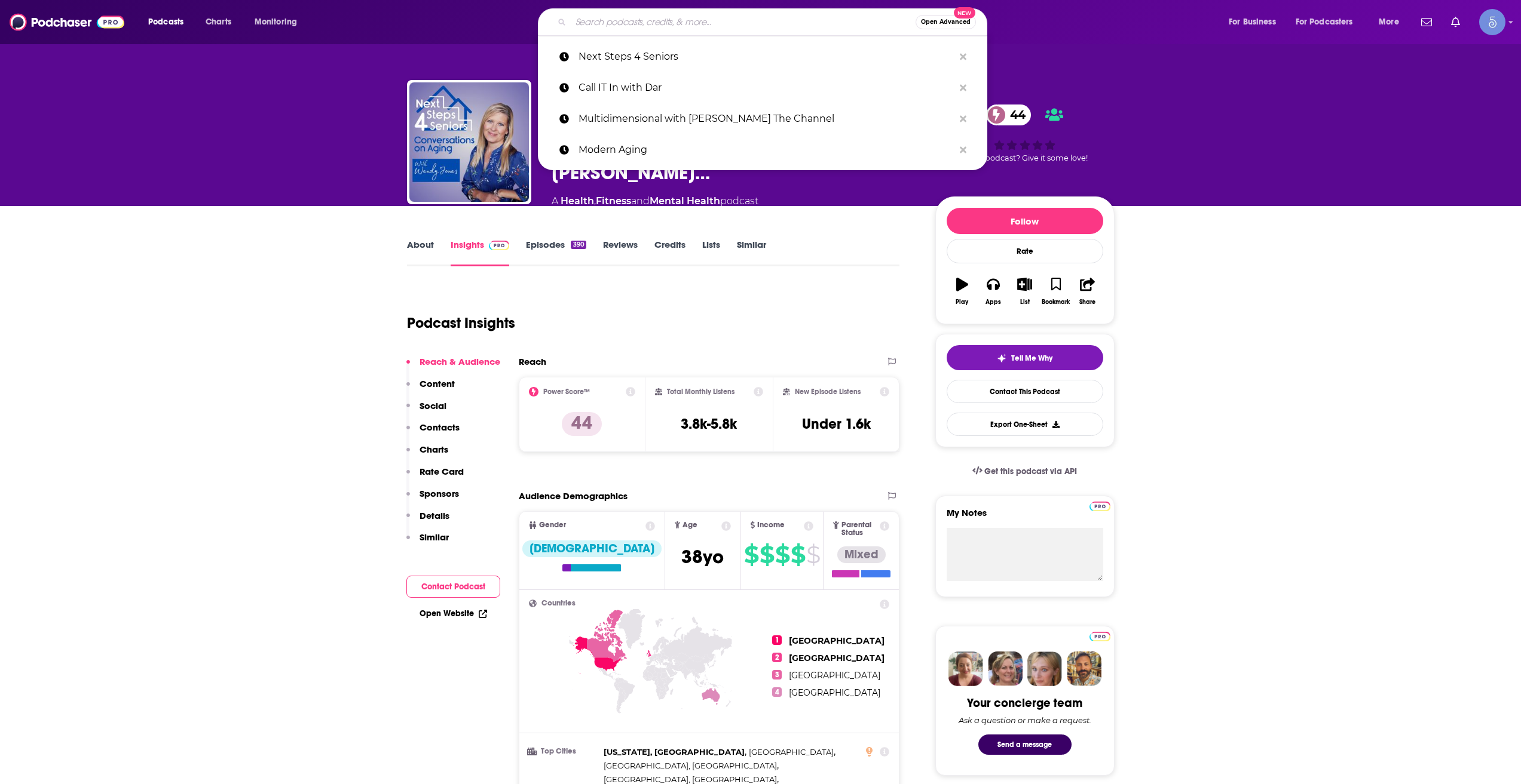
click at [609, 27] on input "Search podcasts, credits, & more..." at bounding box center [743, 22] width 345 height 19
paste input "Aging Out Loud"
type input "Aging Out Loud"
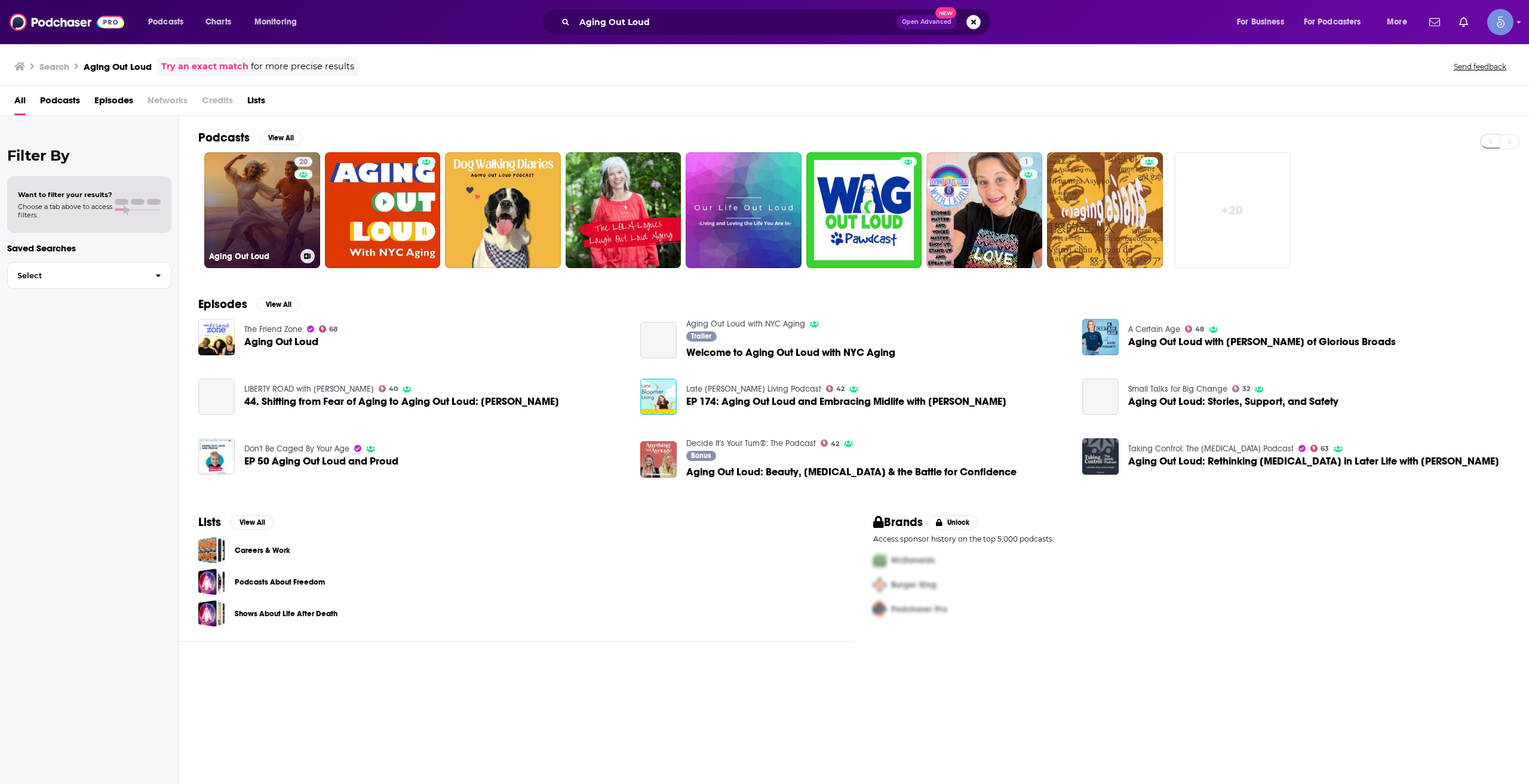
click at [272, 217] on link "20 Aging Out Loud" at bounding box center [262, 210] width 116 height 116
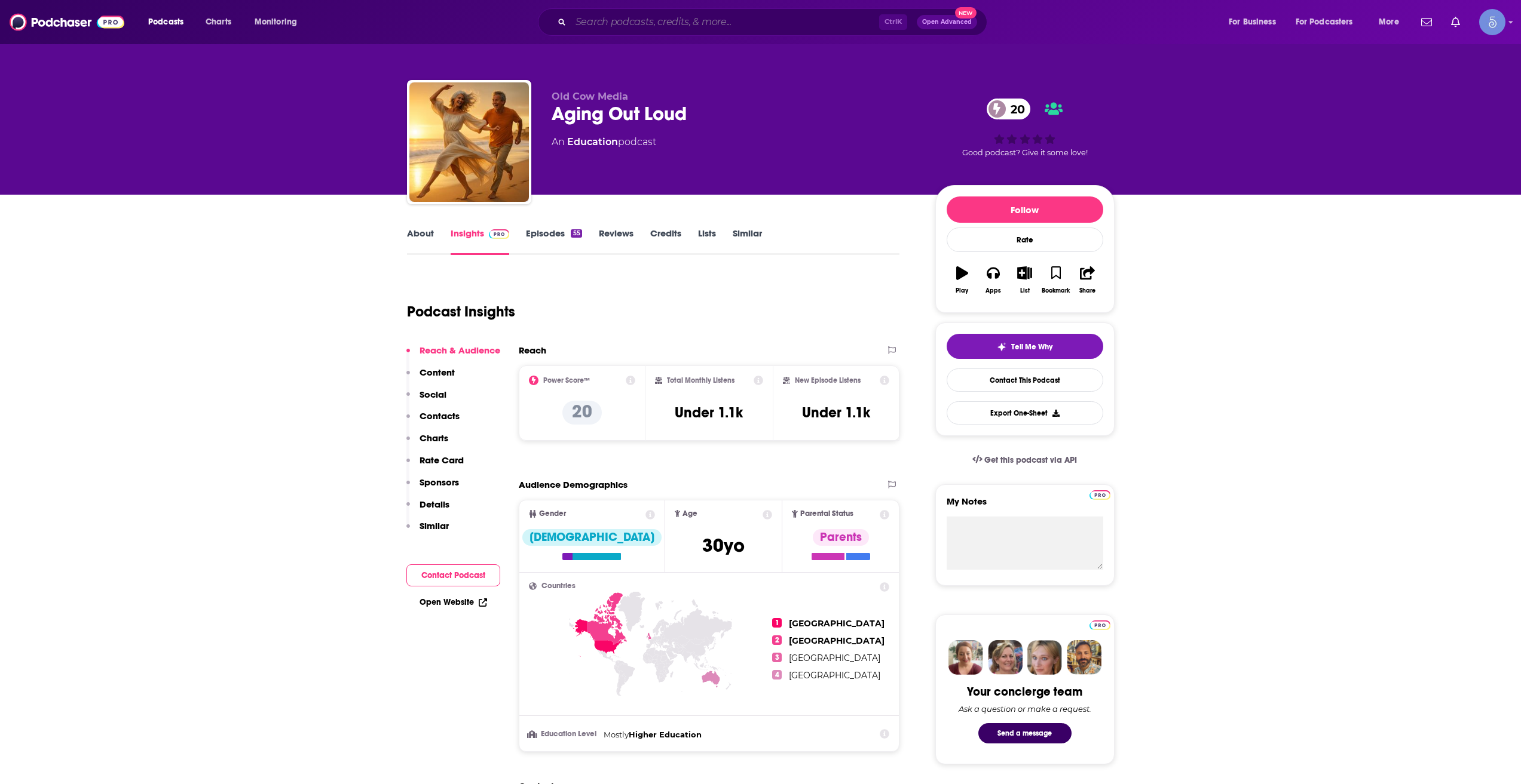
click at [618, 17] on input "Search podcasts, credits, & more..." at bounding box center [725, 22] width 308 height 19
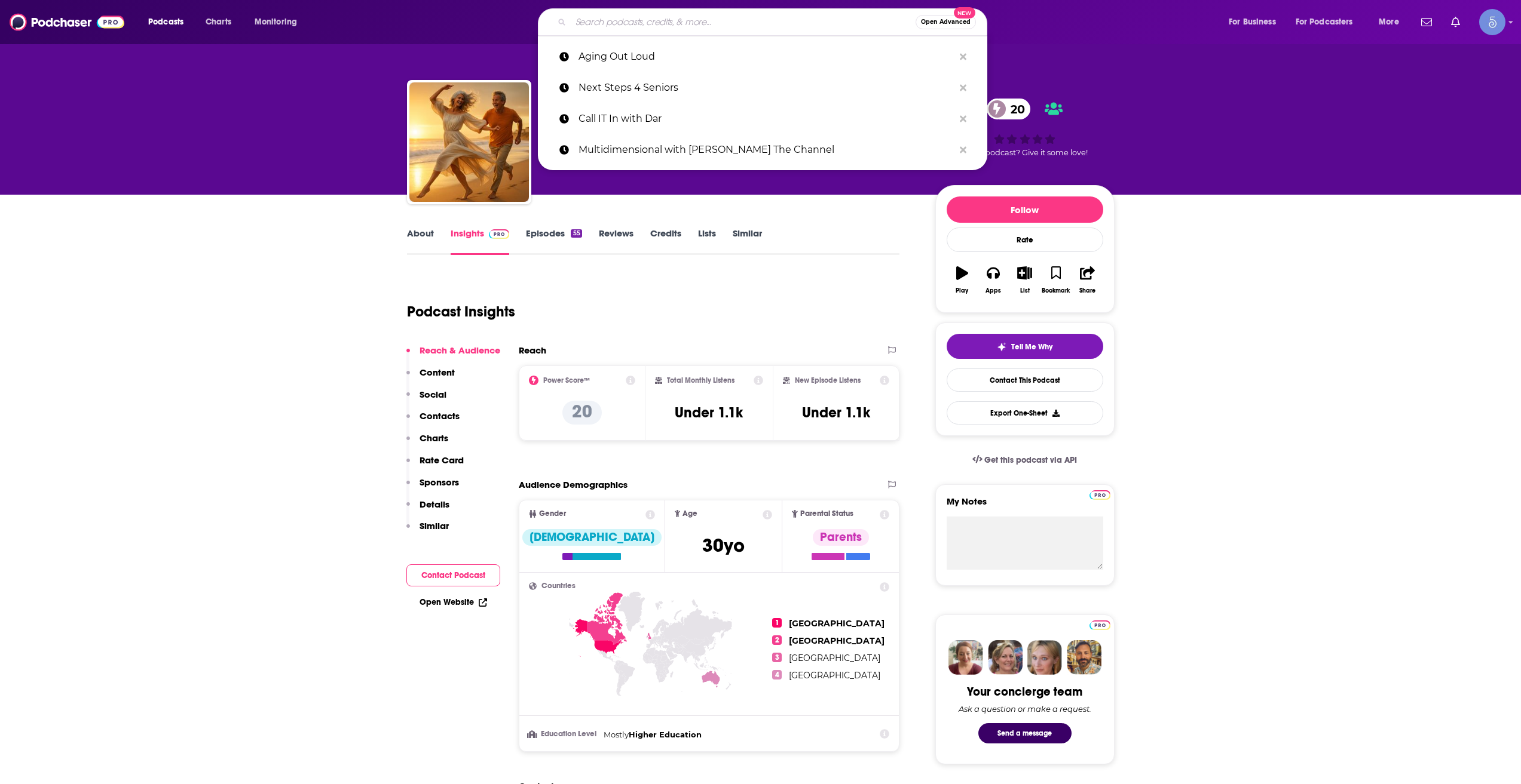
paste input "The CPI Stem Cells Podcast"
type input "The CPI Stem Cells Podcast"
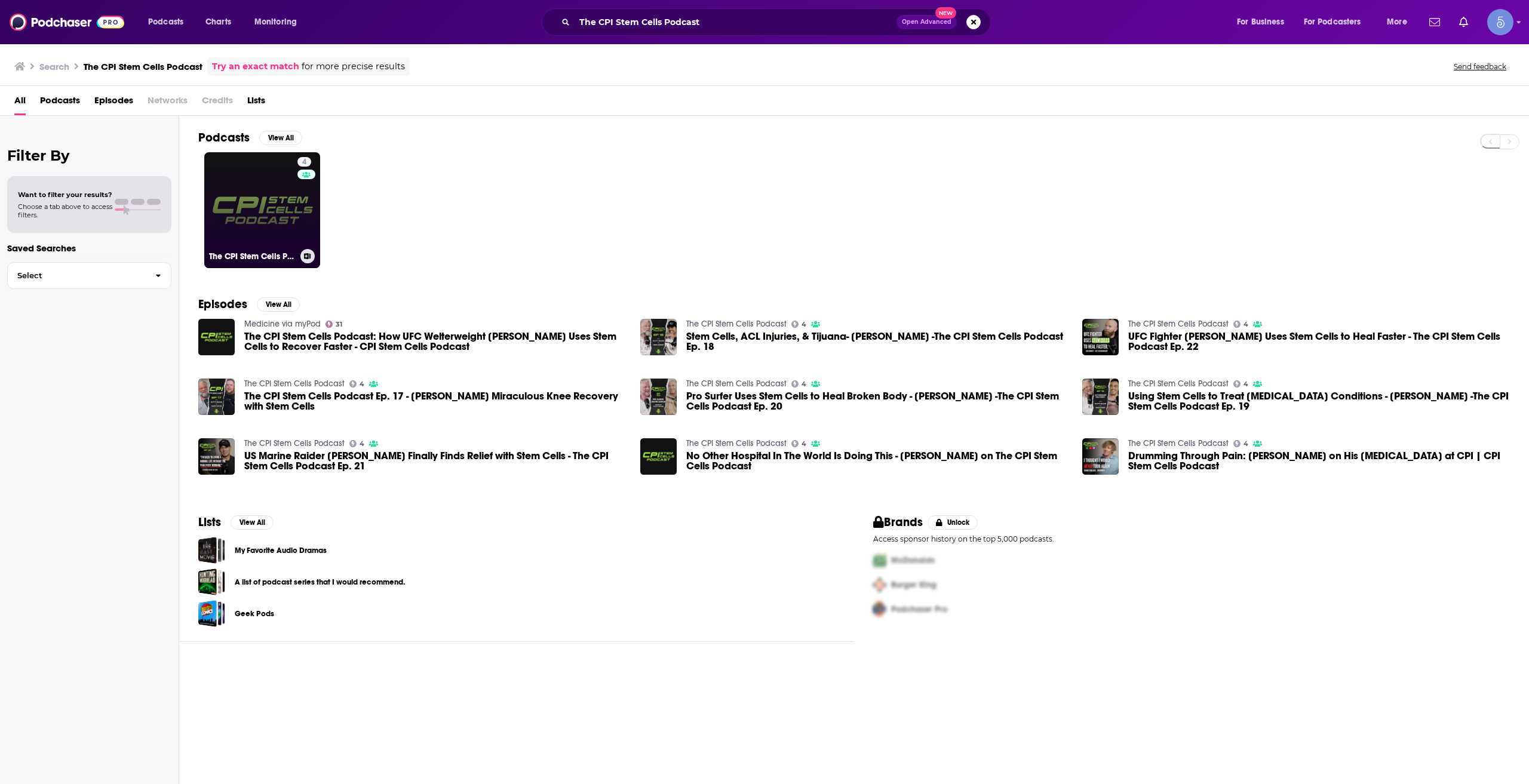
click at [255, 246] on link "4 The CPI Stem Cells Podcast" at bounding box center [262, 210] width 116 height 116
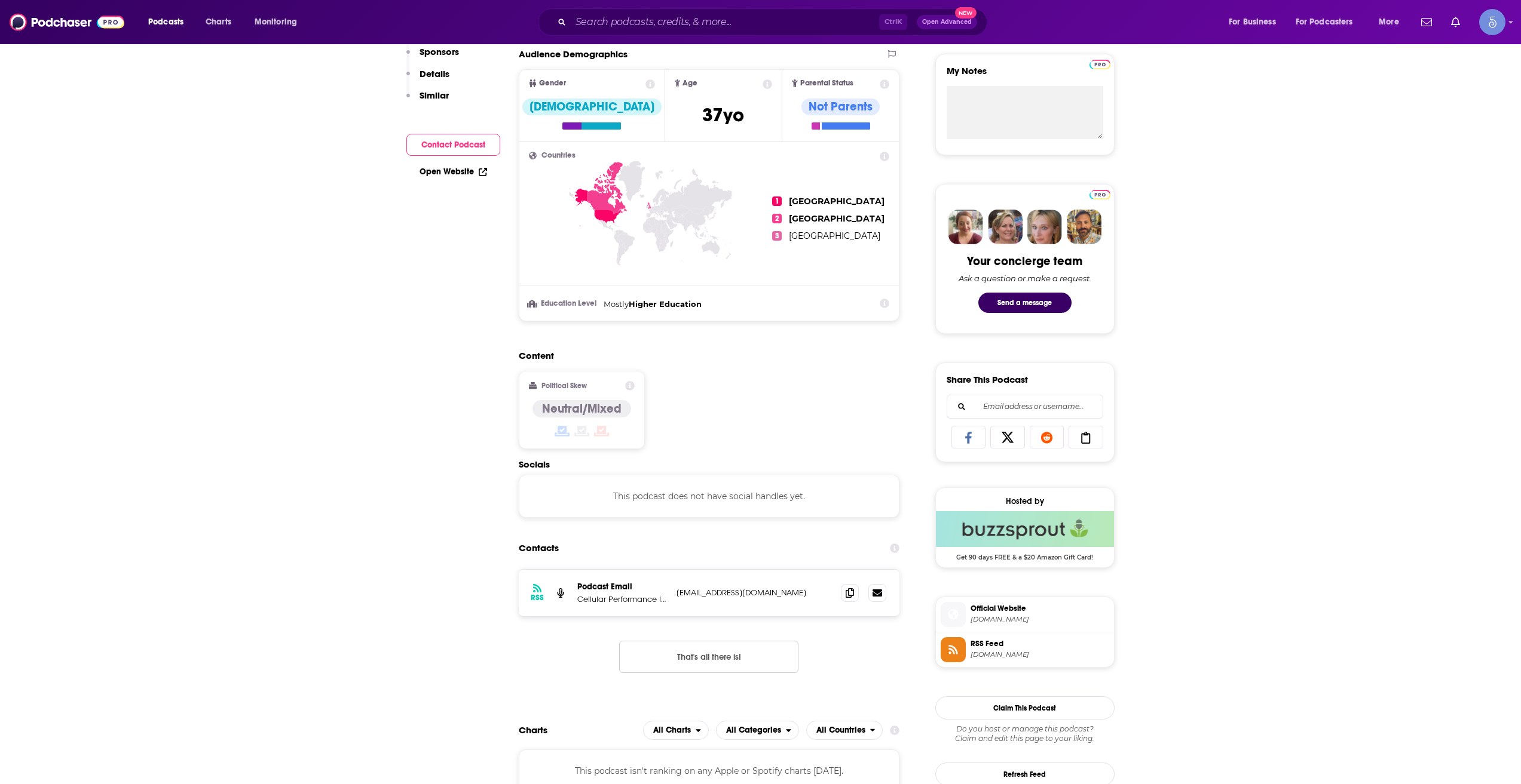
scroll to position [597, 0]
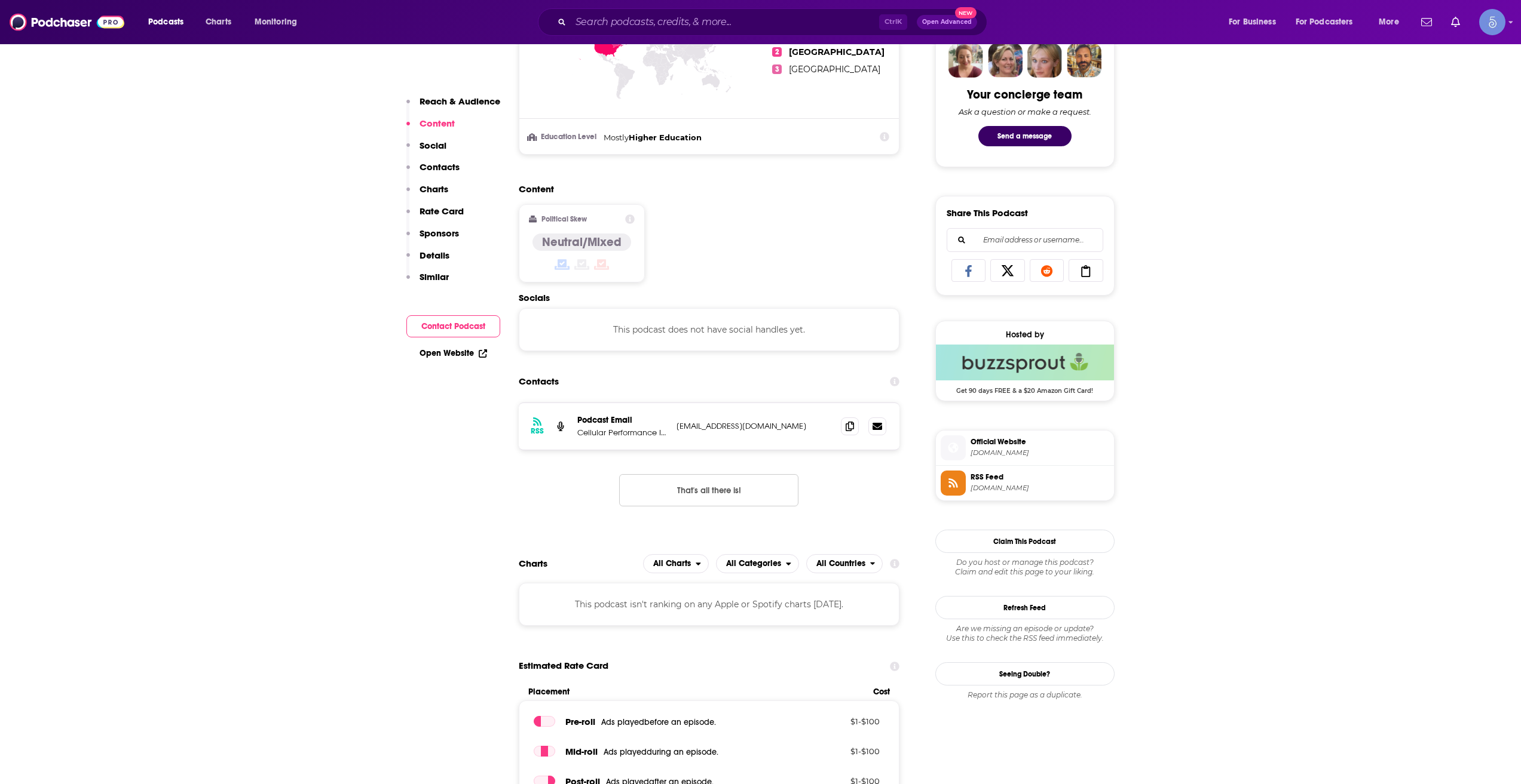
click at [725, 236] on div "Content Political Skew Neutral/Mixed" at bounding box center [709, 238] width 381 height 109
